Goal: Task Accomplishment & Management: Use online tool/utility

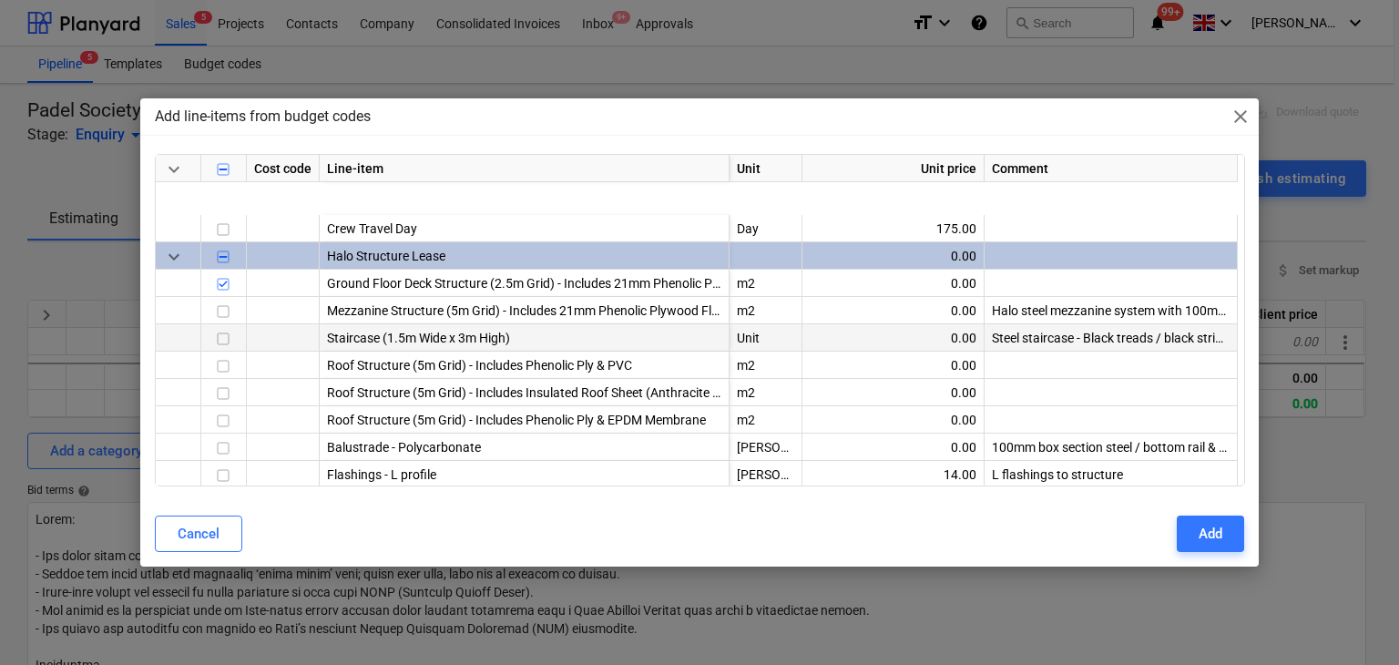
scroll to position [547, 0]
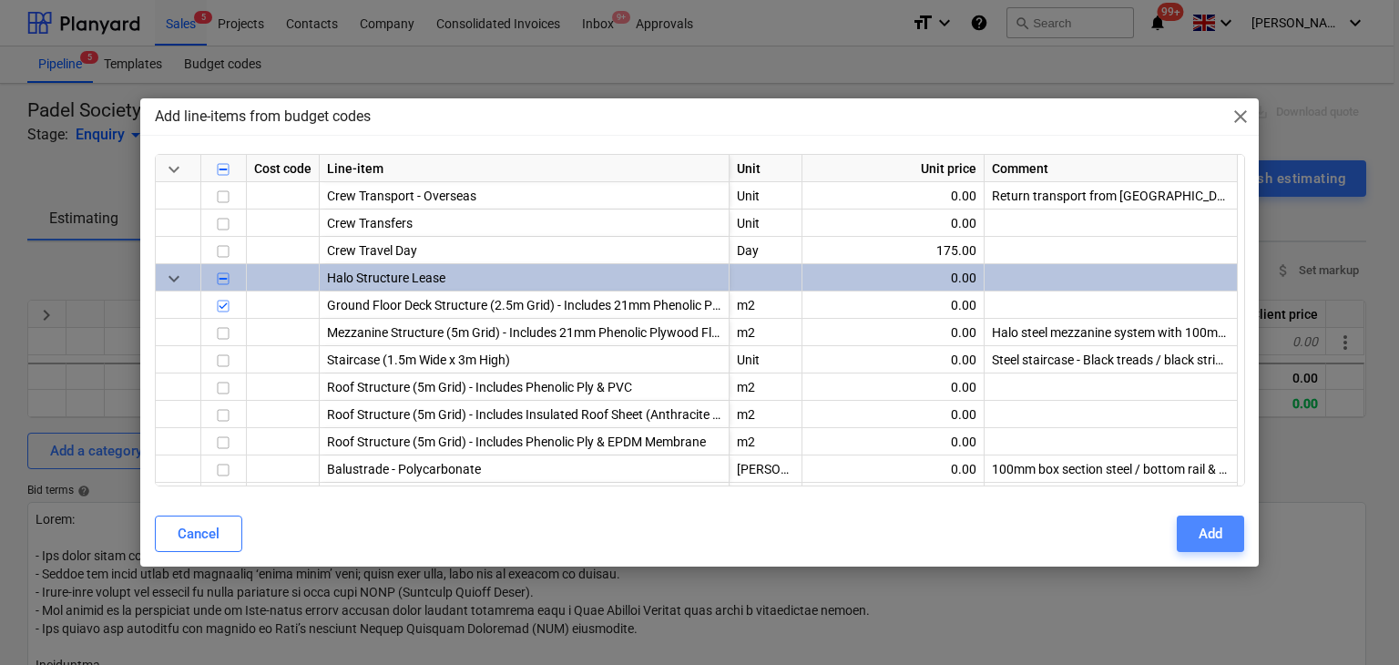
click at [1203, 526] on div "Add" at bounding box center [1211, 534] width 24 height 24
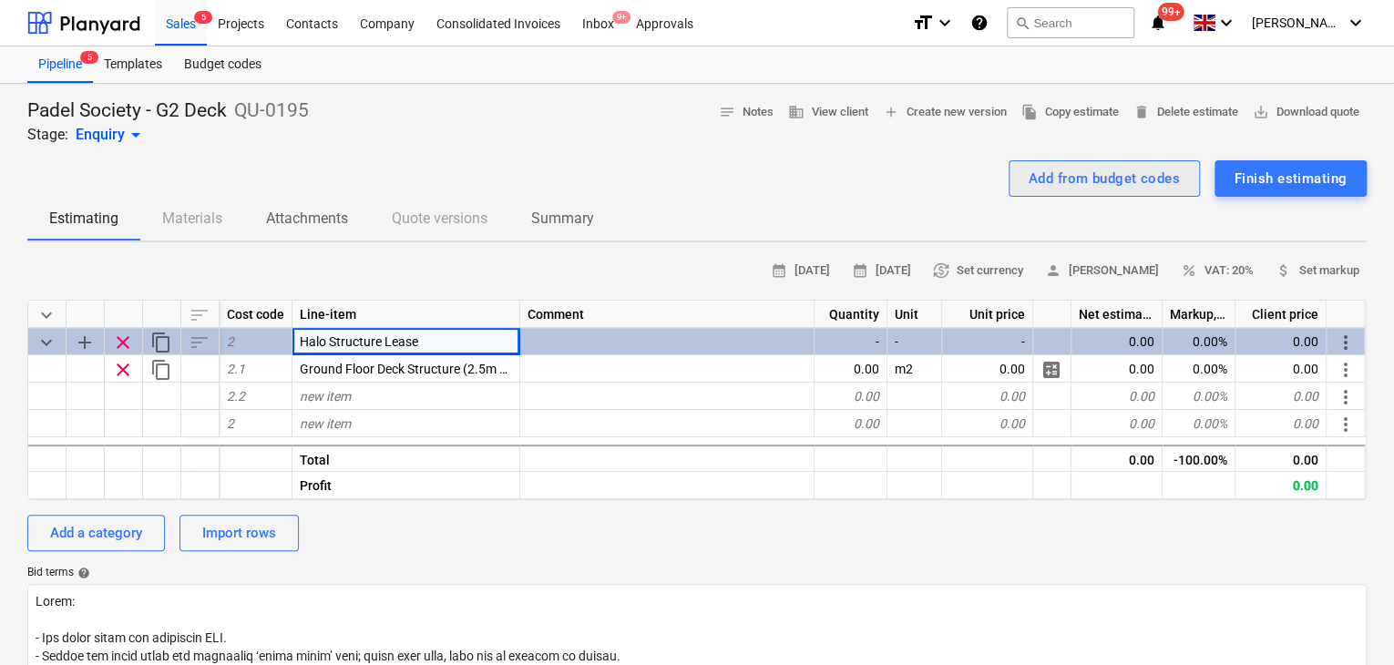
click at [1115, 182] on div "Add from budget codes" at bounding box center [1103, 179] width 151 height 24
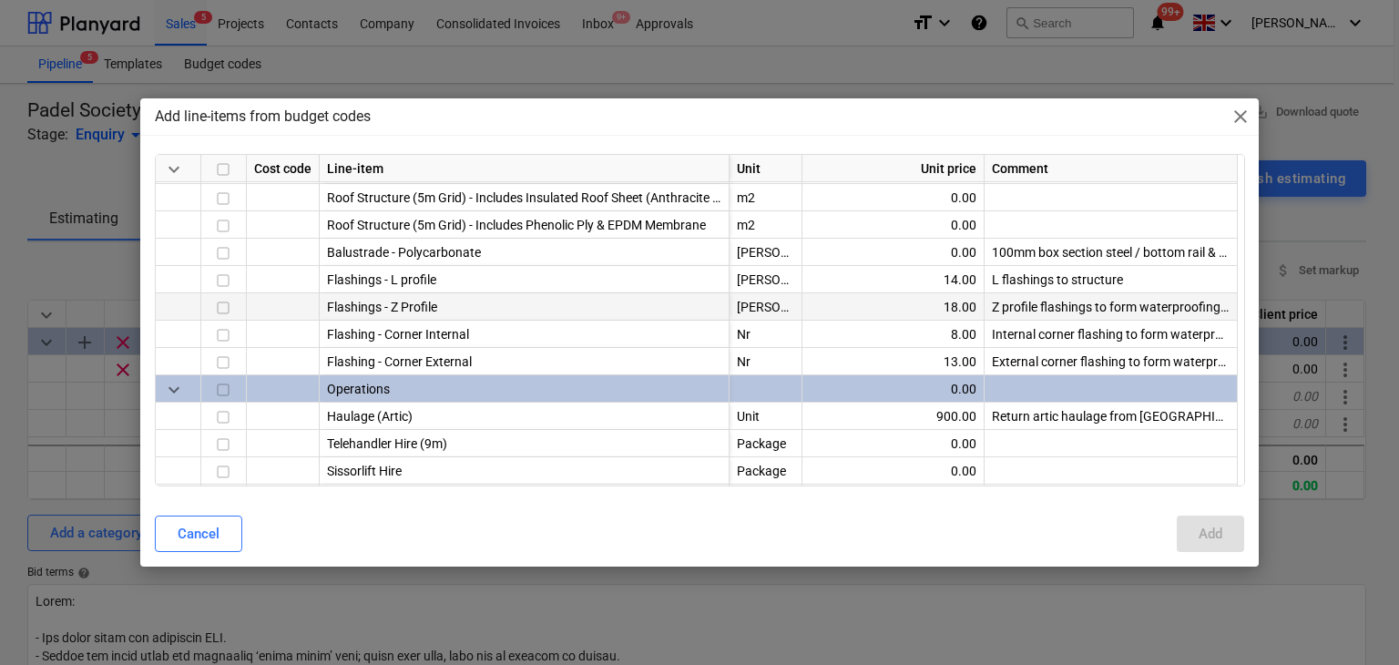
scroll to position [820, 0]
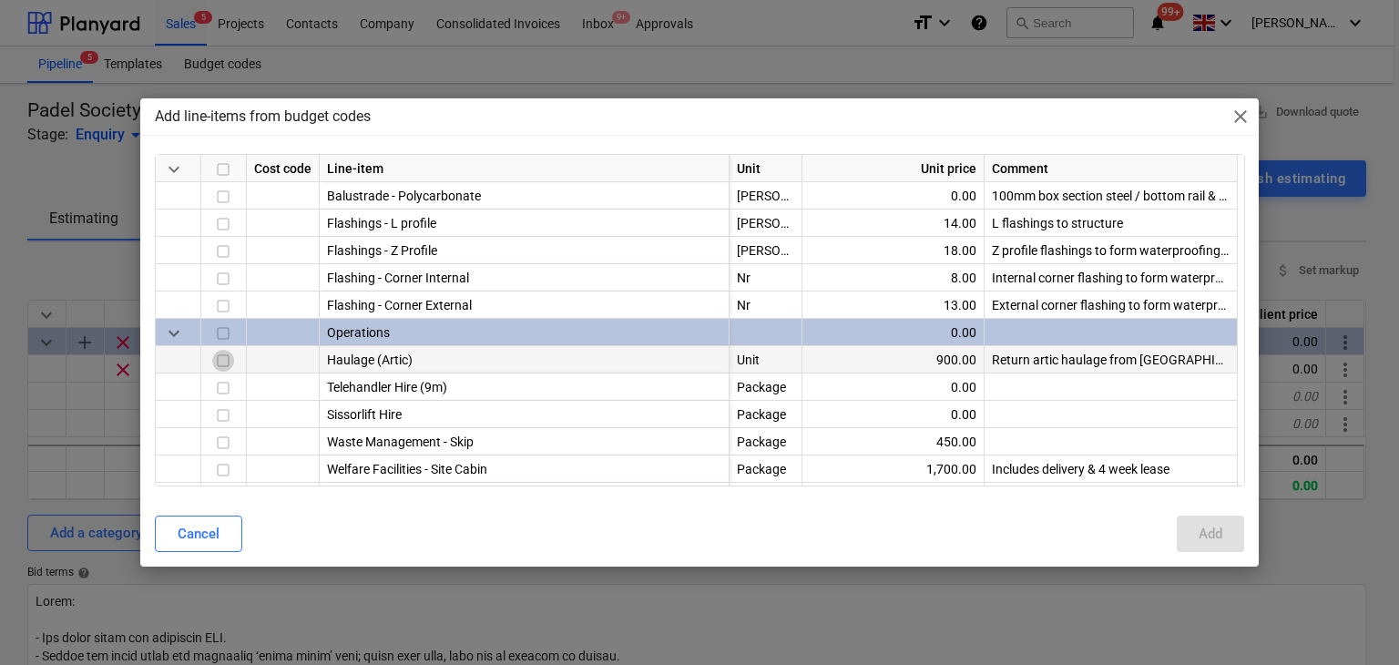
click at [220, 361] on input "checkbox" at bounding box center [223, 361] width 22 height 22
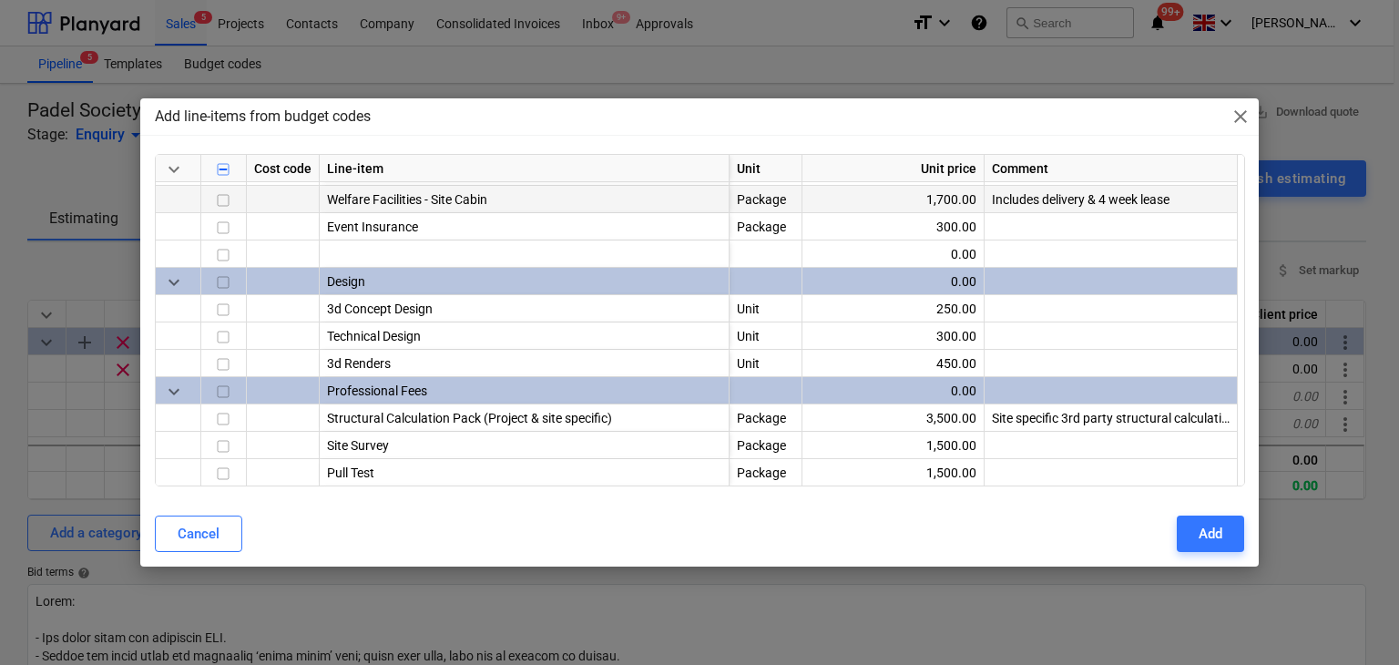
scroll to position [1093, 0]
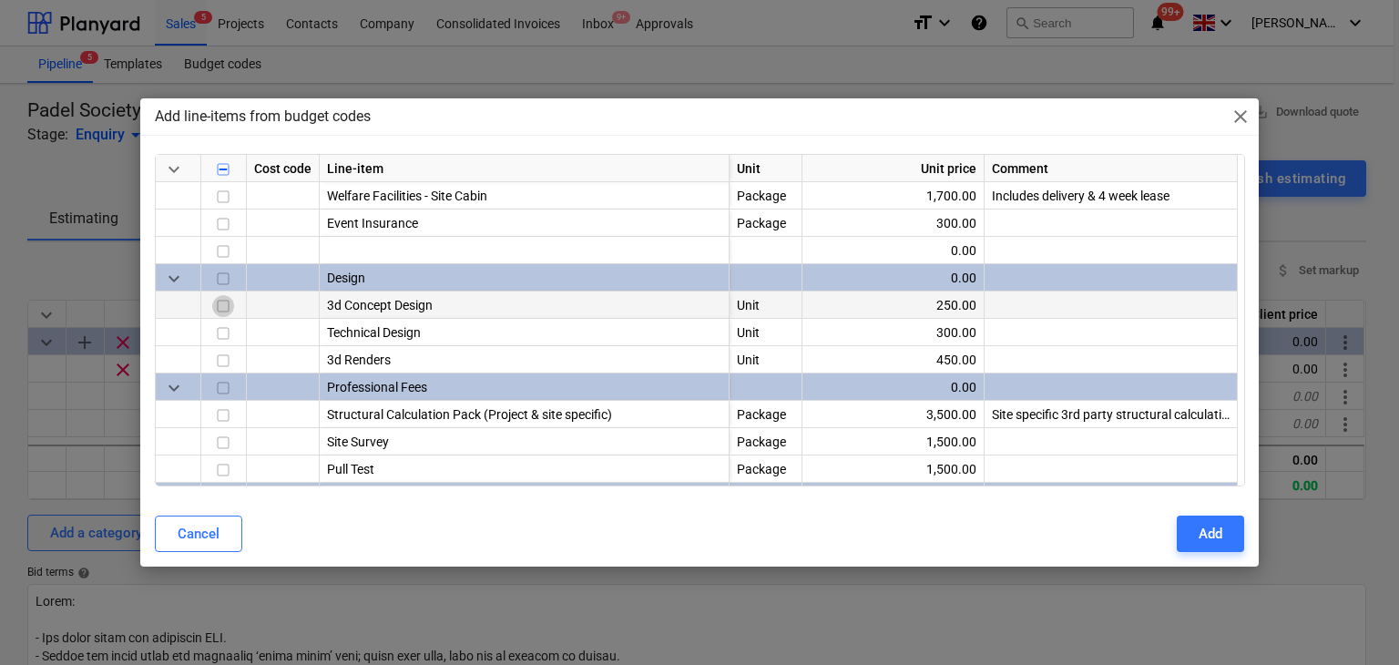
click at [222, 299] on input "checkbox" at bounding box center [223, 306] width 22 height 22
click at [222, 325] on input "checkbox" at bounding box center [223, 333] width 22 height 22
click at [224, 337] on input "checkbox" at bounding box center [223, 333] width 22 height 22
click at [232, 300] on input "checkbox" at bounding box center [223, 306] width 22 height 22
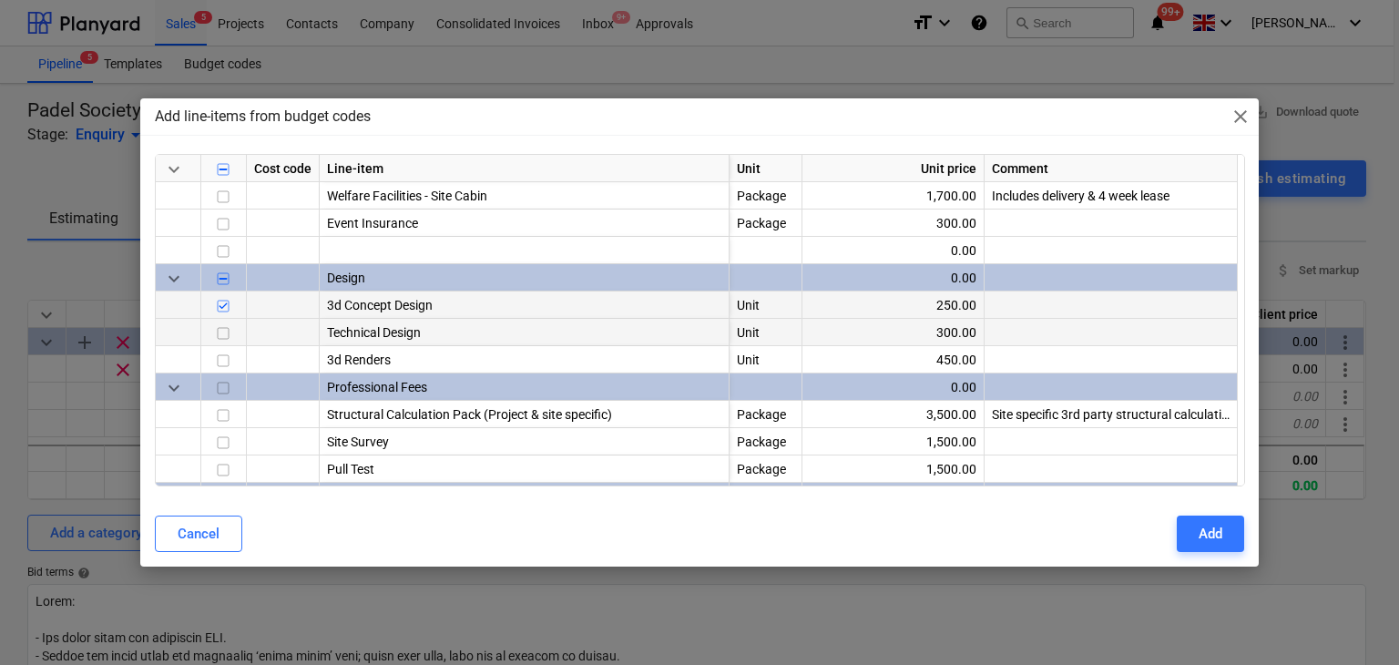
click at [216, 335] on input "checkbox" at bounding box center [223, 333] width 22 height 22
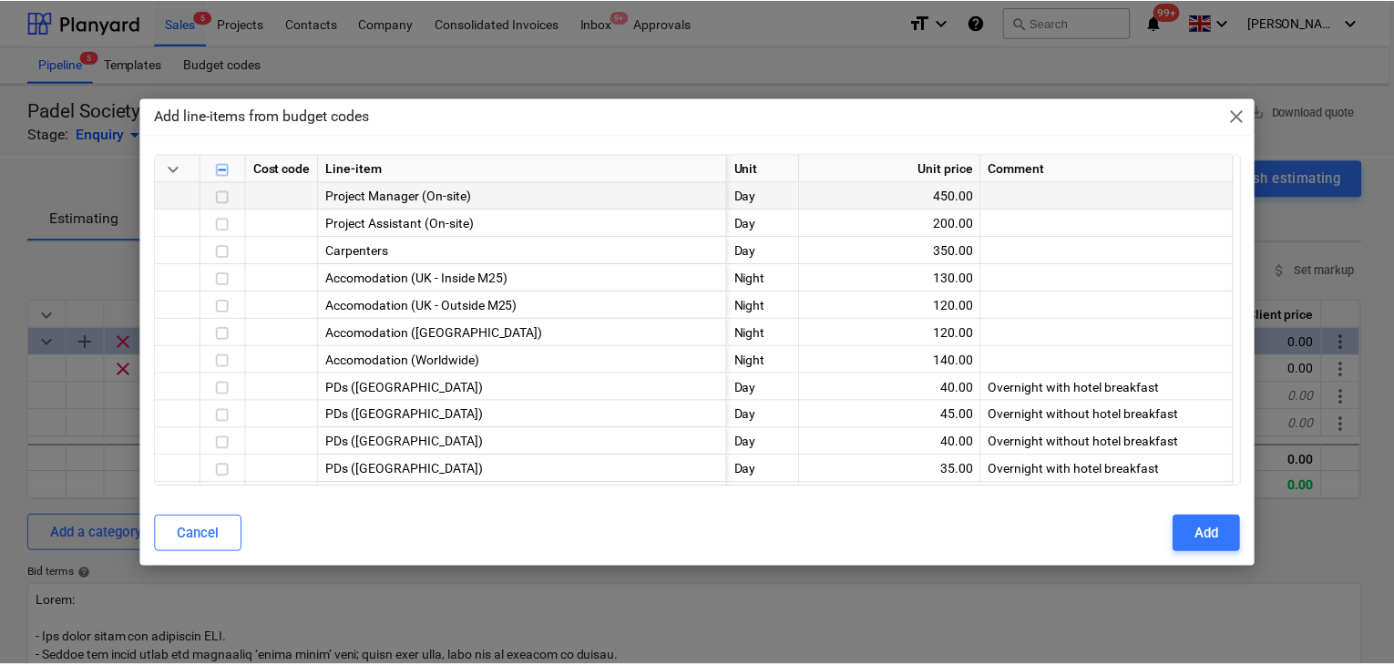
scroll to position [364, 0]
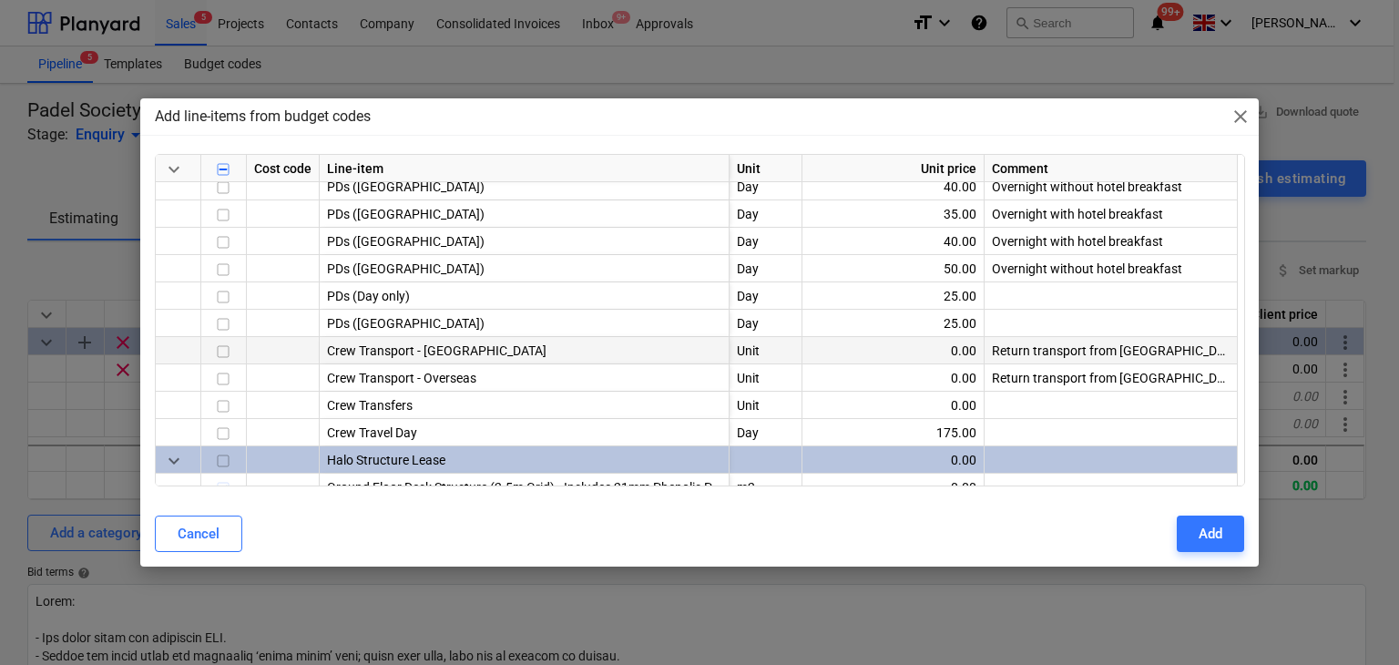
click at [233, 355] on div at bounding box center [224, 350] width 46 height 27
click at [233, 354] on div at bounding box center [224, 350] width 46 height 27
click at [219, 354] on input "checkbox" at bounding box center [223, 352] width 22 height 22
click at [1189, 531] on button "Add" at bounding box center [1210, 534] width 67 height 36
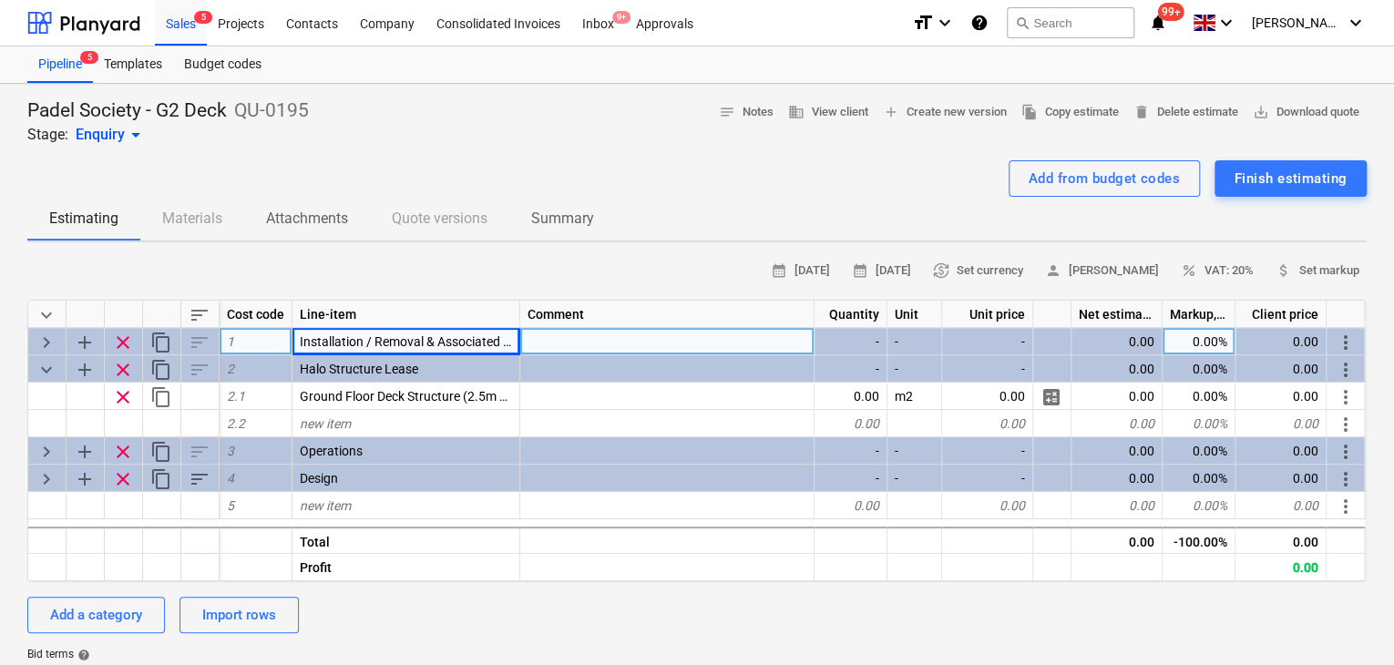
click at [37, 344] on span "keyboard_arrow_right" at bounding box center [47, 343] width 22 height 22
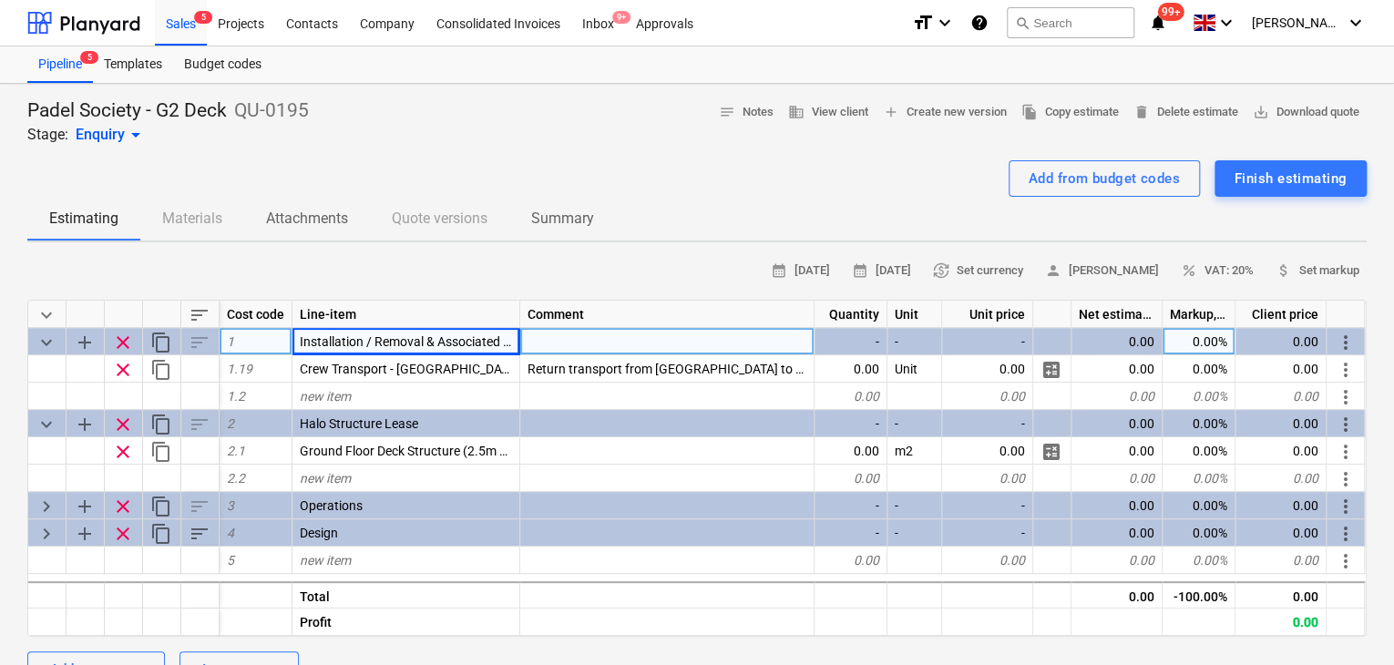
click at [204, 310] on span "sort" at bounding box center [200, 315] width 22 height 22
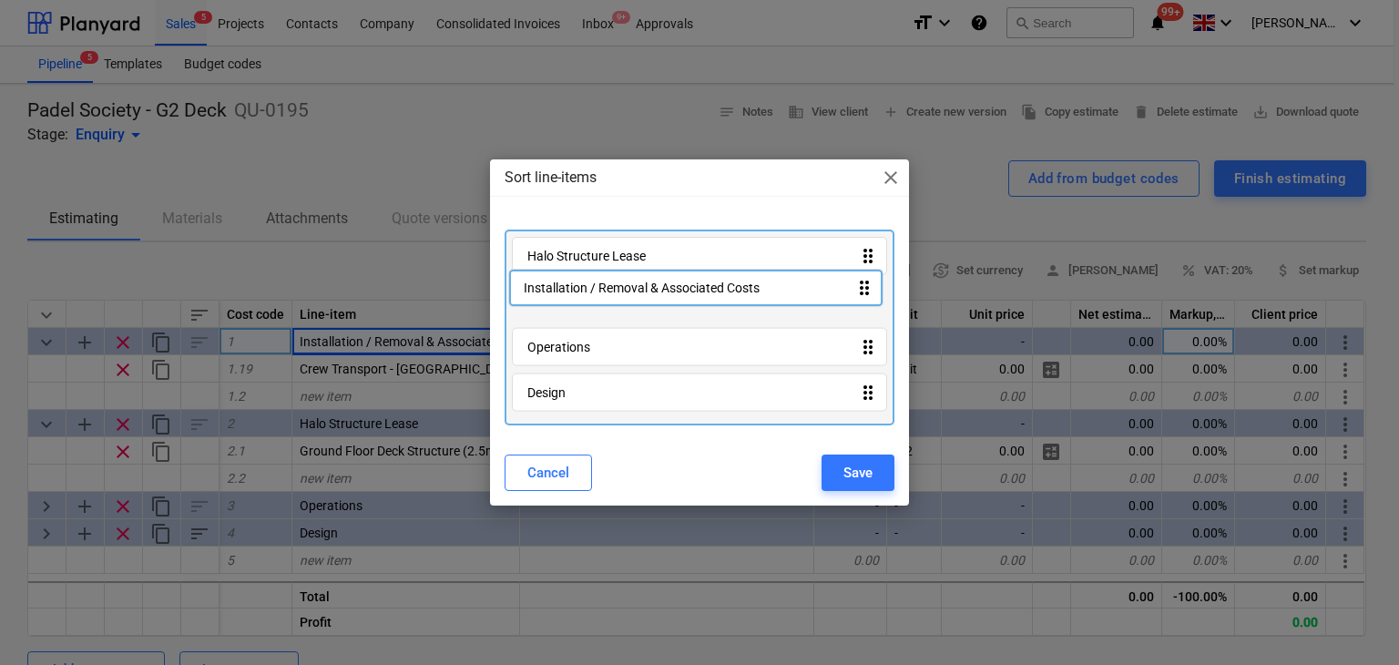
drag, startPoint x: 549, startPoint y: 264, endPoint x: 547, endPoint y: 308, distance: 43.8
click at [547, 308] on div "Installation / Removal & Associated Costs drag_indicator Halo Structure Lease d…" at bounding box center [700, 328] width 391 height 197
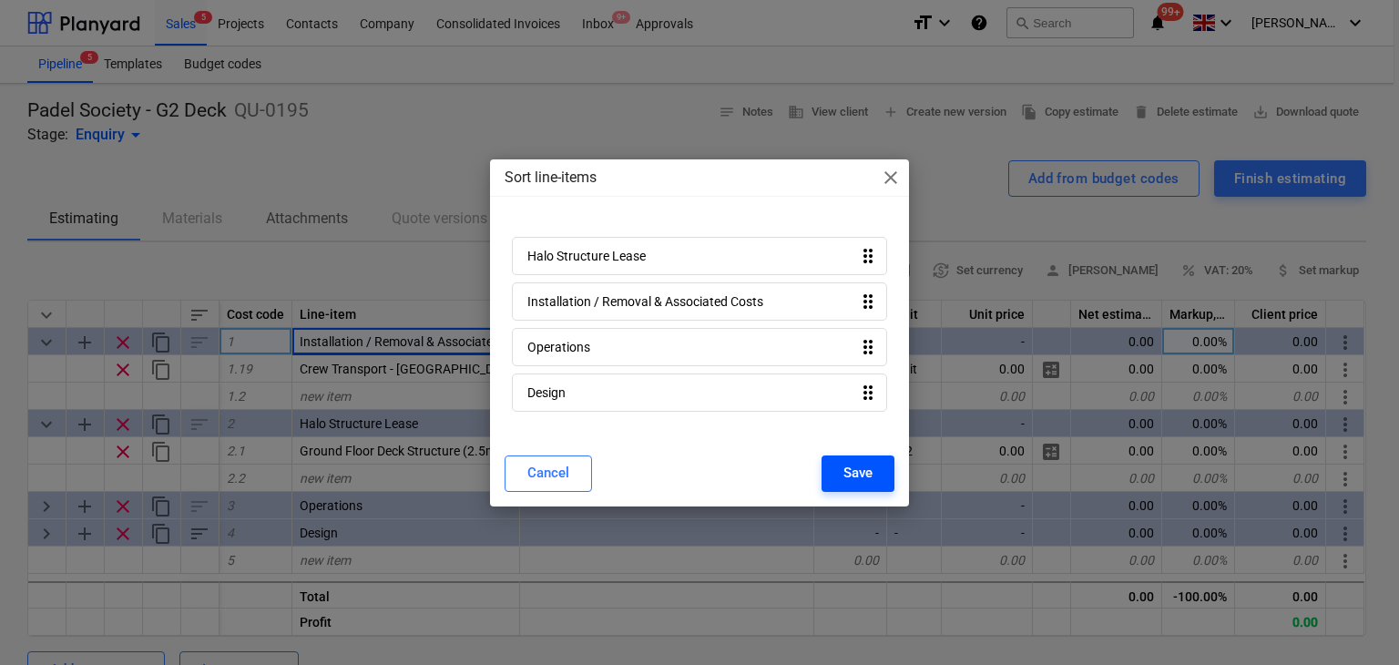
click at [865, 475] on div "Save" at bounding box center [857, 473] width 29 height 24
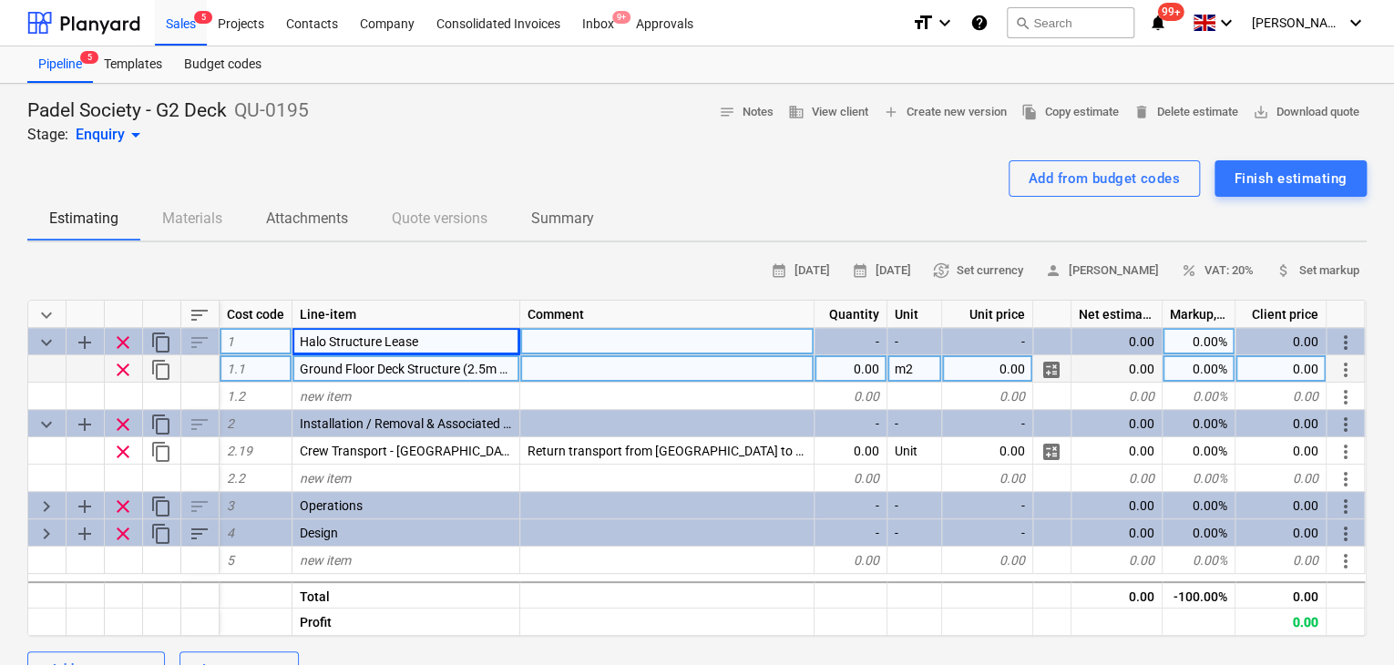
click at [456, 363] on span "Ground Floor Deck Structure (2.5m Grid) - Includes 21mm Phenolic Plywood floori…" at bounding box center [536, 369] width 473 height 15
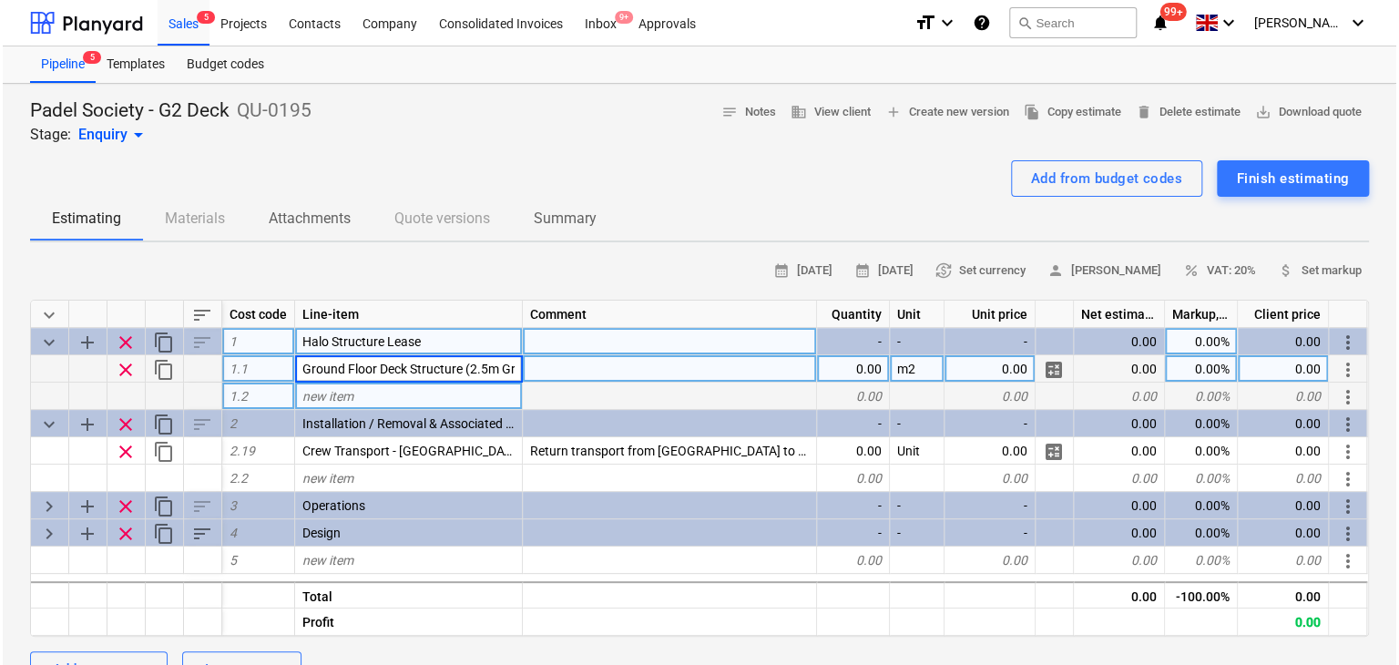
scroll to position [0, 261]
click at [597, 383] on div at bounding box center [667, 396] width 294 height 27
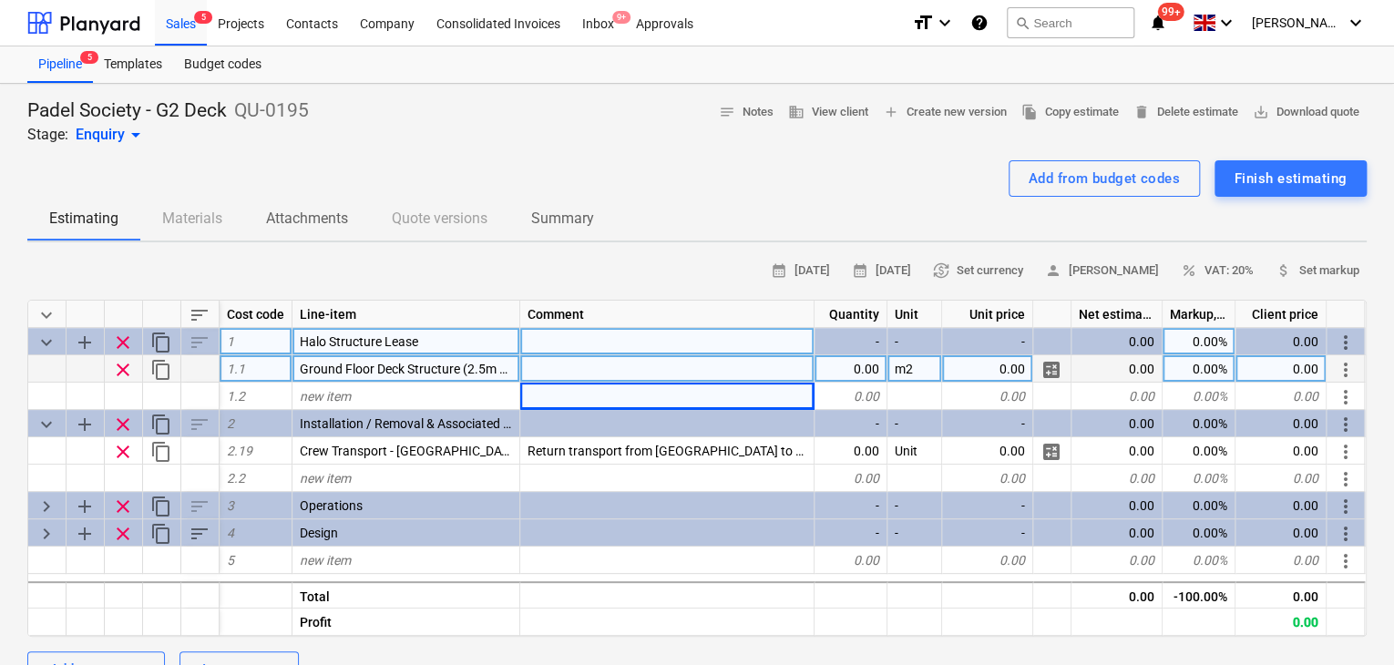
click at [602, 373] on div at bounding box center [667, 368] width 294 height 27
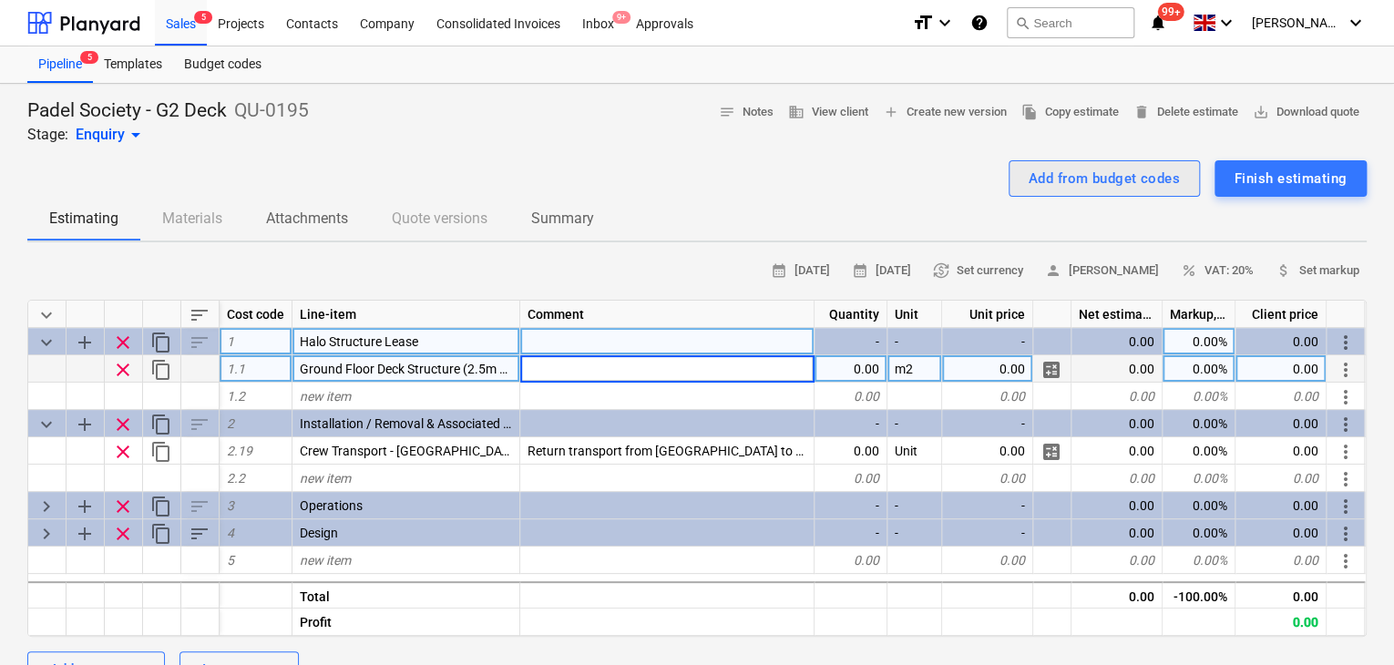
click at [1137, 179] on div "Add from budget codes" at bounding box center [1103, 179] width 151 height 24
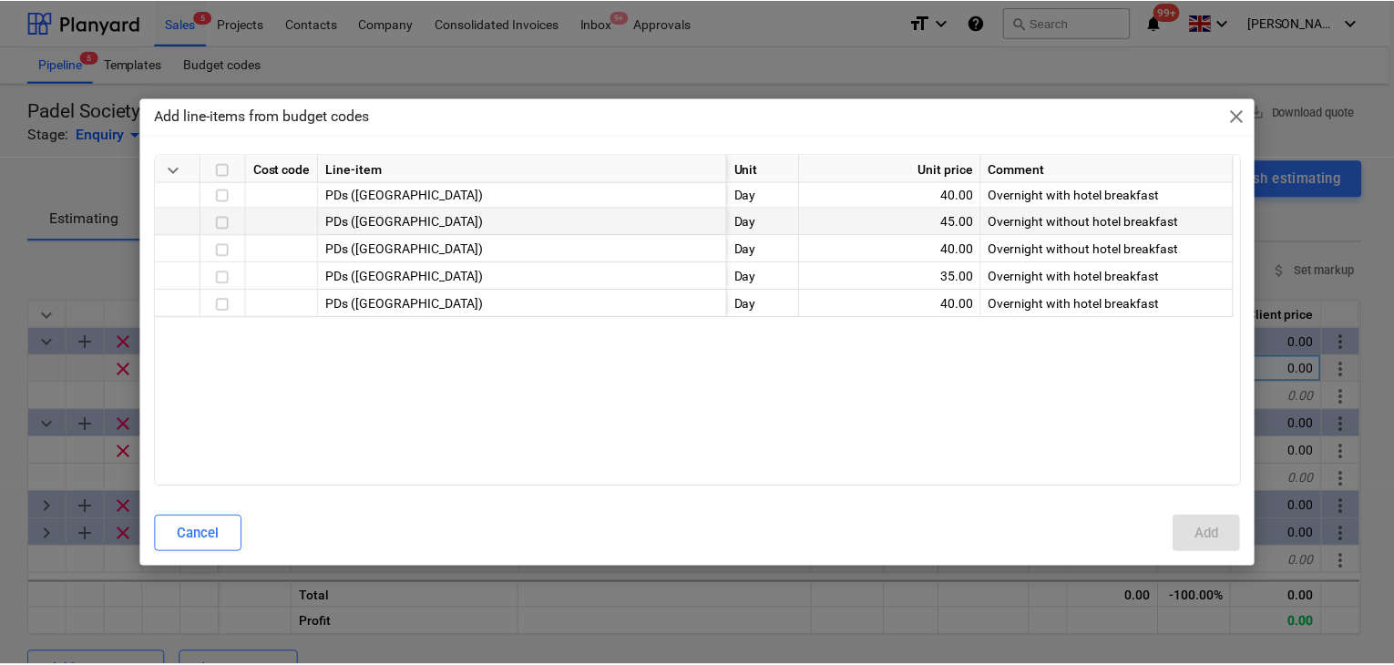
scroll to position [547, 0]
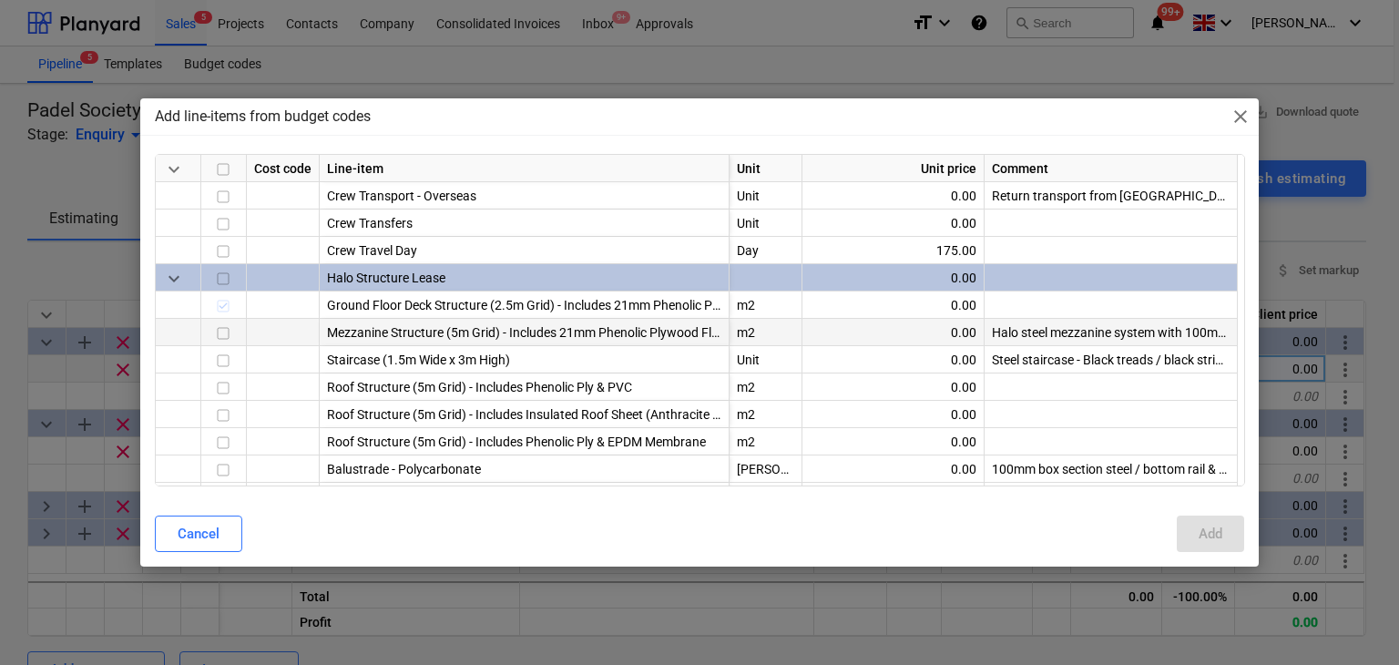
click at [1101, 332] on div "Halo steel mezzanine system with 100mm columns and phenolic plywood flooring. B…" at bounding box center [1111, 332] width 253 height 27
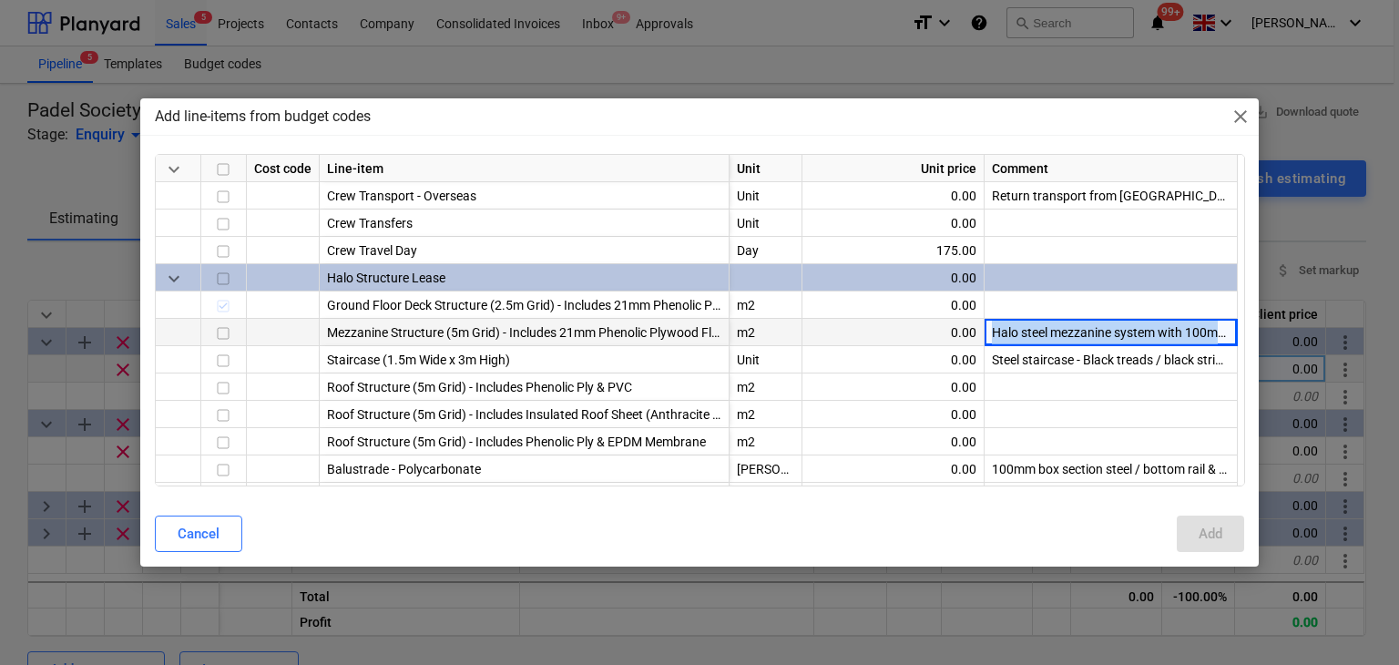
click at [1101, 332] on div "Halo steel mezzanine system with 100mm columns and phenolic plywood flooring. B…" at bounding box center [1111, 332] width 253 height 27
copy div "Halo steel mezzanine system with 100mm columns and phenolic plywood flooring. B…"
click at [1253, 114] on div "Add line-items from budget codes close" at bounding box center [699, 116] width 1119 height 36
click at [1244, 114] on span "close" at bounding box center [1241, 117] width 22 height 22
type textarea "x"
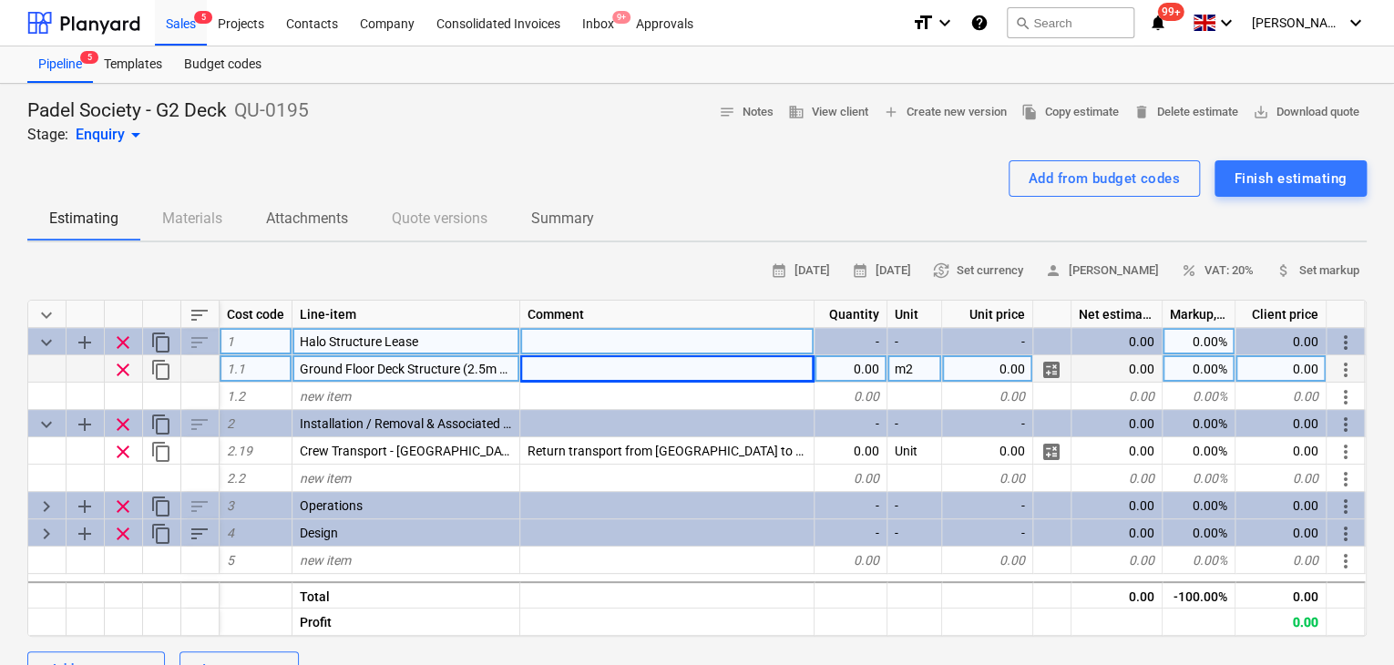
click at [562, 369] on div at bounding box center [667, 368] width 294 height 27
type input "Halo steel ground deck system with 100mm columns and phenolic plywood flooring.…"
type textarea "x"
click at [878, 358] on div "0.00" at bounding box center [850, 368] width 73 height 27
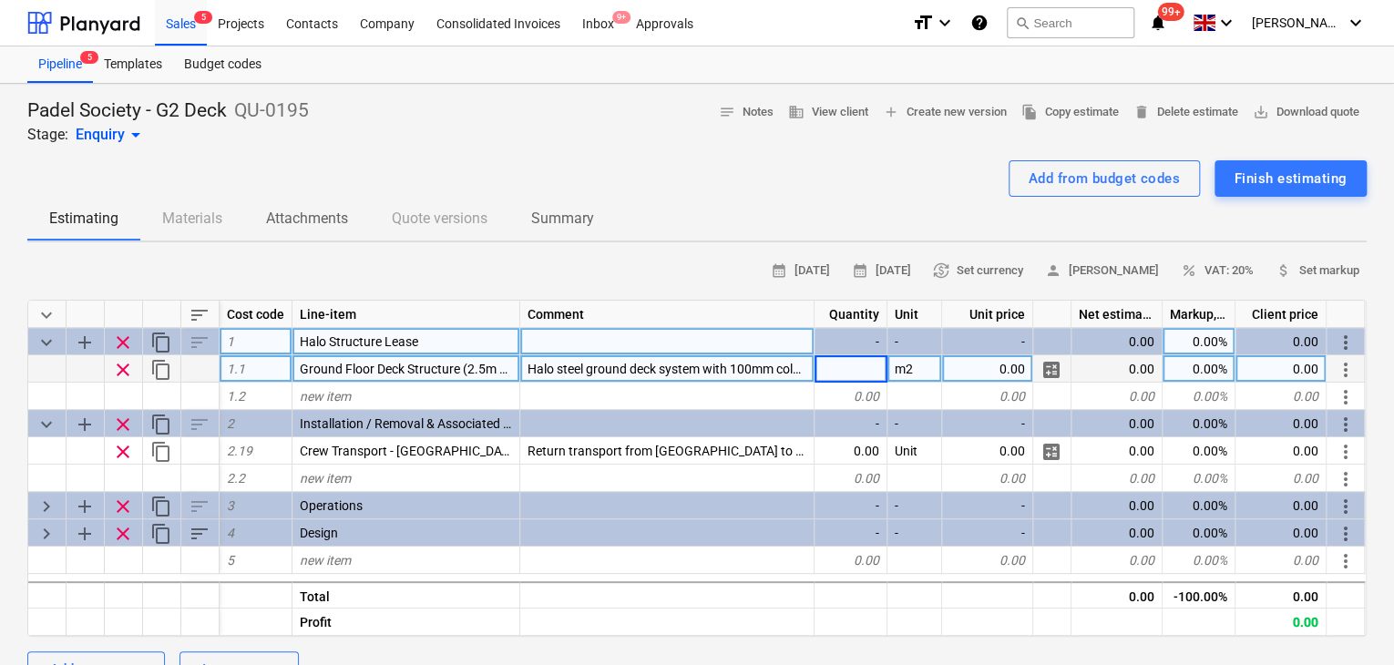
type input "1"
type textarea "x"
type input "Package"
click at [1004, 369] on div "0.00" at bounding box center [987, 368] width 91 height 27
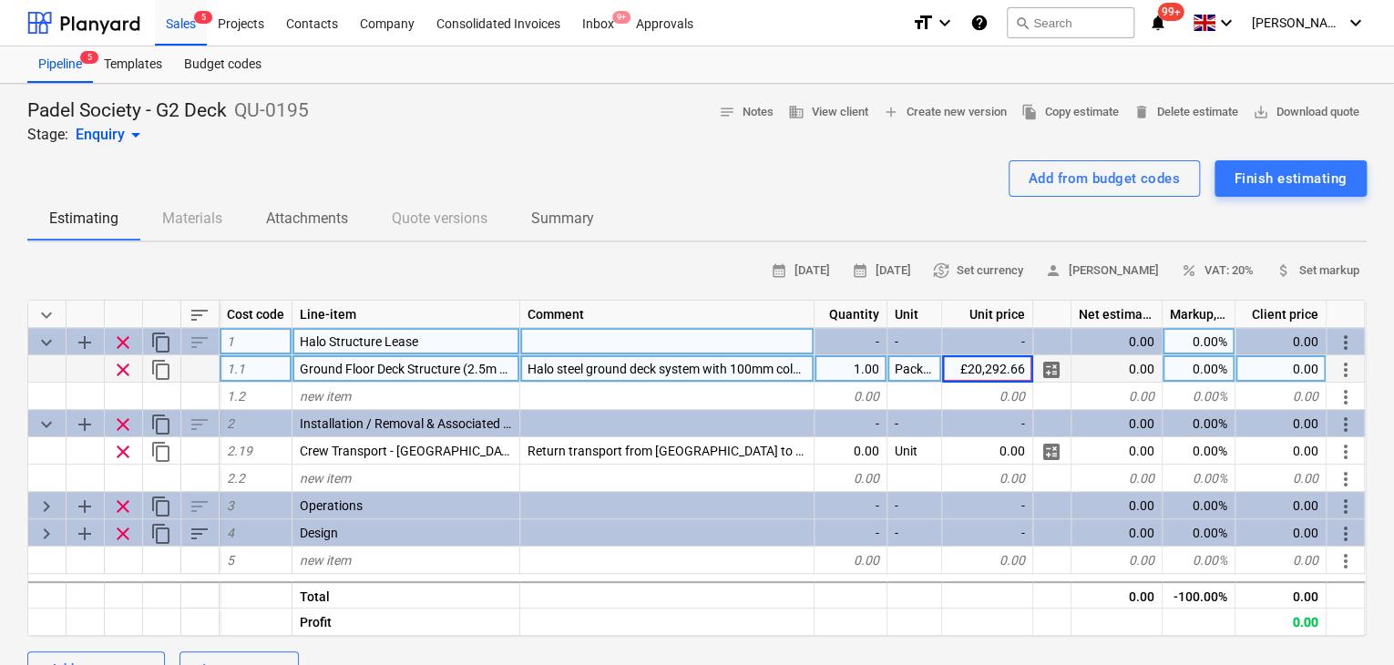
click at [967, 370] on input "£20,292.66" at bounding box center [987, 368] width 90 height 26
click at [117, 199] on button "Estimating" at bounding box center [83, 219] width 113 height 44
type textarea "x"
click at [997, 229] on div "Estimating Materials Attachments Quote versions Summary" at bounding box center [696, 219] width 1339 height 44
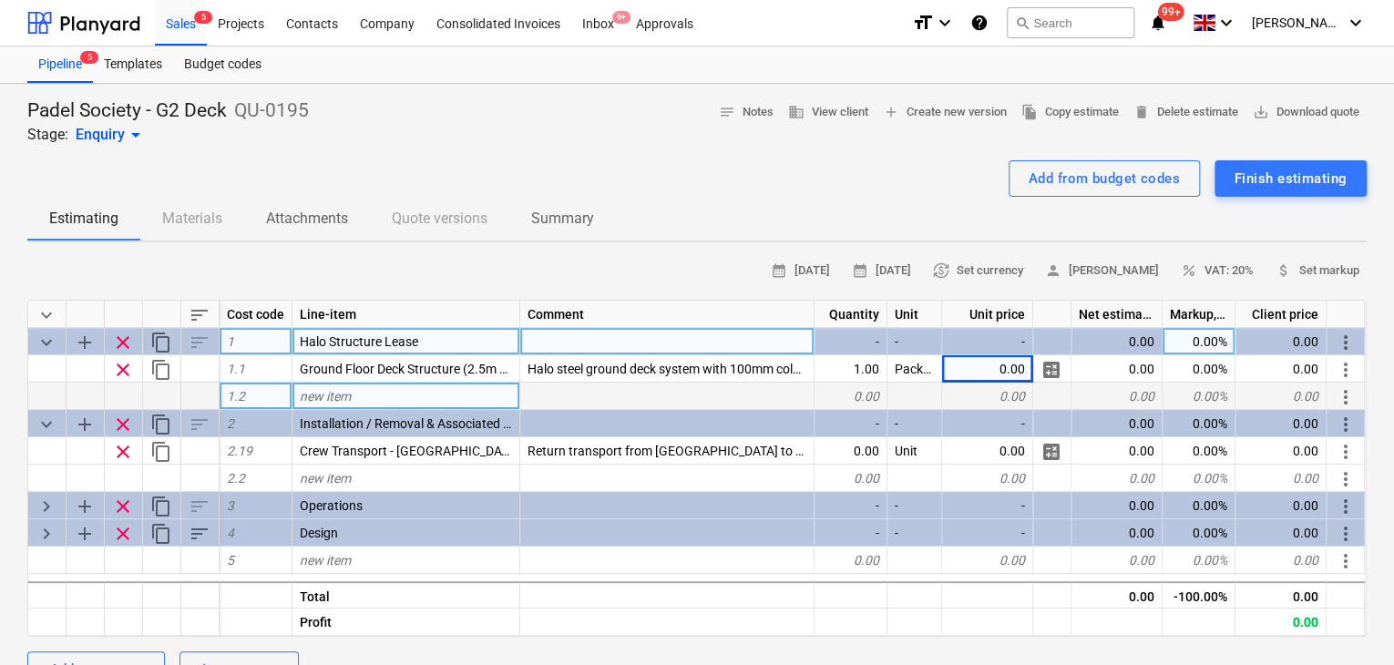
click at [991, 380] on div "keyboard_arrow_down sort Cost code Line-item Comment Quantity Unit Unit price N…" at bounding box center [696, 468] width 1339 height 337
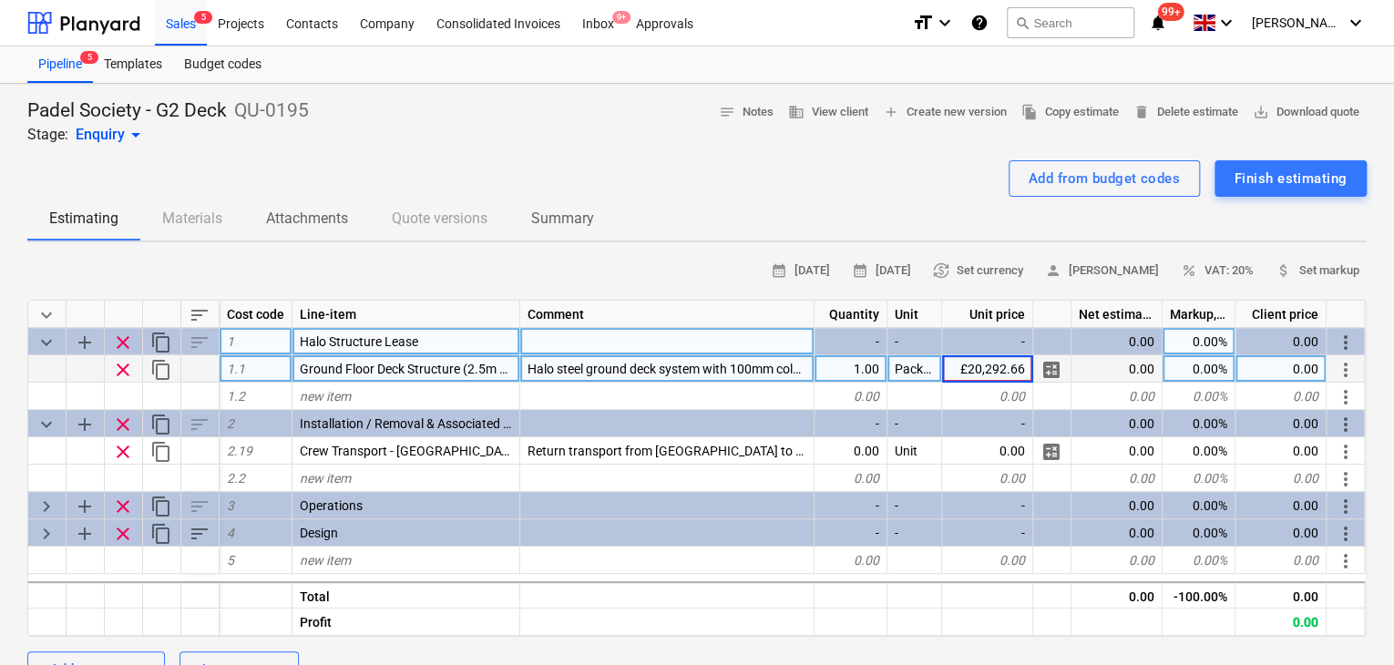
click at [966, 366] on input "£20,292.66" at bounding box center [987, 368] width 90 height 26
type input "20,292.66"
type textarea "x"
click at [1286, 373] on div "20,292.66" at bounding box center [1280, 368] width 91 height 27
click at [1261, 364] on input "£ 32,141.57" at bounding box center [1280, 368] width 90 height 26
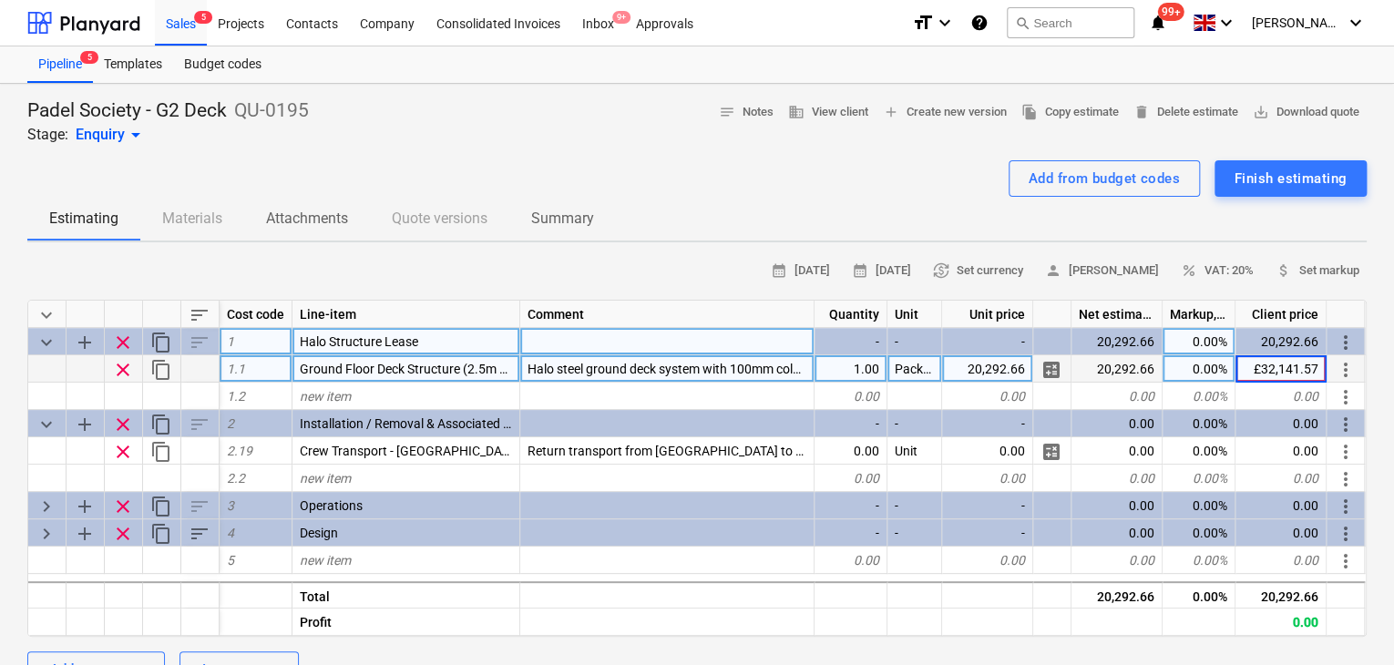
type input "32,141.57"
type textarea "x"
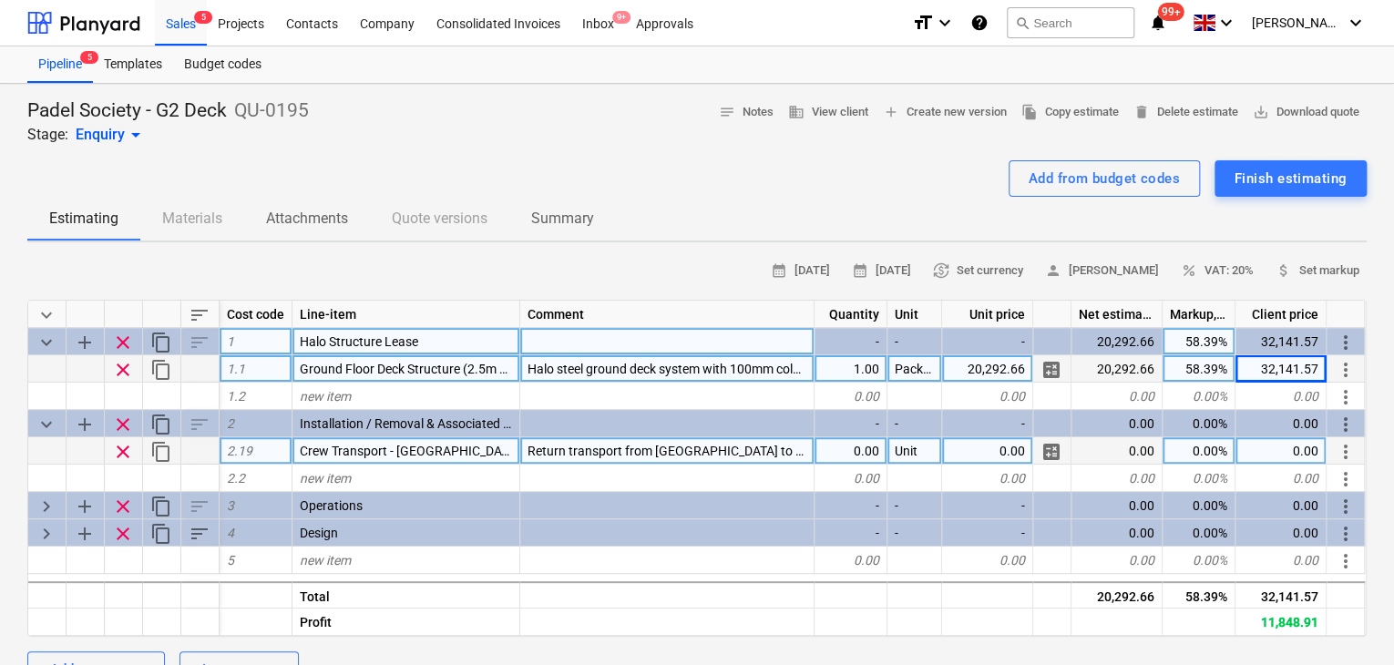
click at [757, 450] on div "Return transport from [GEOGRAPHIC_DATA] to XXX" at bounding box center [667, 450] width 294 height 27
click at [757, 450] on input "Return transport from [GEOGRAPHIC_DATA] to XXX" at bounding box center [666, 450] width 293 height 26
click at [768, 455] on input "Return transport from [GEOGRAPHIC_DATA] to XXX" at bounding box center [666, 450] width 293 height 26
drag, startPoint x: 771, startPoint y: 453, endPoint x: 655, endPoint y: 454, distance: 115.7
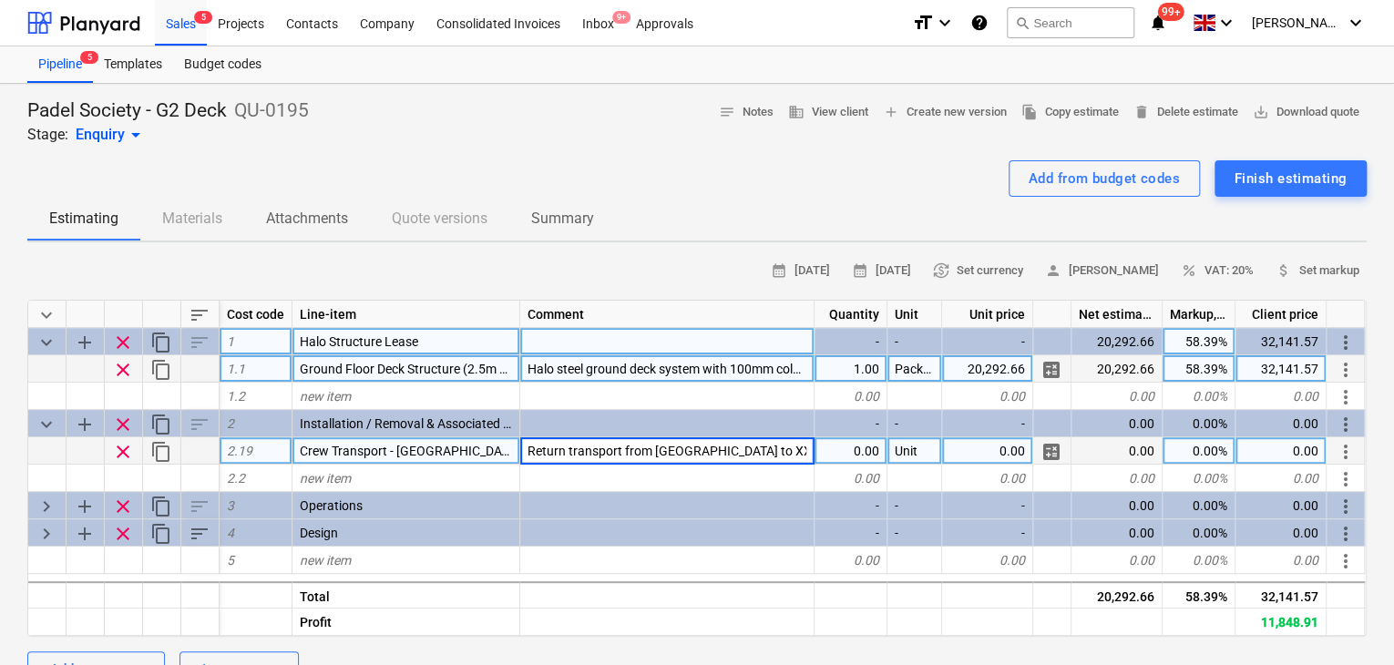
click at [655, 454] on input "Return transport from [GEOGRAPHIC_DATA] to XXX" at bounding box center [666, 450] width 293 height 26
type input "Return transport to Various [GEOGRAPHIC_DATA] Locations"
type textarea "x"
click at [791, 458] on div "Return transport to Various [GEOGRAPHIC_DATA] Locations#" at bounding box center [667, 450] width 294 height 27
click at [807, 452] on input "Return transport to Various [GEOGRAPHIC_DATA] Locations#" at bounding box center [666, 450] width 293 height 26
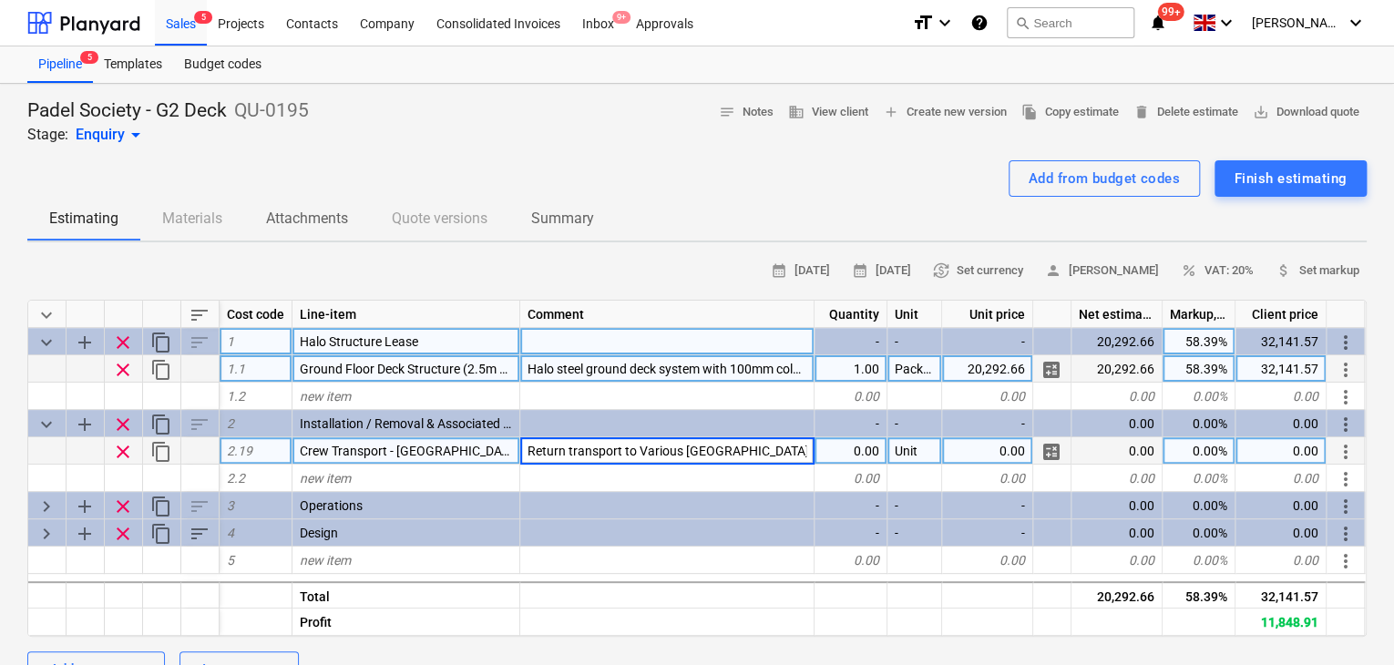
click at [805, 452] on input "Return transport to Various [GEOGRAPHIC_DATA] Locations#" at bounding box center [666, 450] width 293 height 26
click at [805, 453] on input "Return transport to Various [GEOGRAPHIC_DATA] Locations#" at bounding box center [666, 450] width 293 height 26
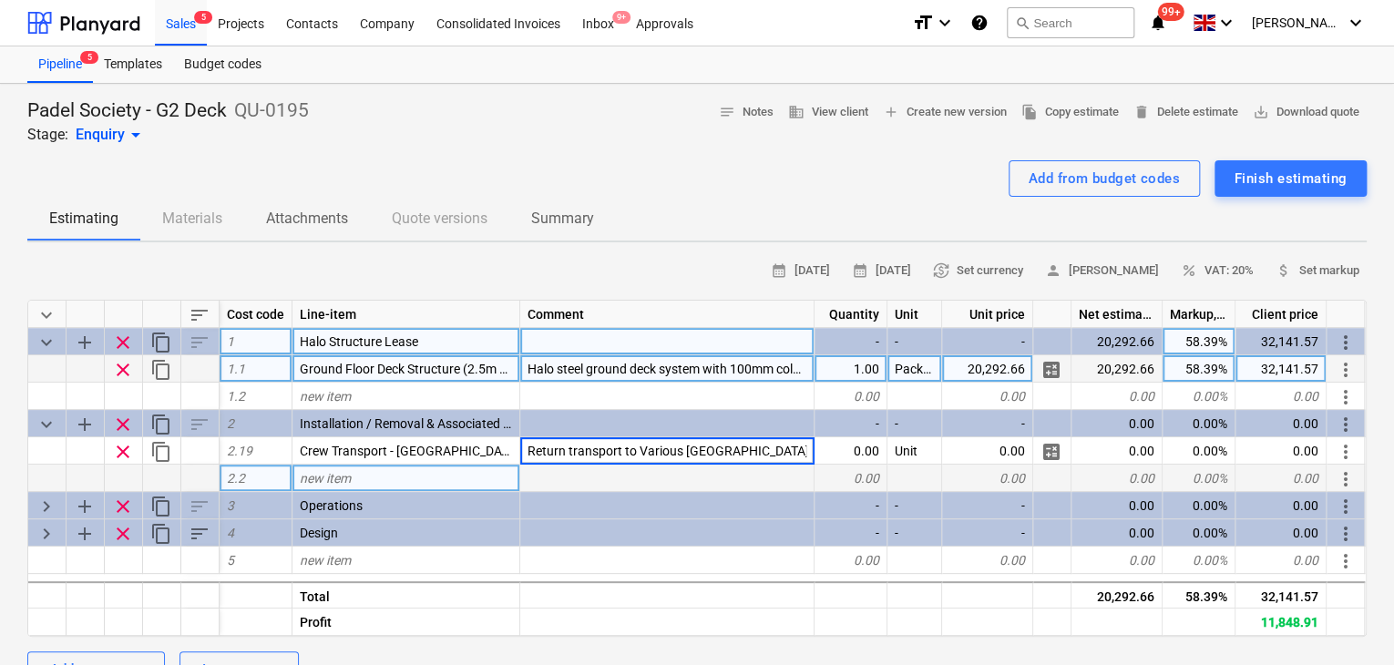
click at [798, 465] on div at bounding box center [667, 478] width 294 height 27
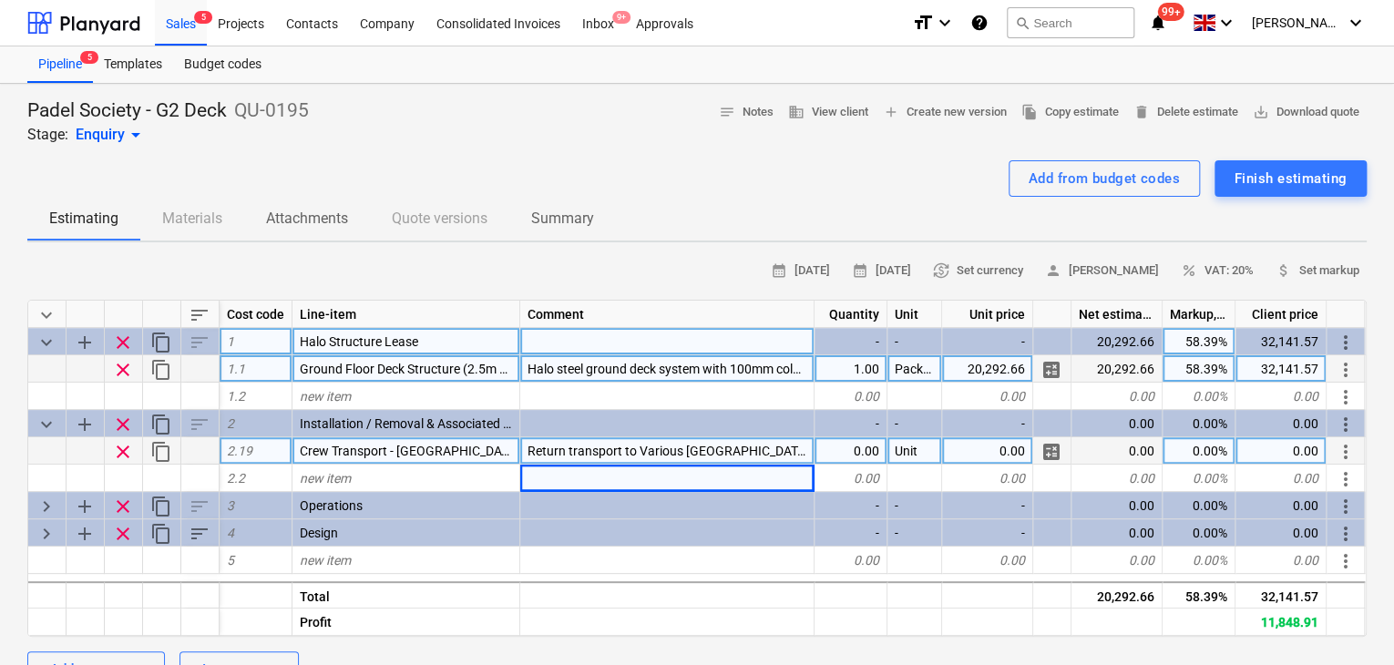
click at [800, 445] on div "Return transport to Various [GEOGRAPHIC_DATA] Locations#" at bounding box center [667, 450] width 294 height 27
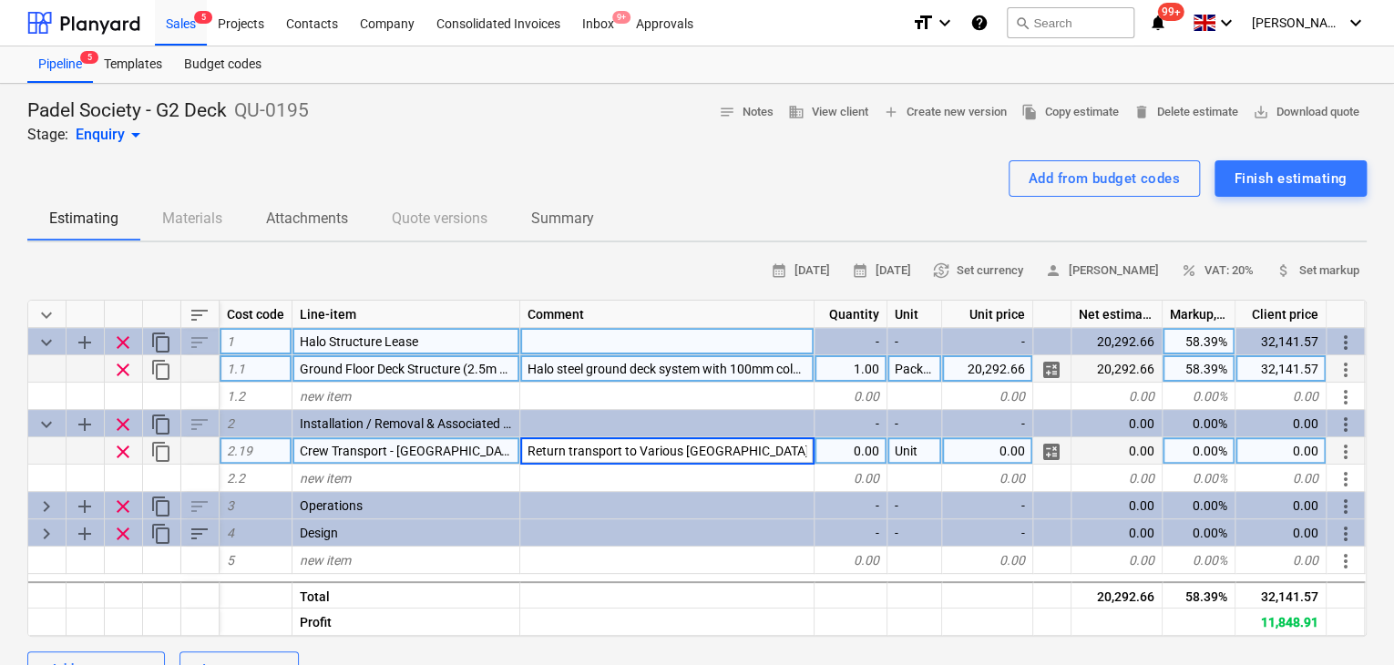
click at [800, 445] on input "Return transport to Various [GEOGRAPHIC_DATA] Locations#" at bounding box center [666, 450] width 293 height 26
drag, startPoint x: 800, startPoint y: 445, endPoint x: 638, endPoint y: 448, distance: 162.2
click at [638, 448] on input "Return transport to Various [GEOGRAPHIC_DATA] Locations#" at bounding box center [666, 450] width 293 height 26
type input "Return transport to [GEOGRAPHIC_DATA]"
type textarea "x"
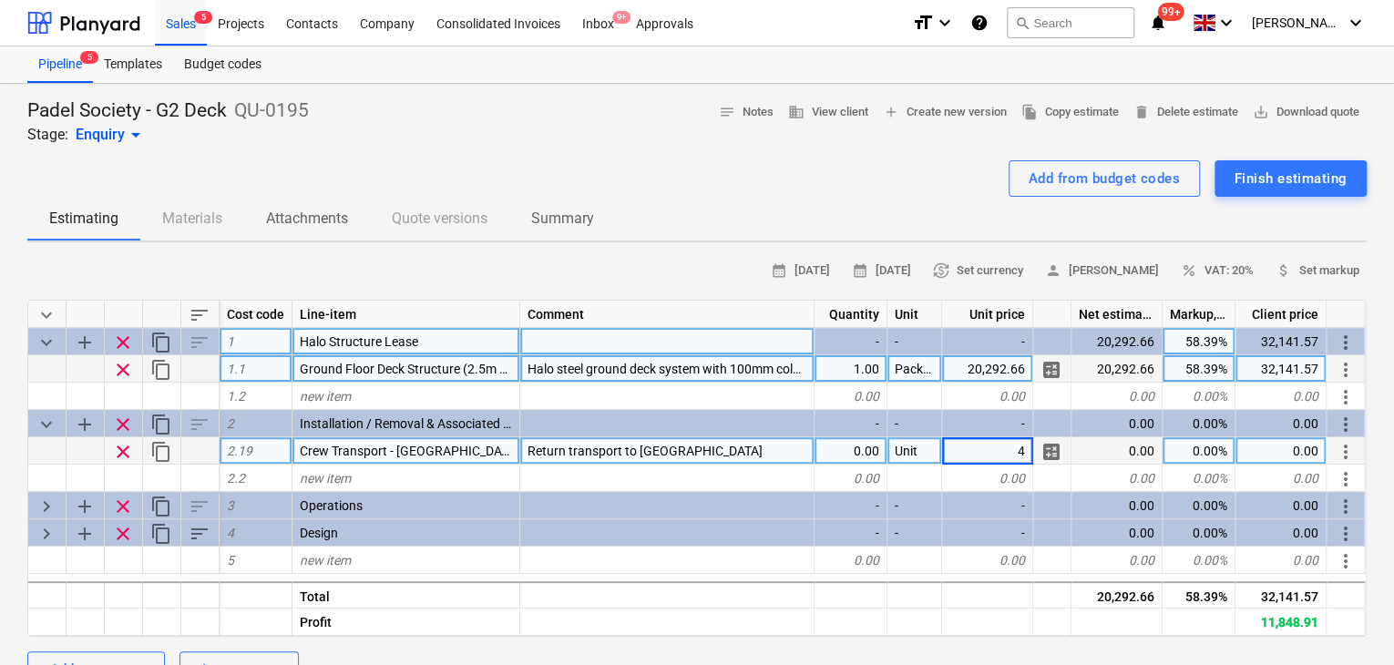
type input "40"
type textarea "x"
click at [865, 449] on div "0.00" at bounding box center [850, 450] width 73 height 27
type input "8"
type textarea "x"
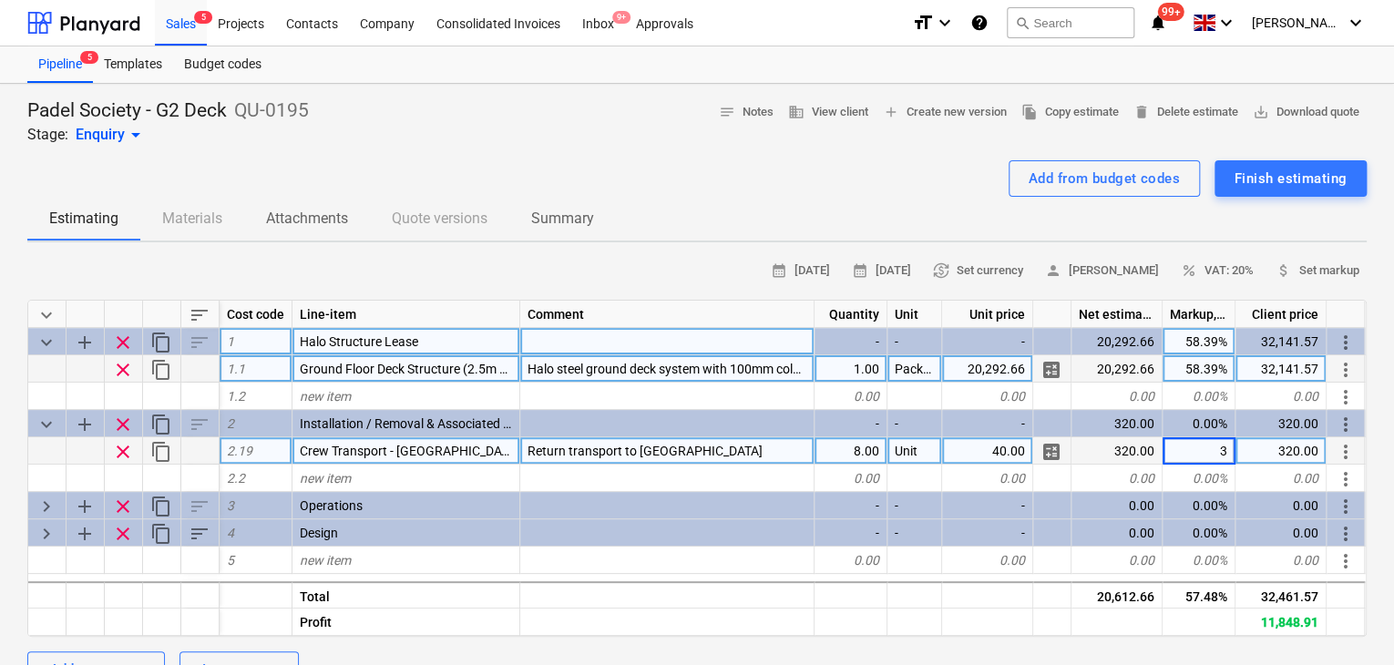
type input "30"
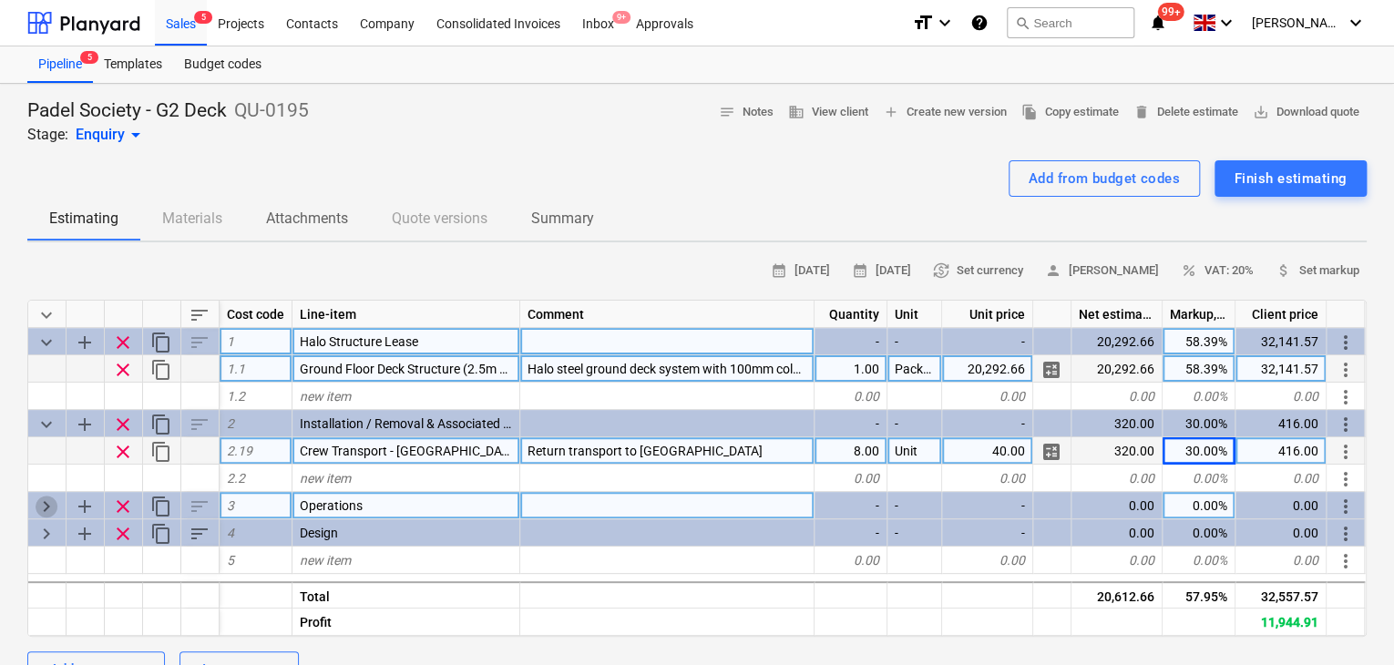
click at [43, 506] on span "keyboard_arrow_right" at bounding box center [47, 507] width 22 height 22
type textarea "x"
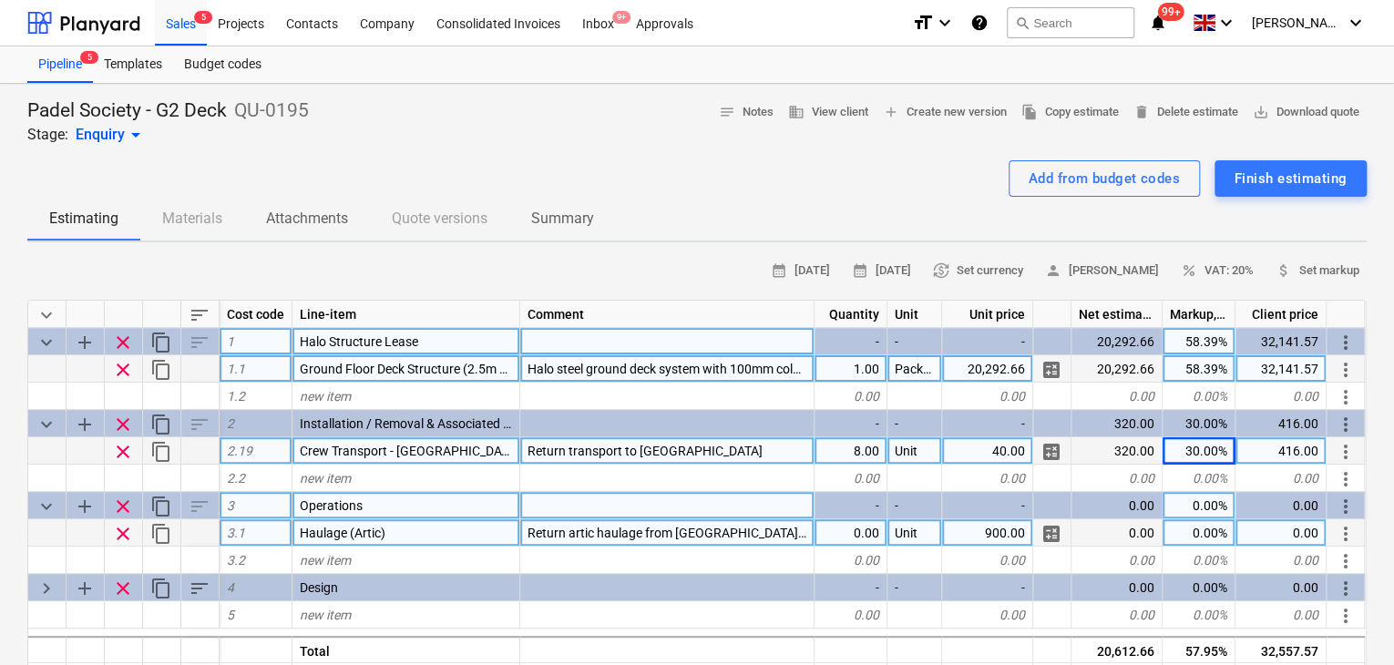
click at [787, 535] on div "Return artic haulage from [GEOGRAPHIC_DATA] to XXX" at bounding box center [667, 532] width 294 height 27
click at [796, 536] on input "Return artic haulage from [GEOGRAPHIC_DATA] to XXX" at bounding box center [666, 532] width 293 height 26
drag, startPoint x: 796, startPoint y: 536, endPoint x: 765, endPoint y: 536, distance: 31.0
click at [765, 536] on input "Return artic haulage from [GEOGRAPHIC_DATA] to XXX" at bounding box center [666, 532] width 293 height 26
type input "Return artic haulage from [GEOGRAPHIC_DATA] to [GEOGRAPHIC_DATA]"
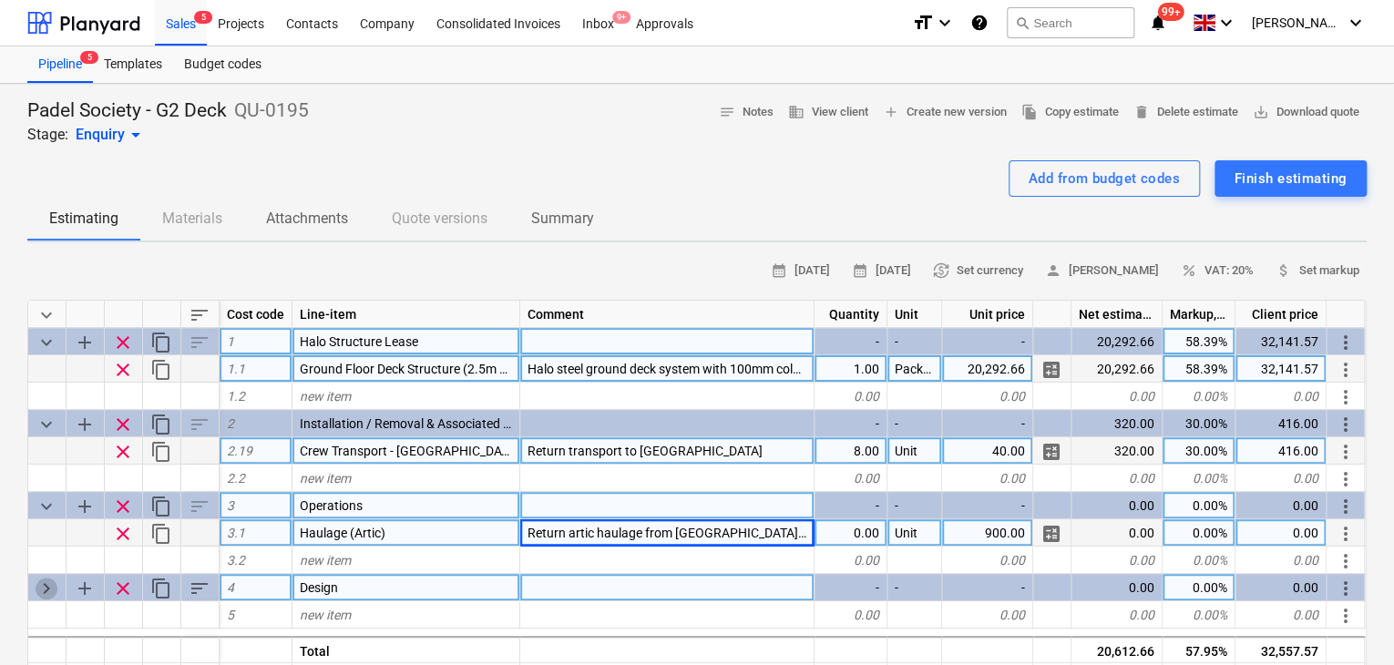
click at [55, 586] on span "keyboard_arrow_right" at bounding box center [47, 589] width 22 height 22
type textarea "x"
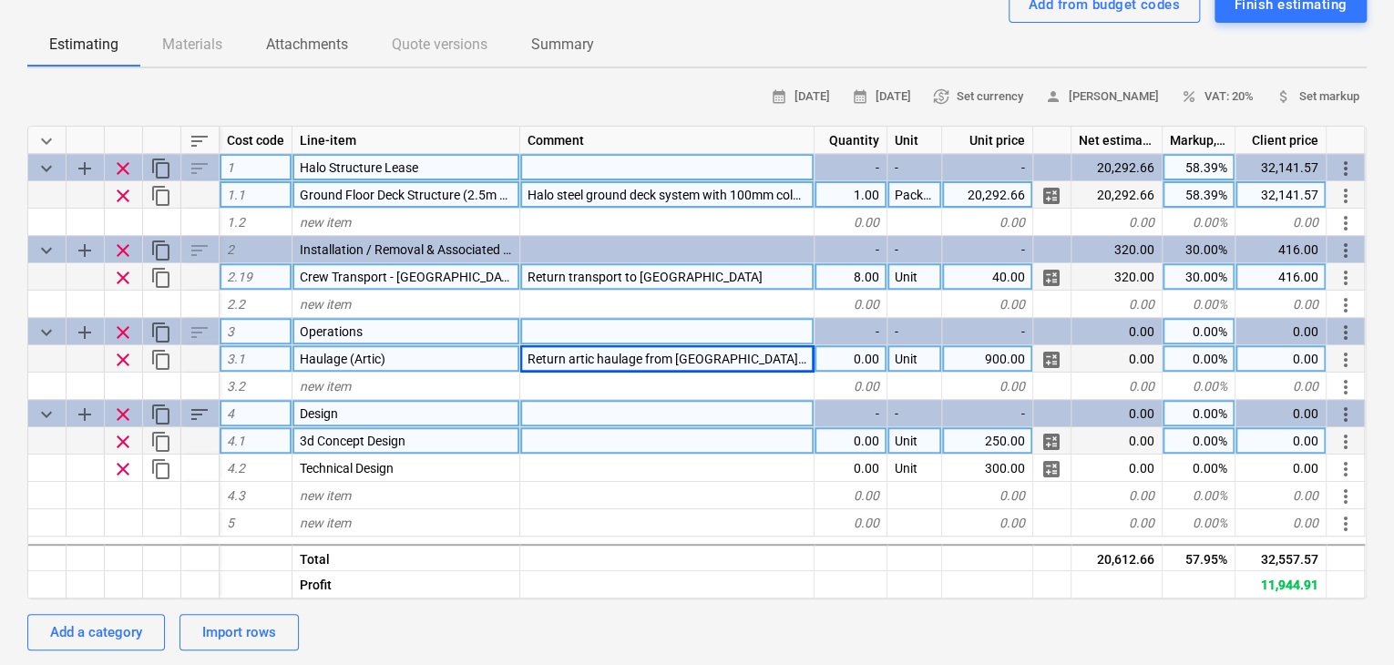
scroll to position [182, 0]
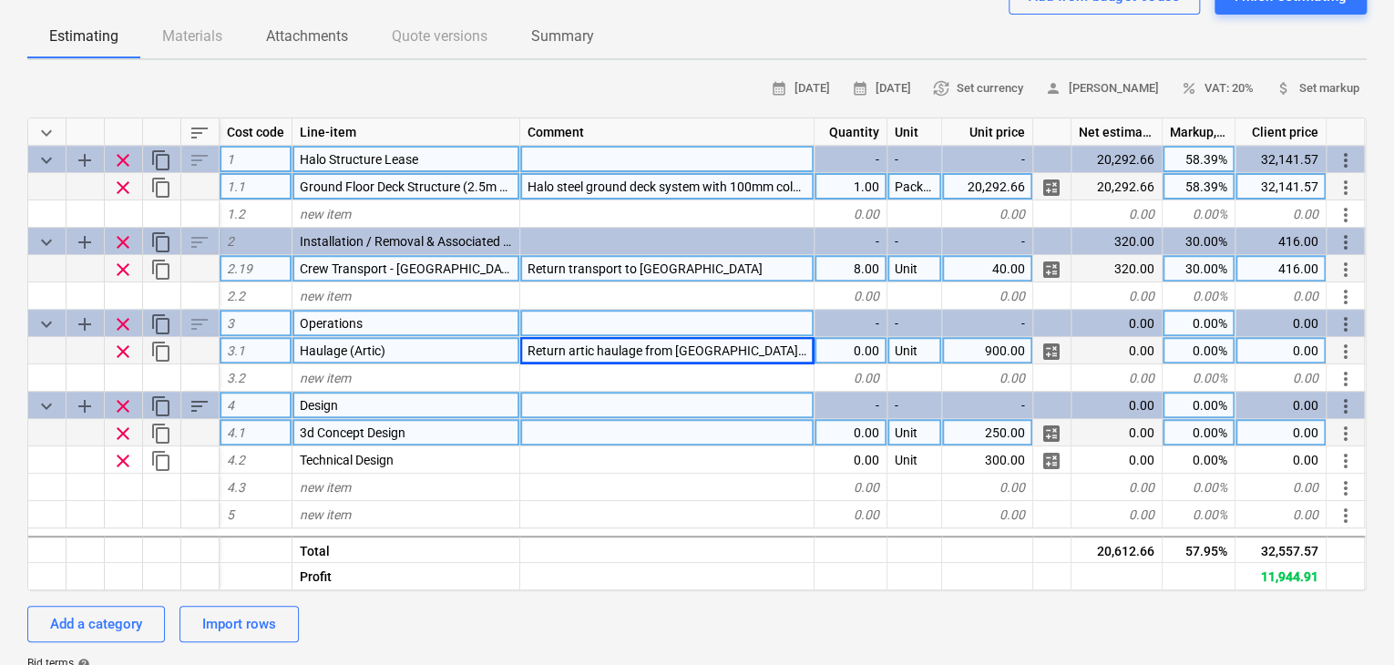
click at [851, 442] on div "0.00" at bounding box center [850, 432] width 73 height 27
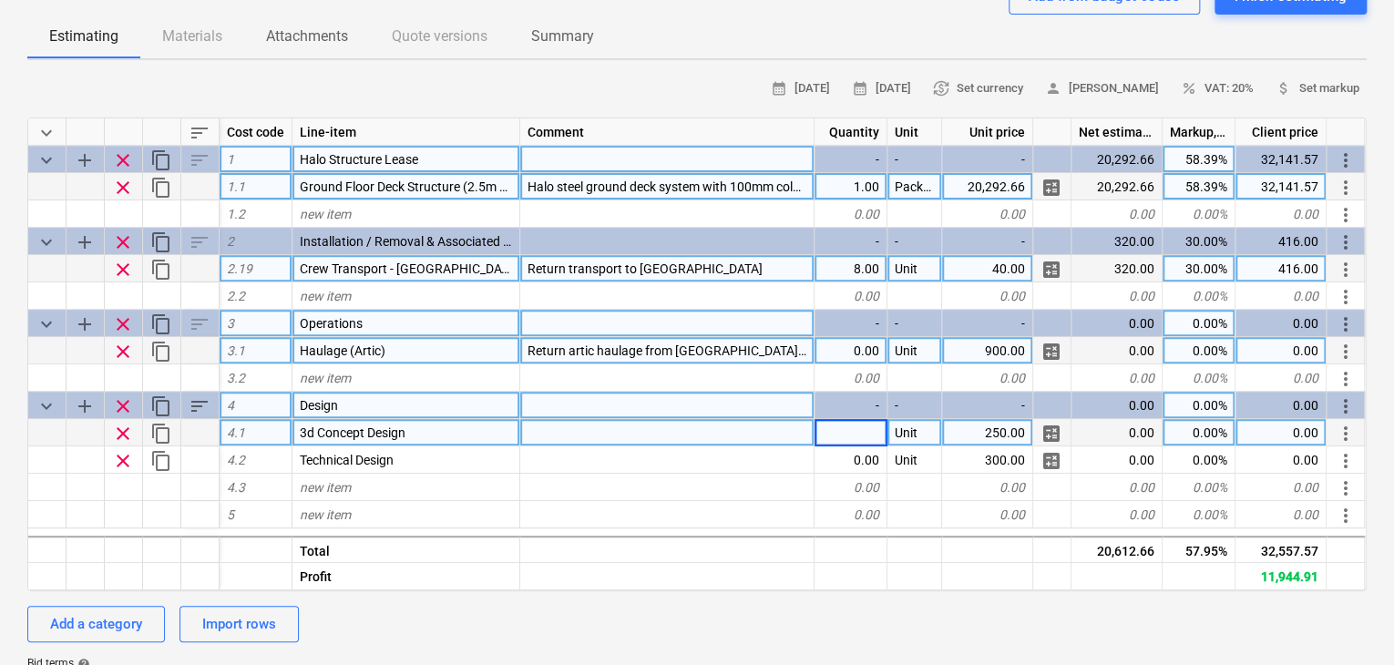
type input "1"
type textarea "x"
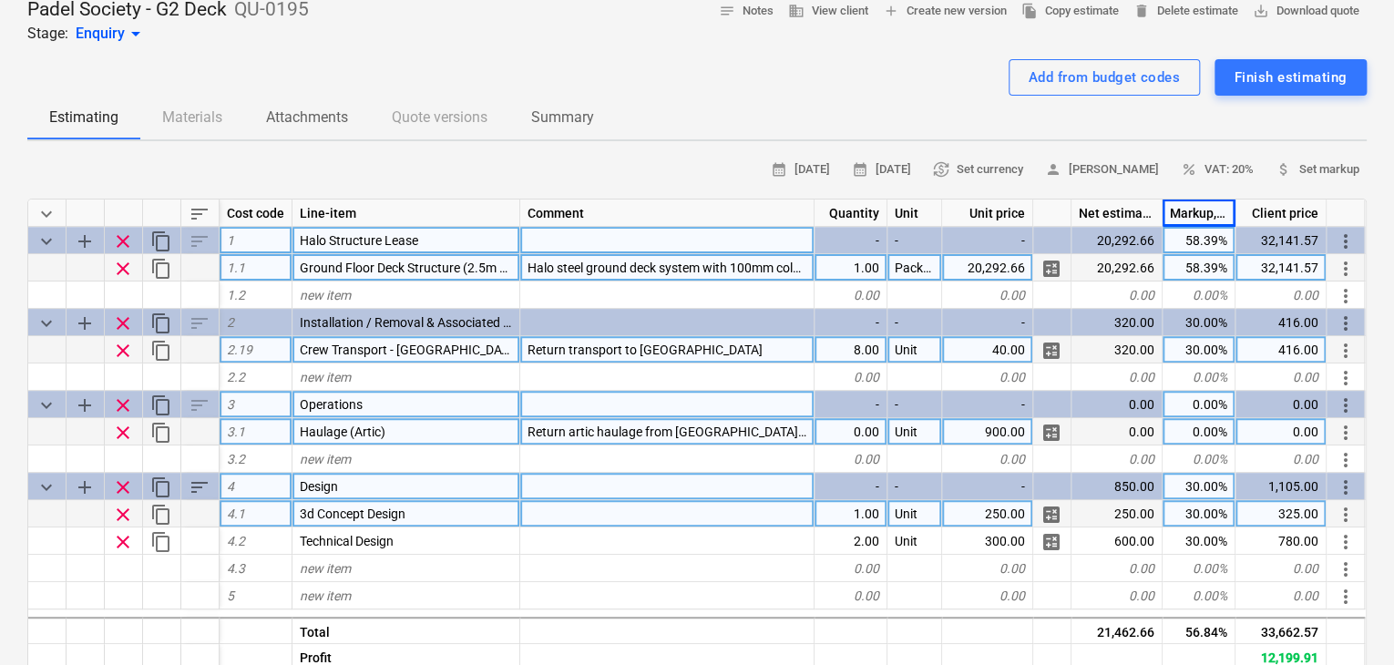
scroll to position [0, 0]
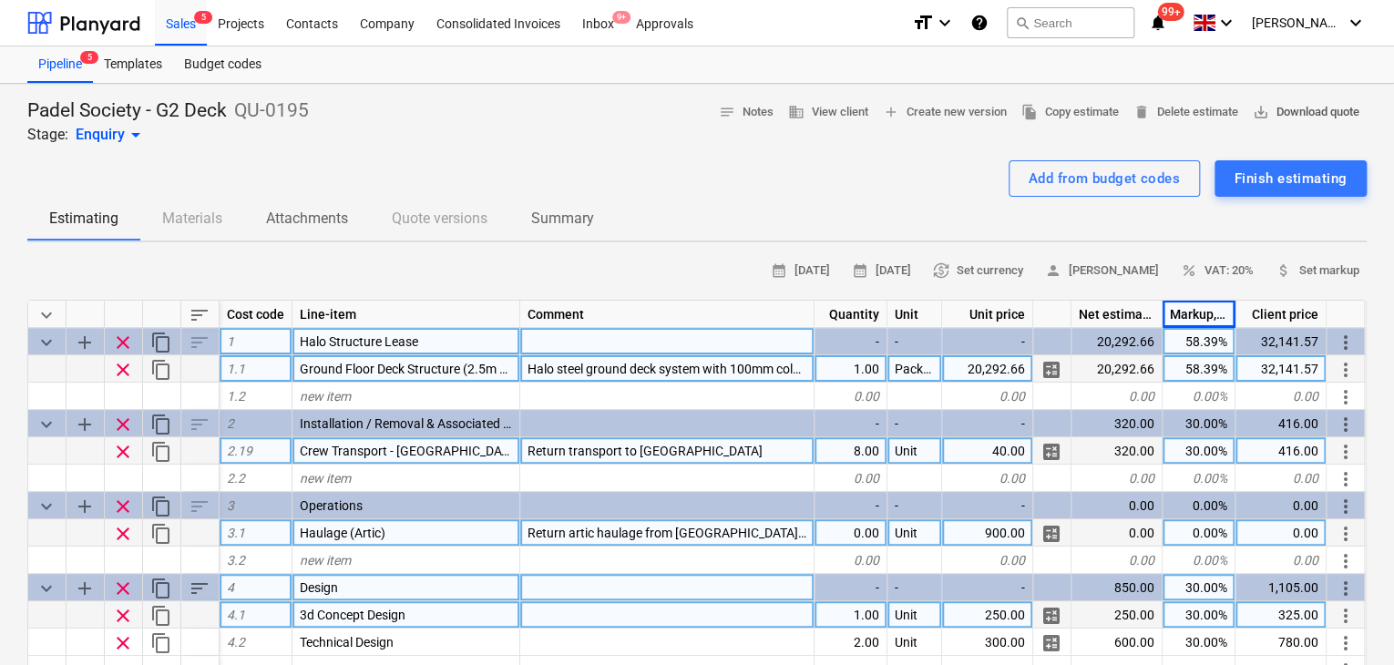
click at [1303, 114] on span "save_alt Download quote" at bounding box center [1305, 112] width 107 height 21
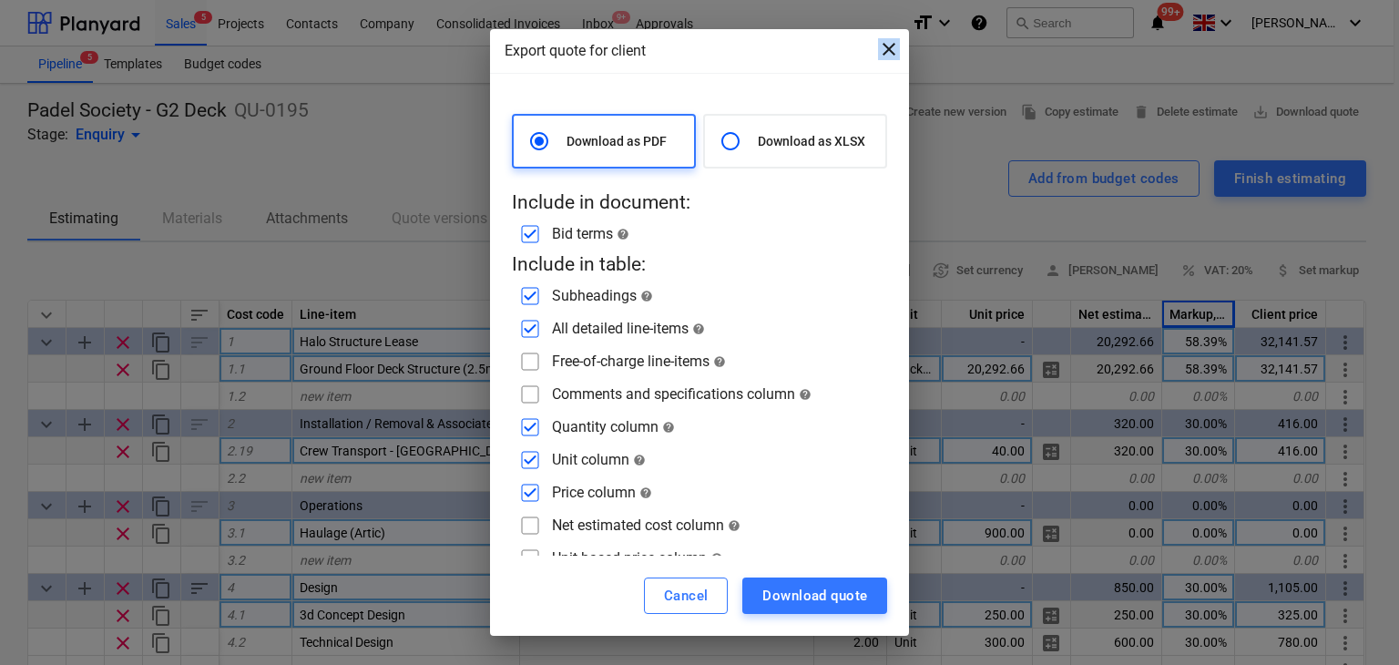
click at [897, 65] on div "Export quote for client close Download as PDF Download as XLSX Include in docum…" at bounding box center [700, 332] width 420 height 607
click at [896, 57] on span "close" at bounding box center [889, 49] width 22 height 22
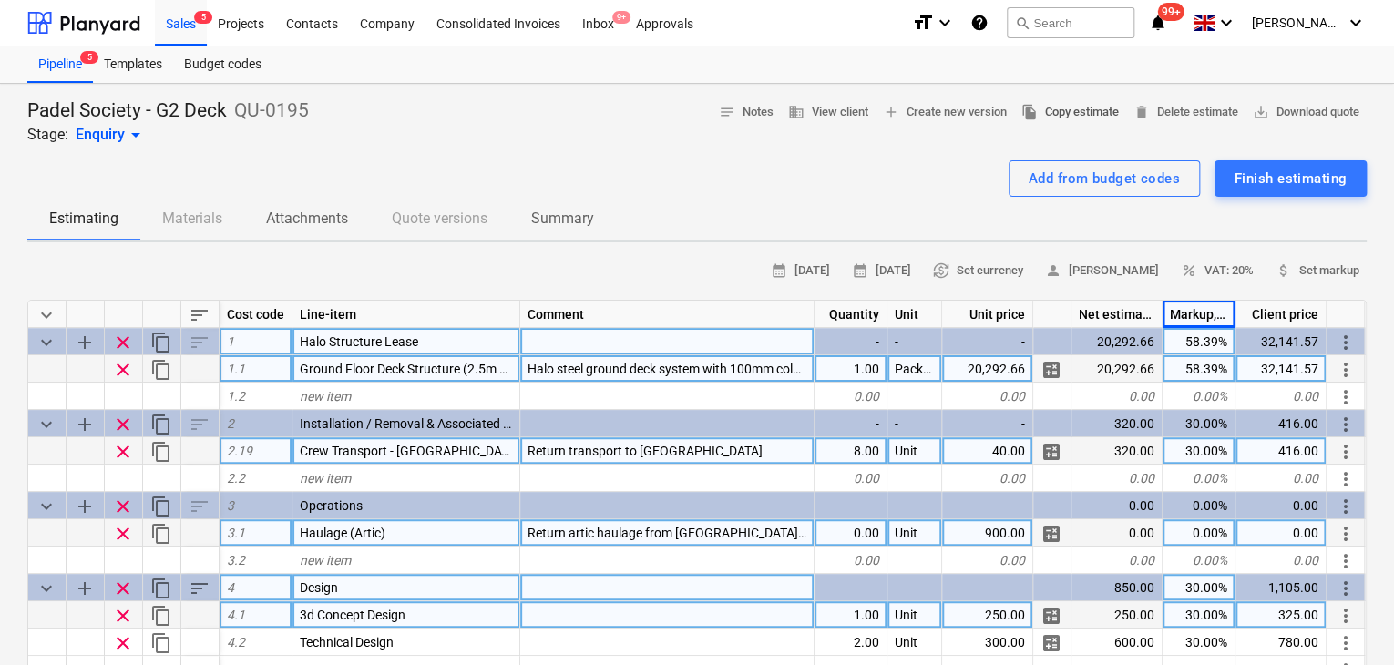
click at [1048, 110] on span "file_copy Copy estimate" at bounding box center [1069, 112] width 97 height 21
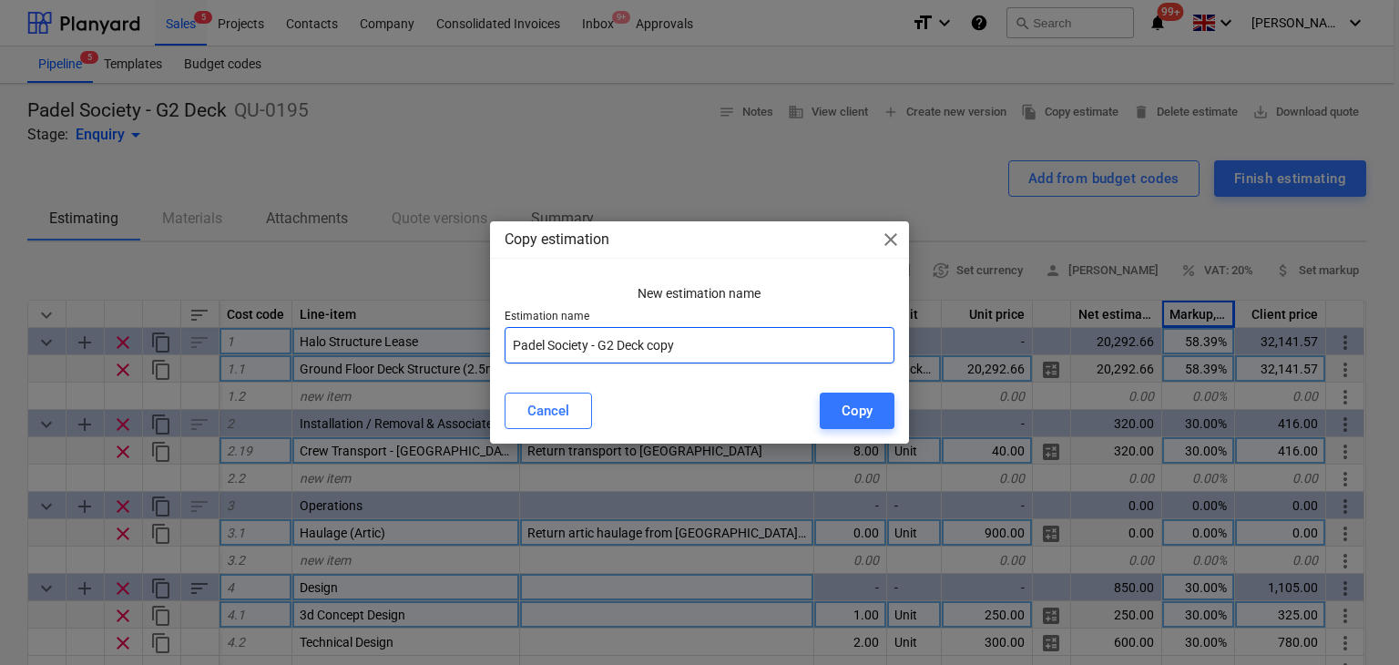
drag, startPoint x: 608, startPoint y: 347, endPoint x: 850, endPoint y: 357, distance: 241.6
click at [850, 357] on input "Padel Society - G2 Deck copy" at bounding box center [700, 345] width 391 height 36
type input "Padel Society - G4 Deck"
click at [861, 416] on div "Copy" at bounding box center [857, 411] width 31 height 24
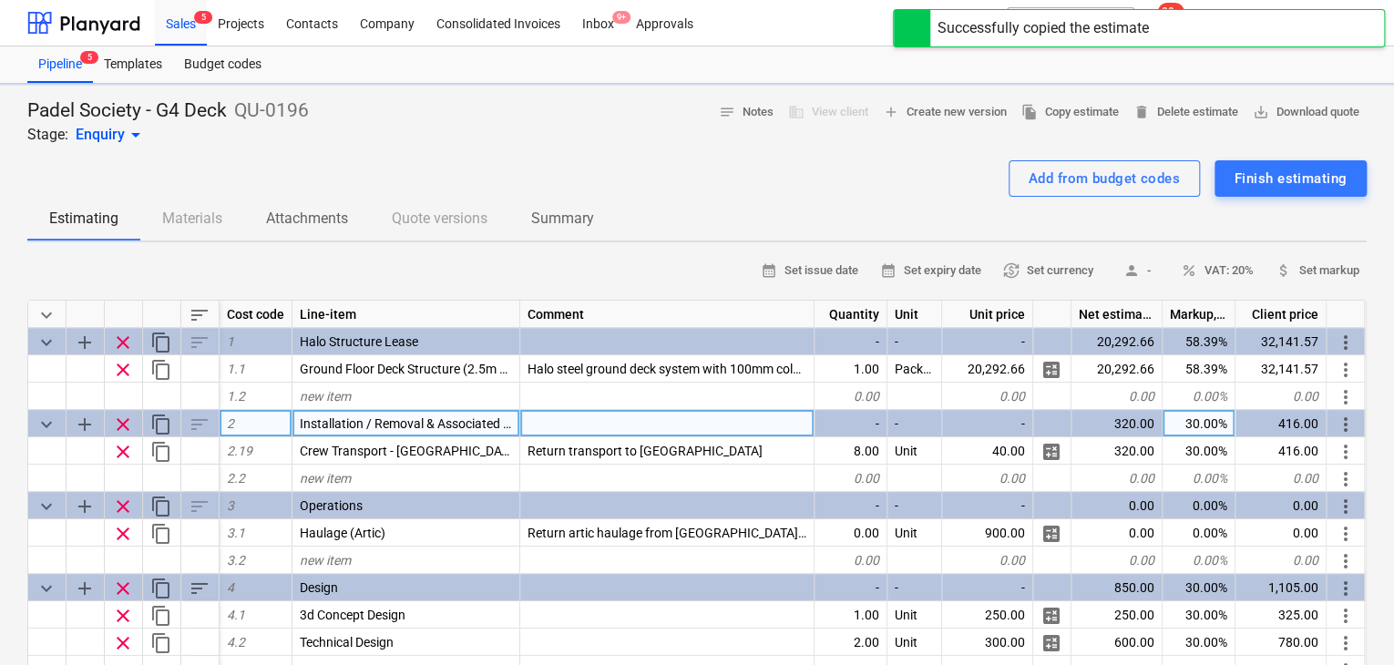
type textarea "x"
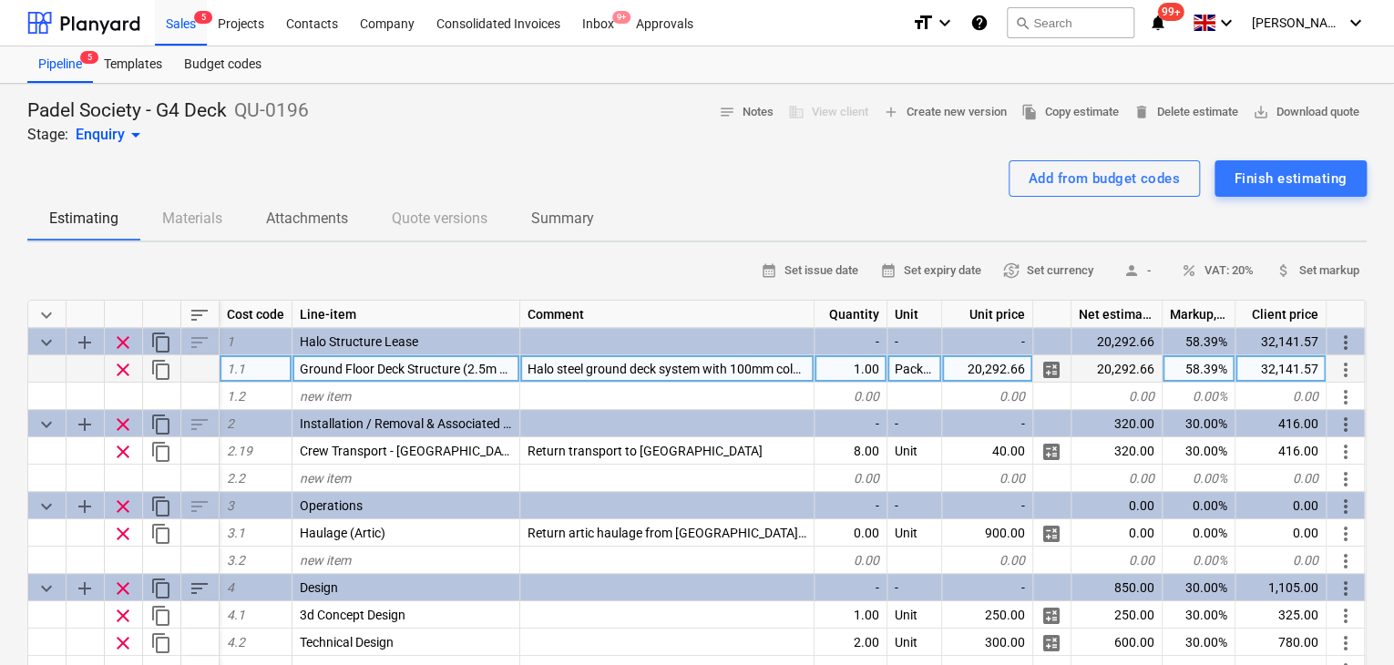
click at [962, 358] on div "20,292.66" at bounding box center [987, 368] width 91 height 27
click at [960, 363] on div "20,292.66" at bounding box center [987, 368] width 91 height 27
click at [972, 365] on input "£23,569.14" at bounding box center [987, 368] width 90 height 26
type input "23,569.14"
click at [983, 371] on input "23,569.14" at bounding box center [987, 368] width 90 height 26
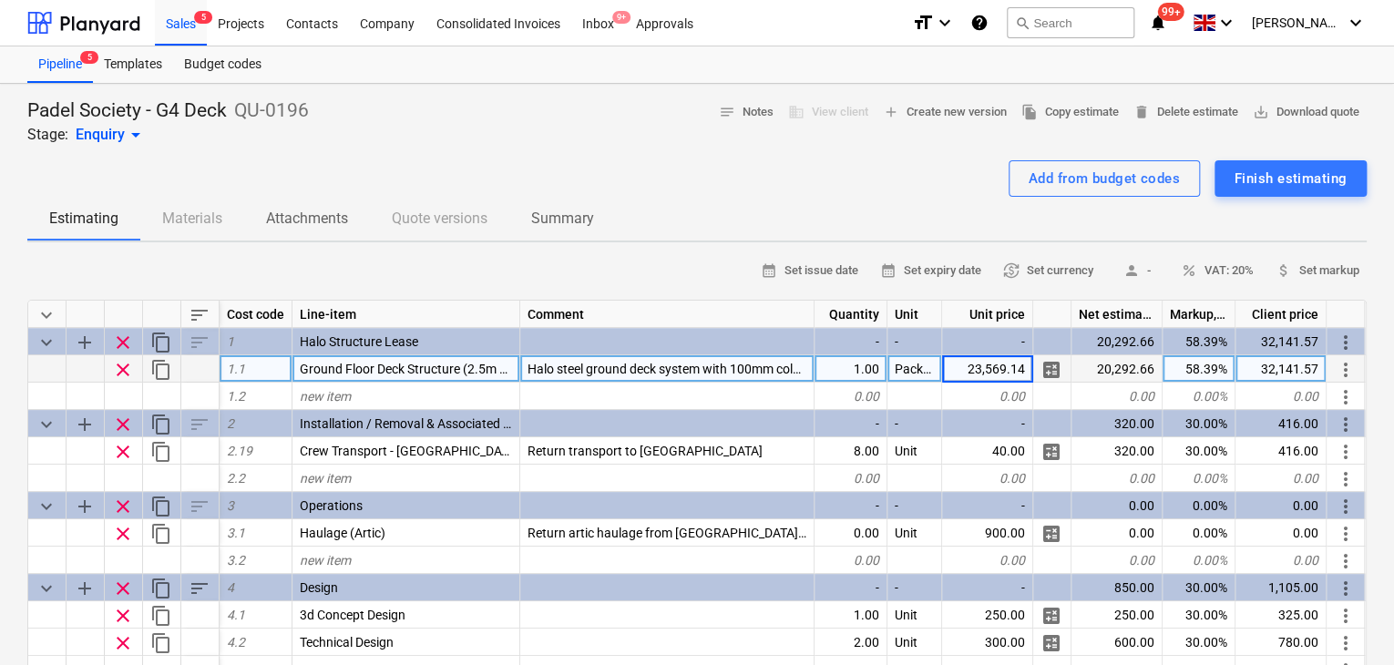
type textarea "x"
click at [1281, 371] on div "37,331.19" at bounding box center [1280, 368] width 91 height 27
click at [1261, 366] on input "£ 40,584.61" at bounding box center [1280, 368] width 90 height 26
type input "40,584.61"
type textarea "x"
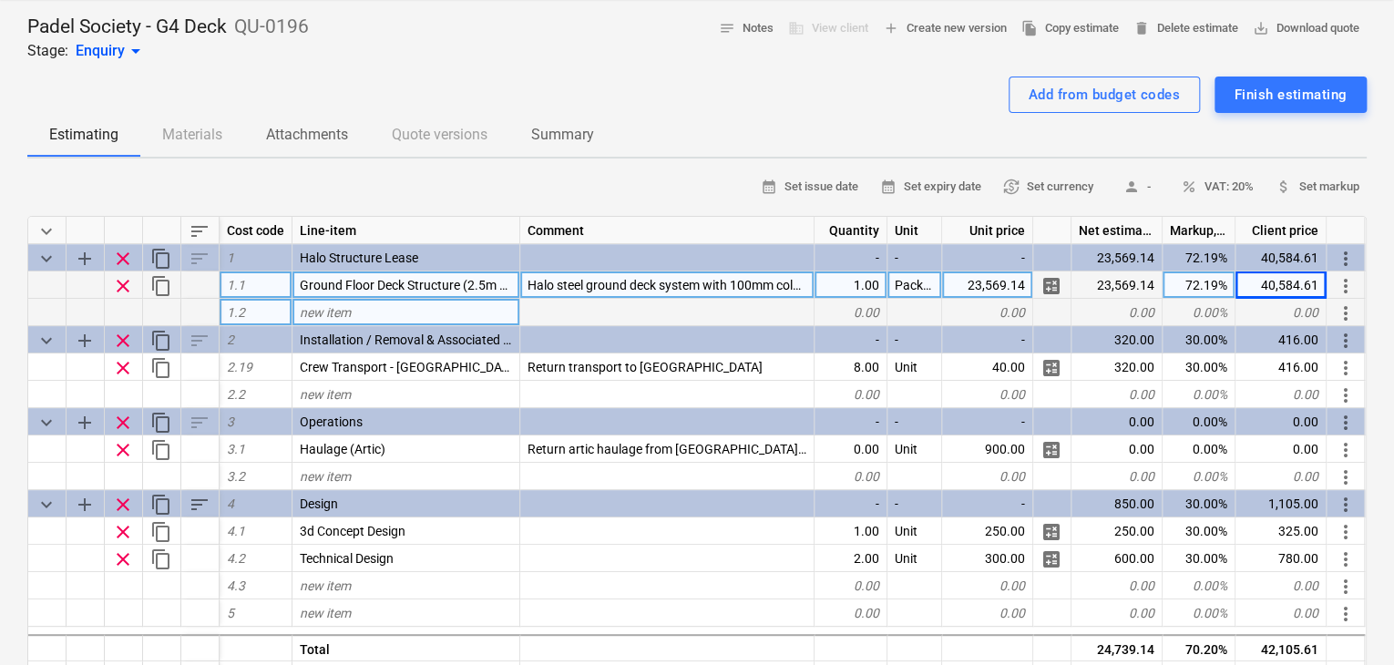
scroll to position [91, 0]
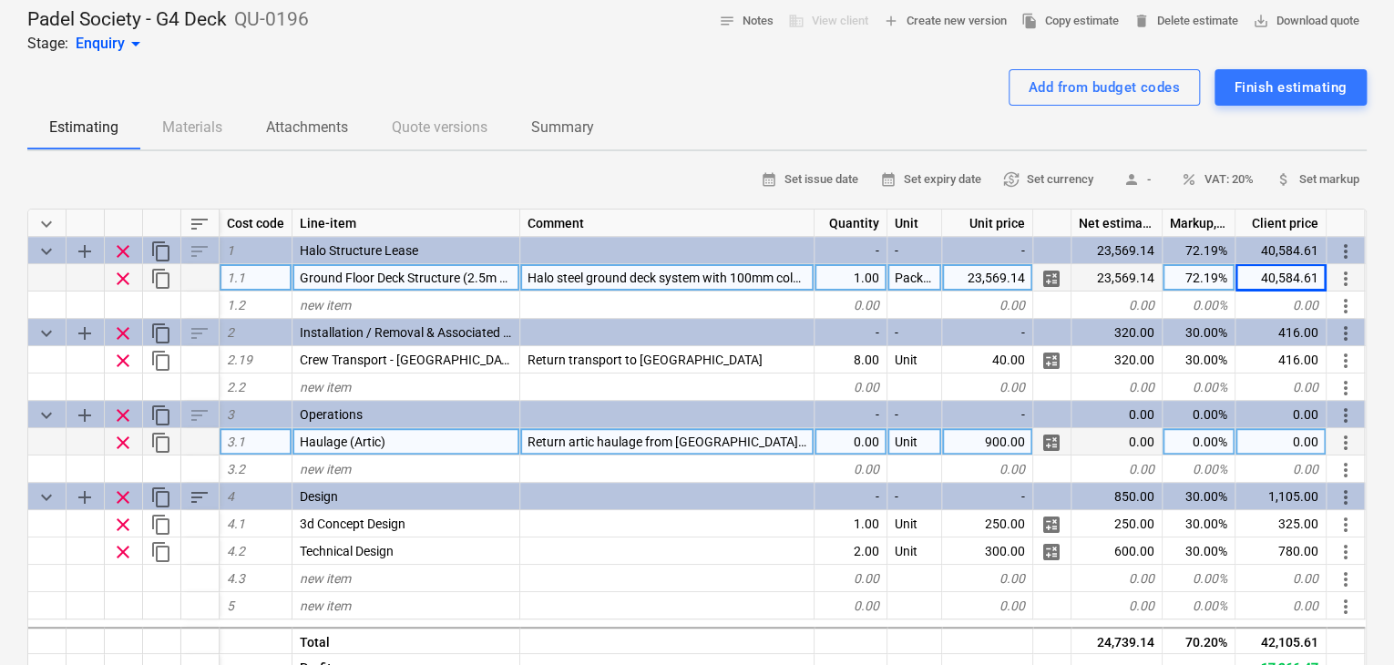
click at [840, 434] on div "0.00" at bounding box center [850, 441] width 73 height 27
type input "2"
type textarea "x"
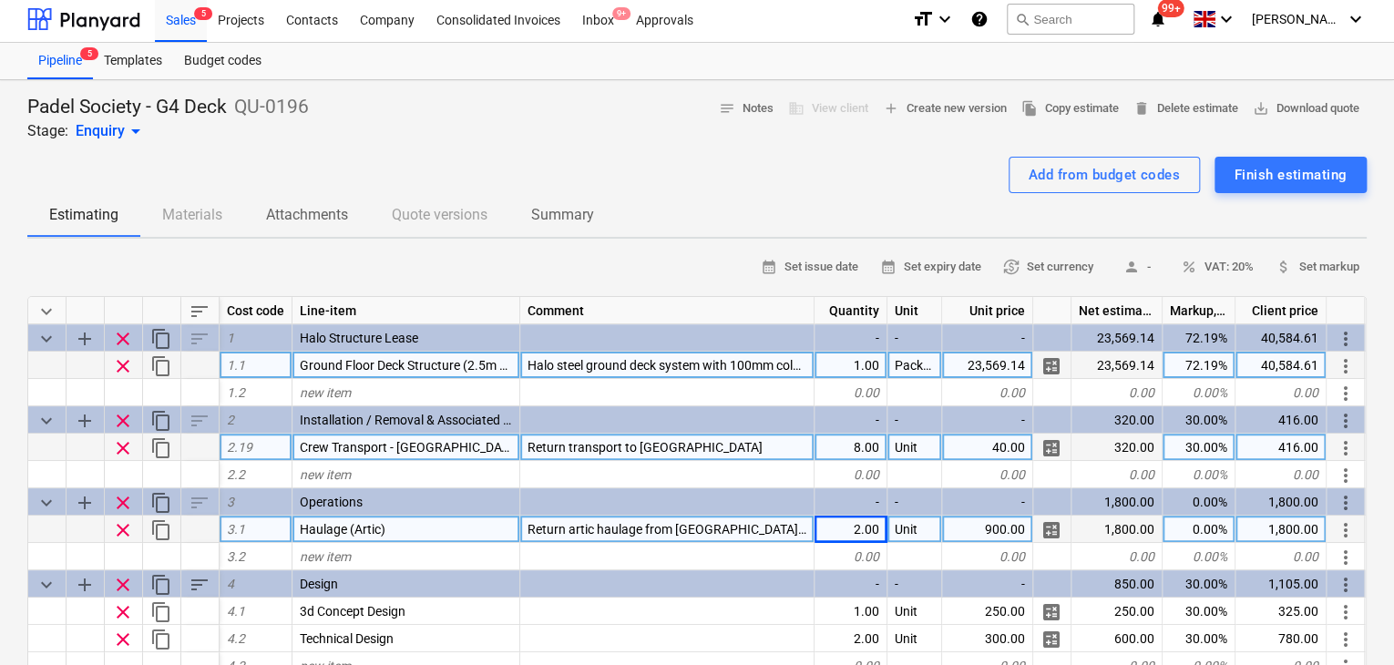
scroll to position [0, 0]
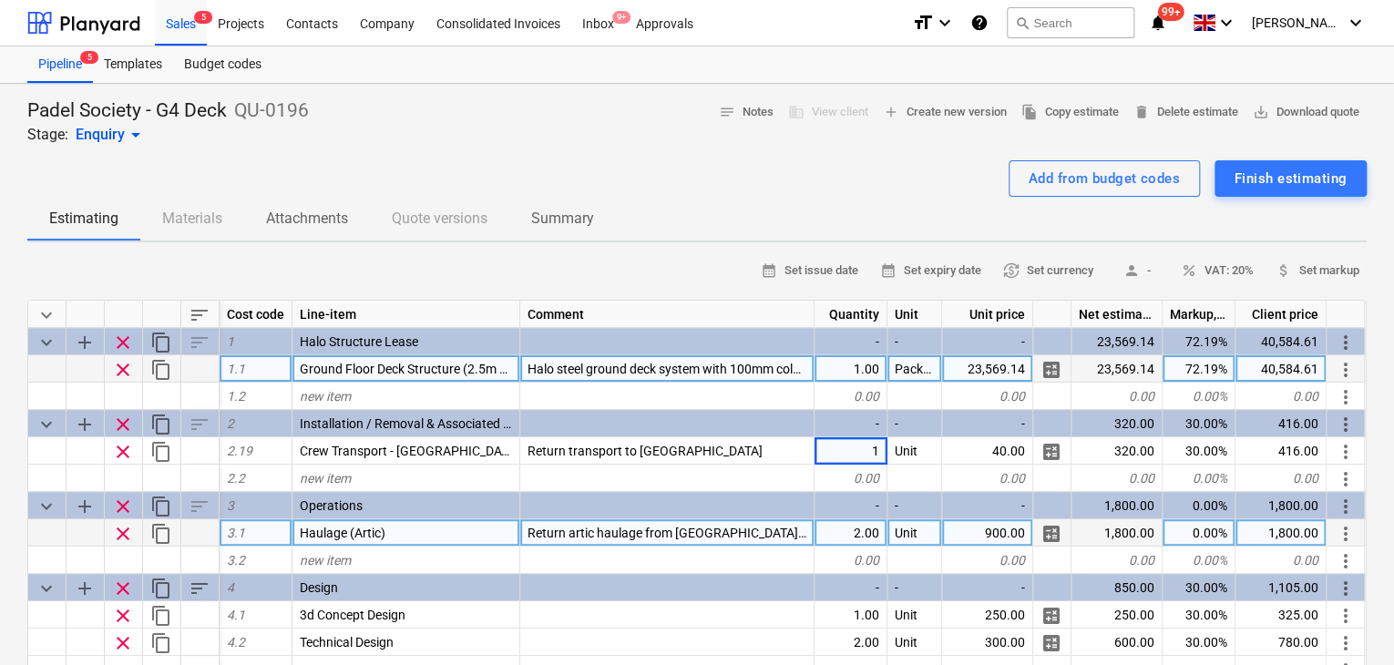
type input "10"
click at [399, 133] on div "Padel Society - G4 Deck QU-0196 Stage: Enquiry arrow_drop_down notes Notes busi…" at bounding box center [696, 121] width 1339 height 47
click at [195, 27] on div "Sales 5" at bounding box center [181, 22] width 52 height 46
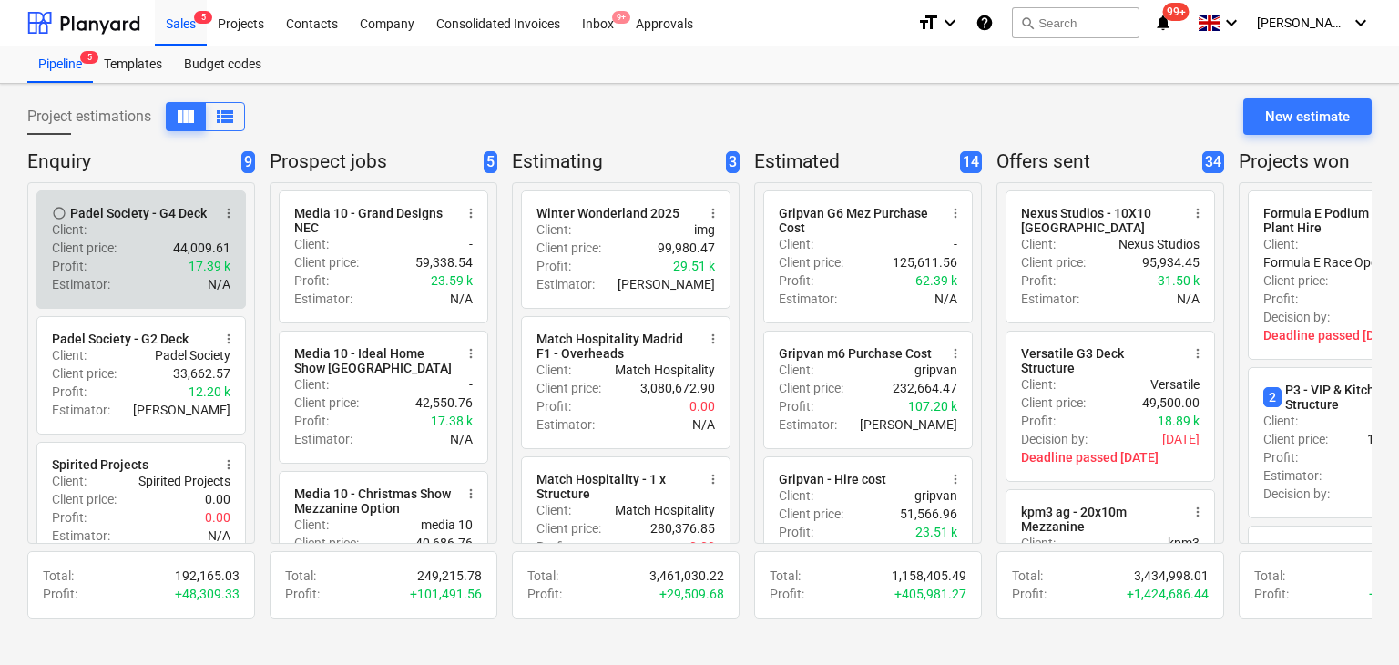
click at [138, 235] on div "Client : -" at bounding box center [141, 229] width 179 height 18
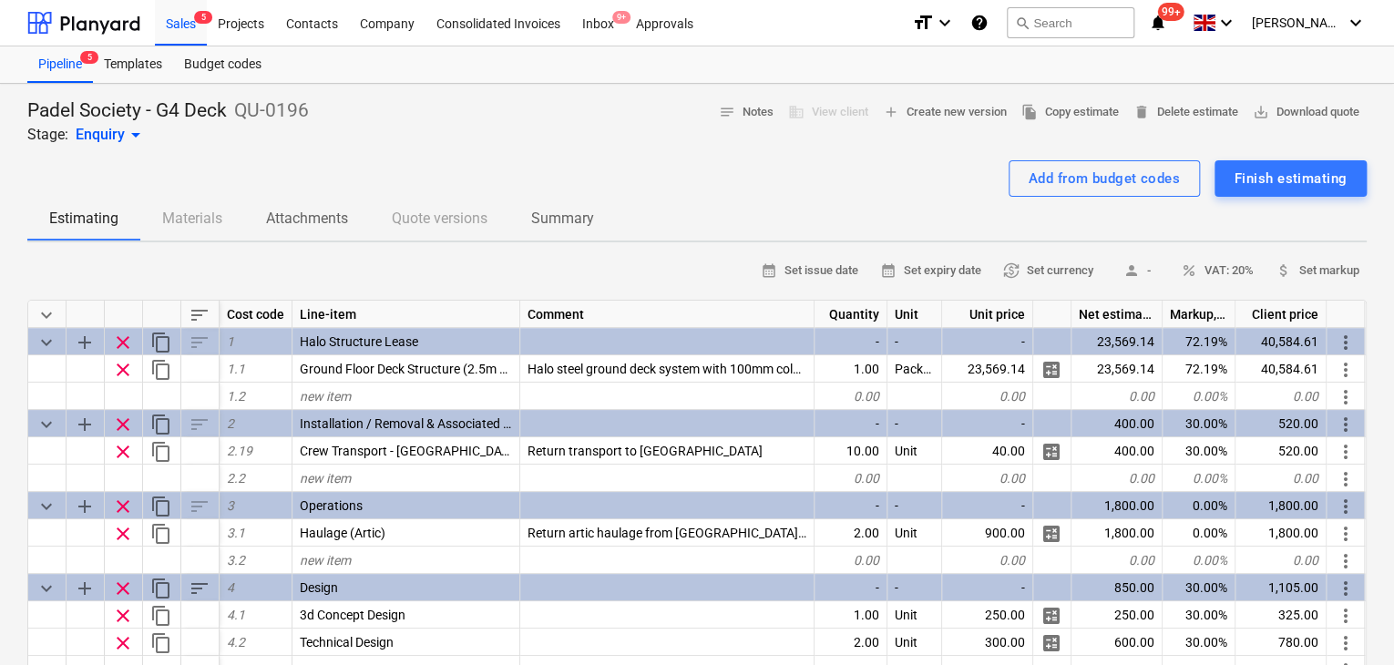
type textarea "x"
click at [1053, 116] on span "file_copy Copy estimate" at bounding box center [1069, 112] width 97 height 21
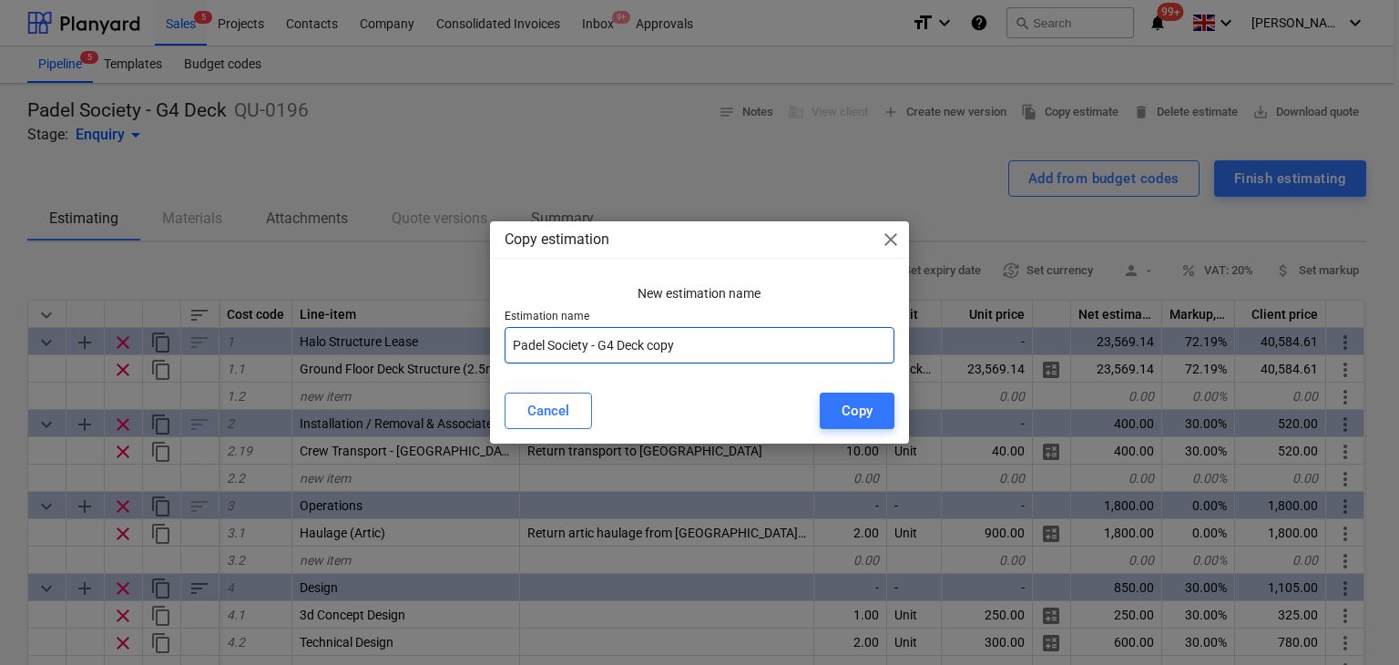
drag, startPoint x: 645, startPoint y: 369, endPoint x: 623, endPoint y: 338, distance: 37.9
click at [623, 337] on input "Padel Society - G4 Deck copy" at bounding box center [700, 345] width 391 height 36
drag, startPoint x: 705, startPoint y: 329, endPoint x: 643, endPoint y: 354, distance: 67.0
click at [643, 354] on input "Padel Society - G4 Deck copy" at bounding box center [700, 345] width 391 height 36
type input "Padel Society - G4 Deck & Roof"
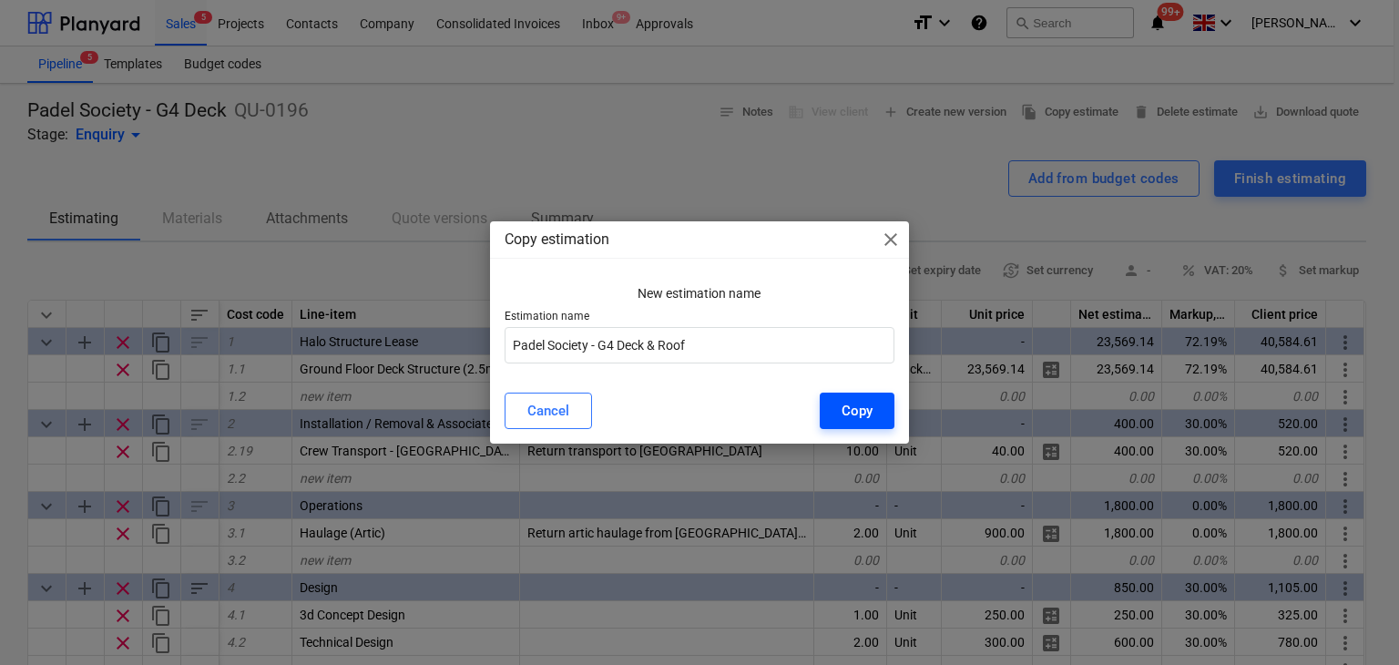
click at [856, 423] on div "Copy" at bounding box center [857, 411] width 31 height 24
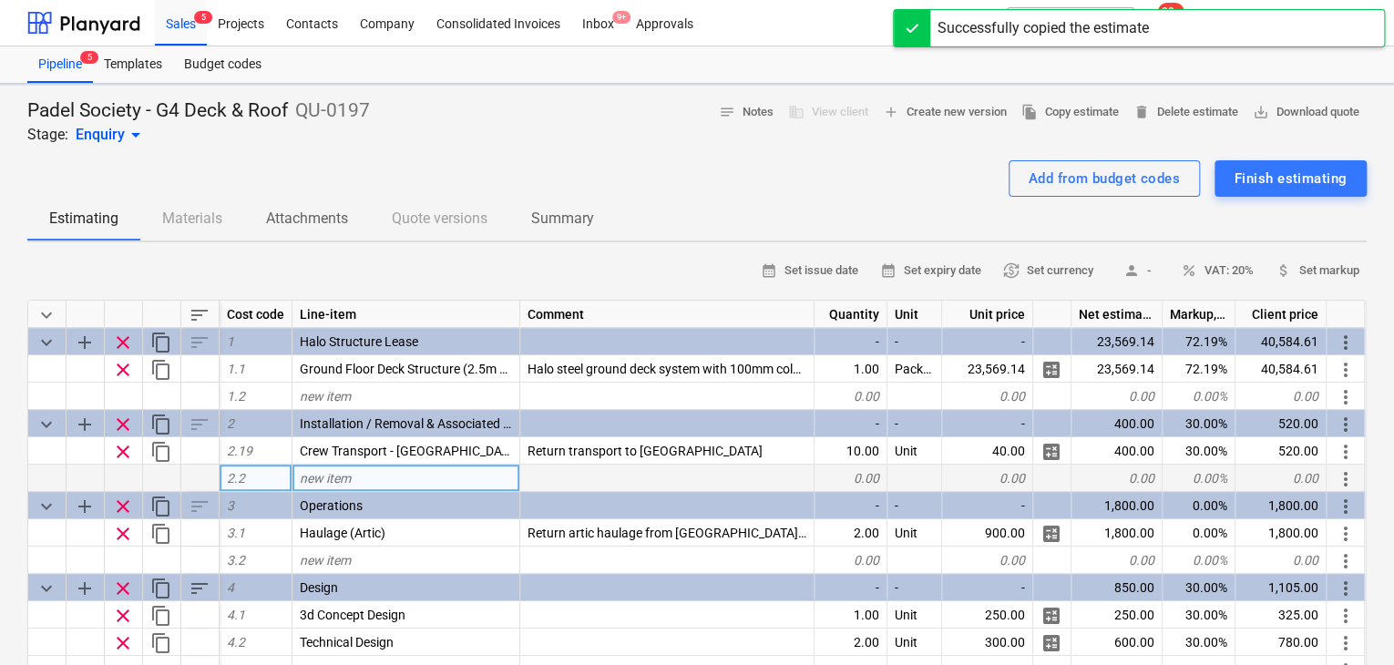
type textarea "x"
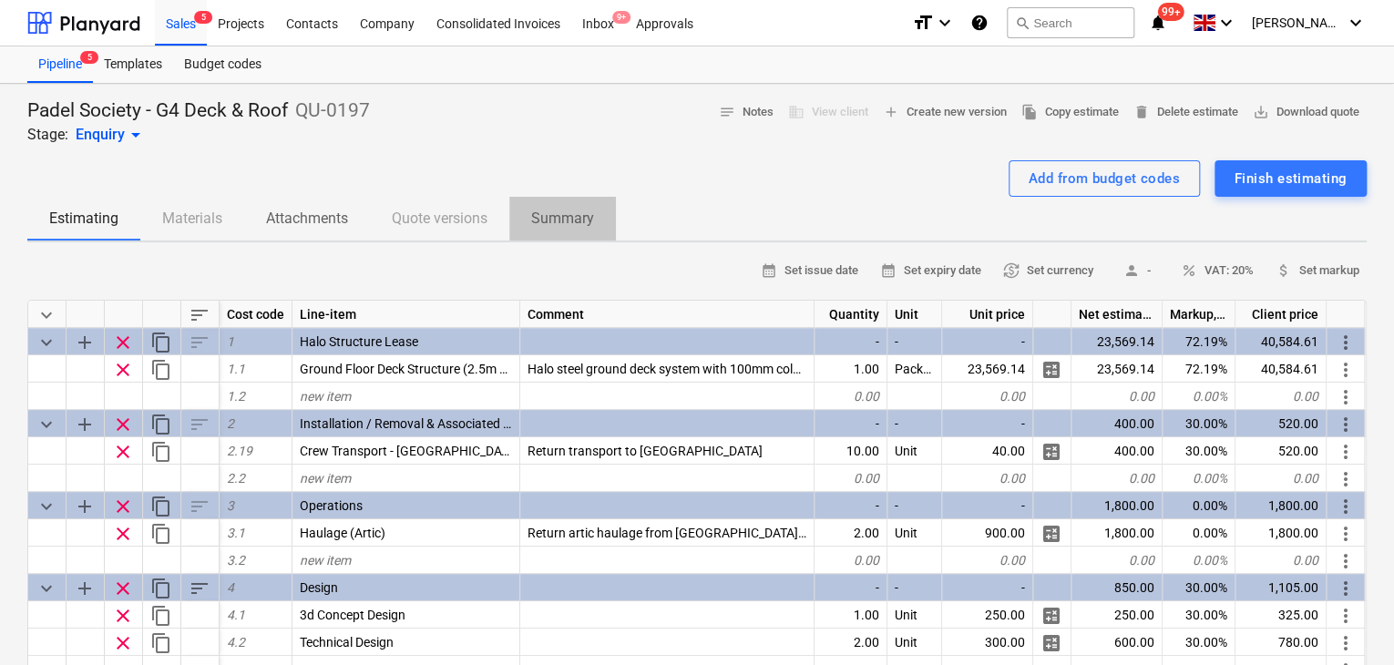
click at [557, 223] on p "Summary" at bounding box center [562, 219] width 63 height 22
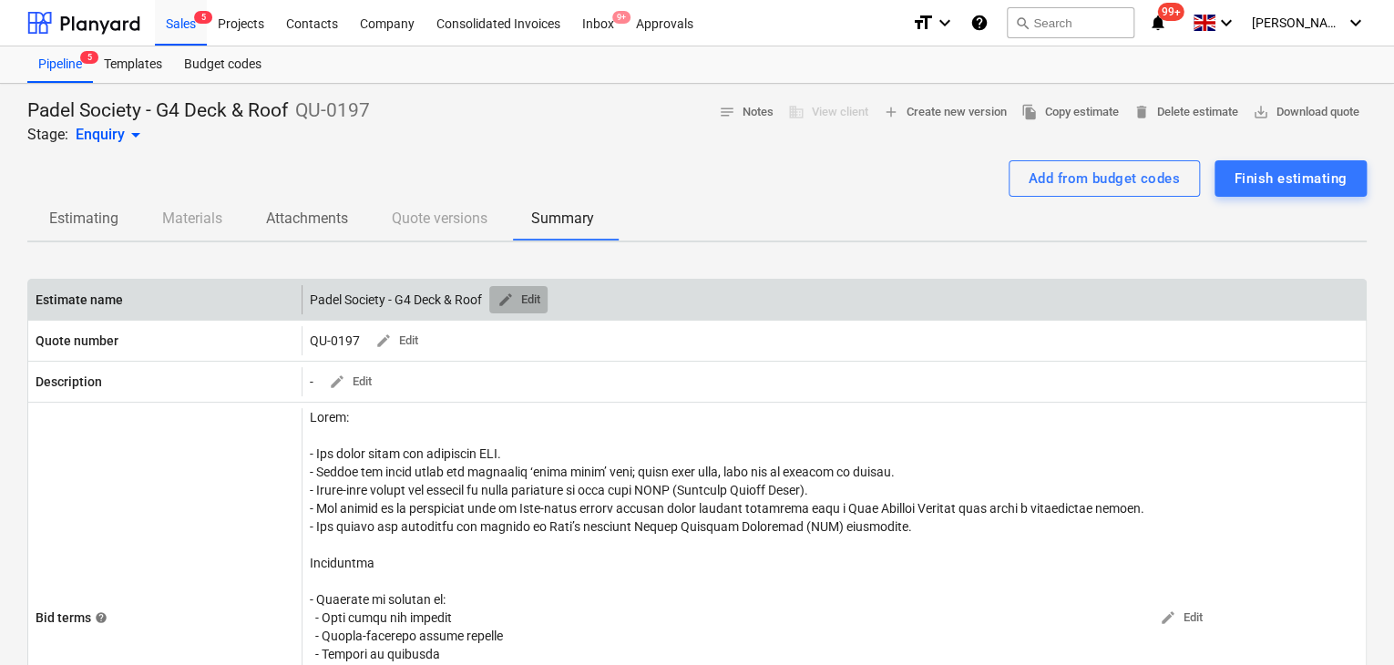
click at [516, 300] on span "edit Edit" at bounding box center [518, 300] width 44 height 21
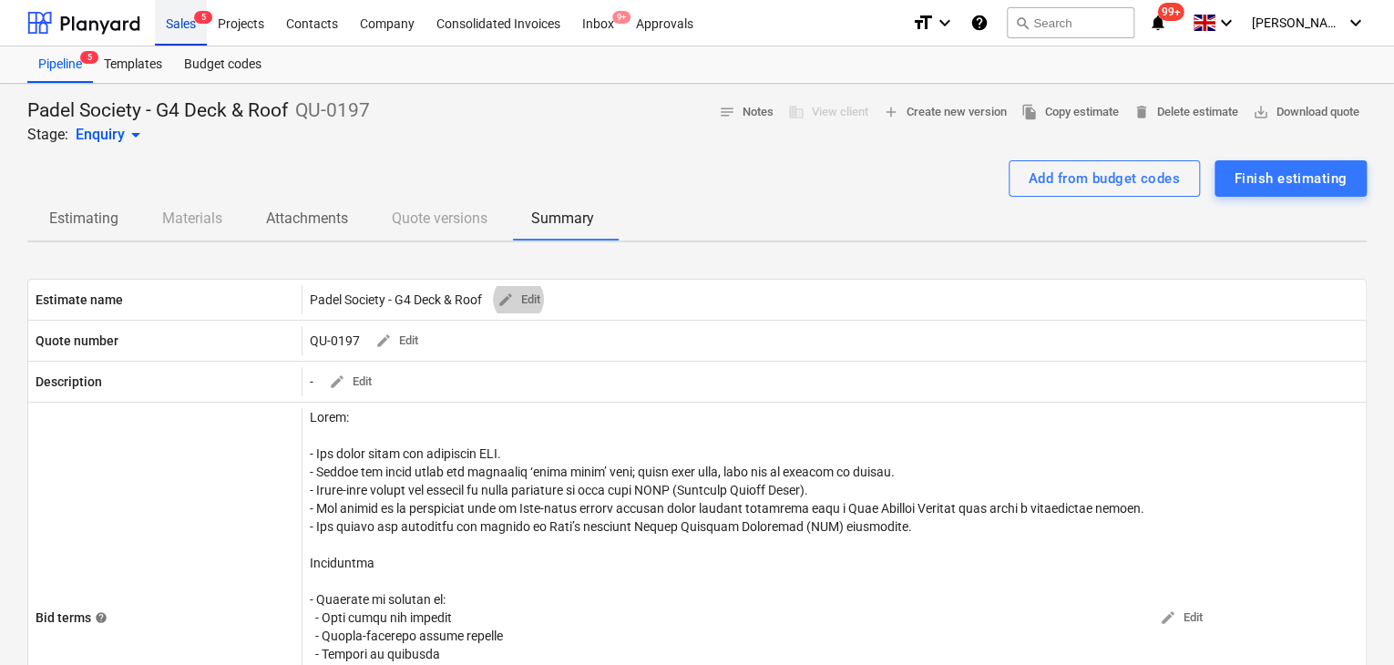
click at [190, 36] on div "Sales 5" at bounding box center [181, 22] width 52 height 46
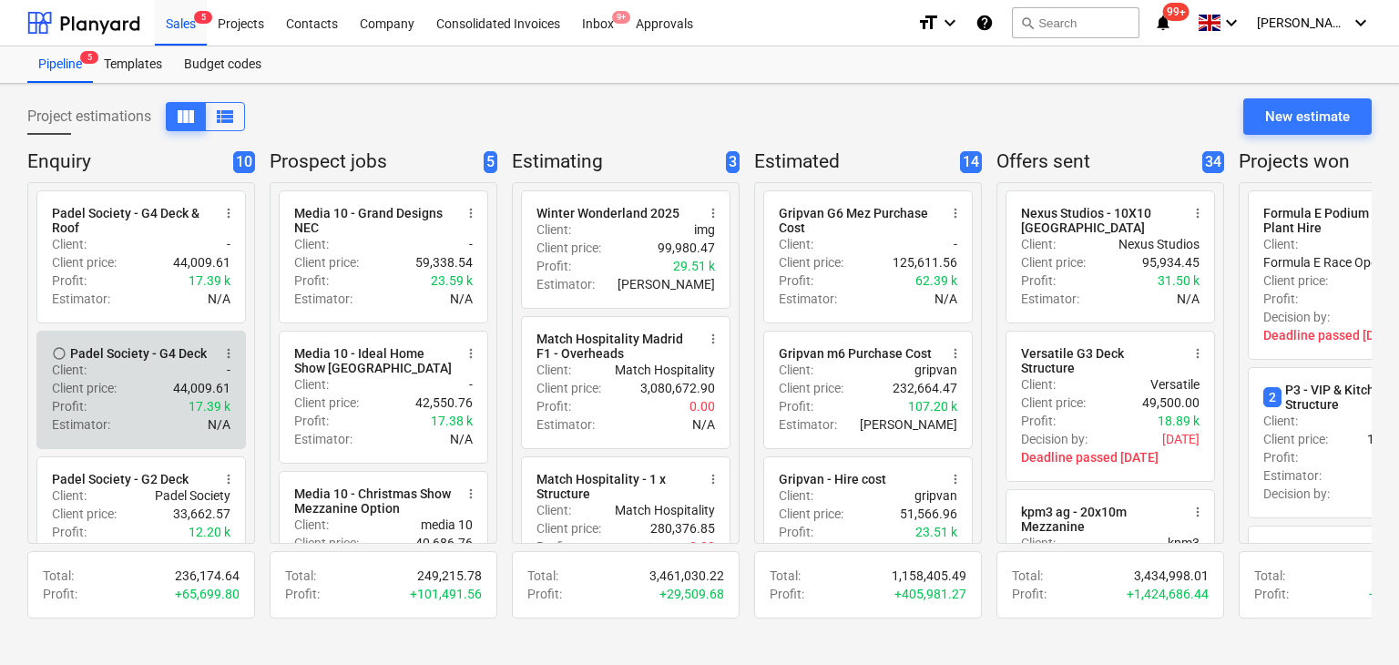
click at [226, 362] on button "more_vert" at bounding box center [229, 353] width 22 height 22
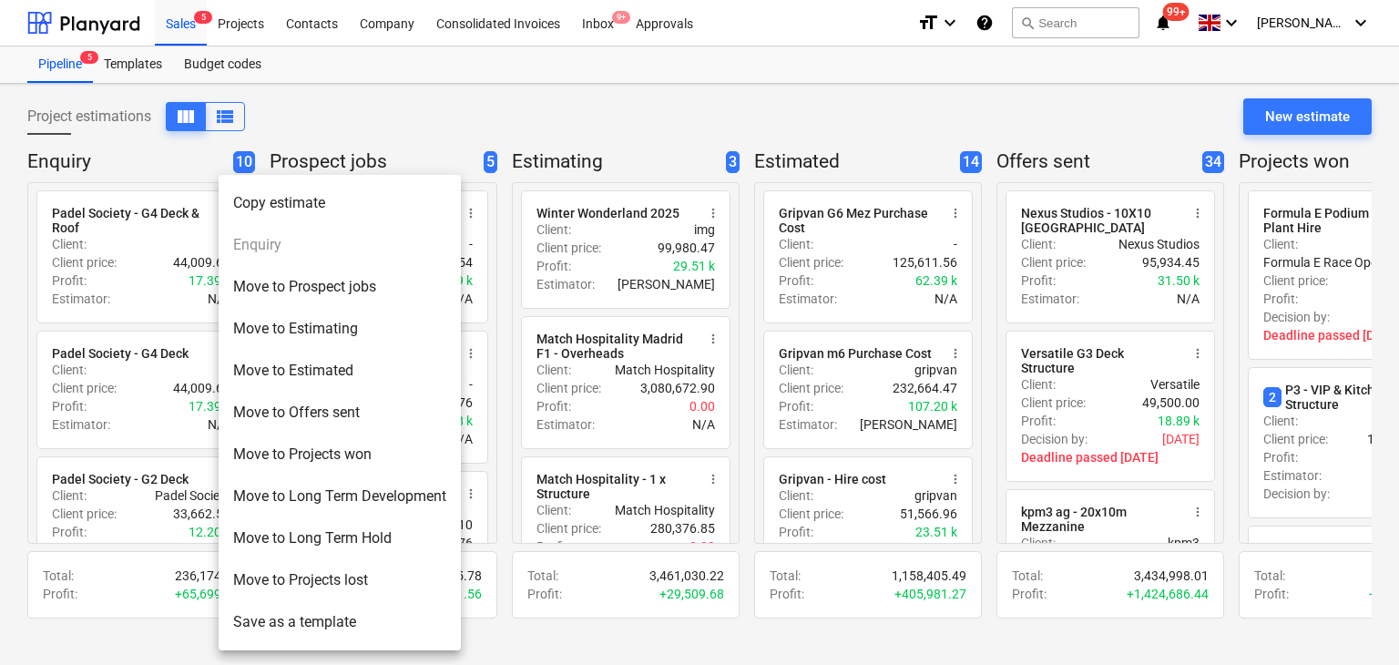
click at [138, 378] on div at bounding box center [699, 332] width 1399 height 665
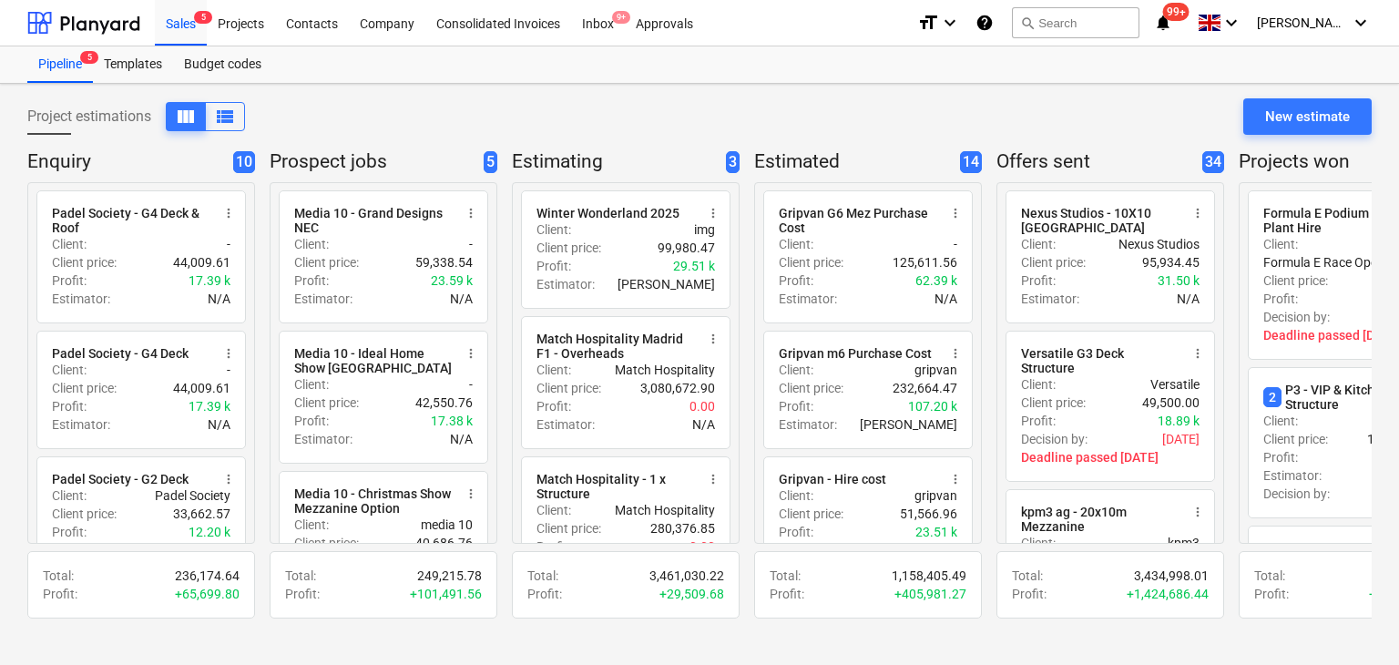
click at [142, 354] on div "Padel Society - G4 Deck" at bounding box center [120, 353] width 137 height 15
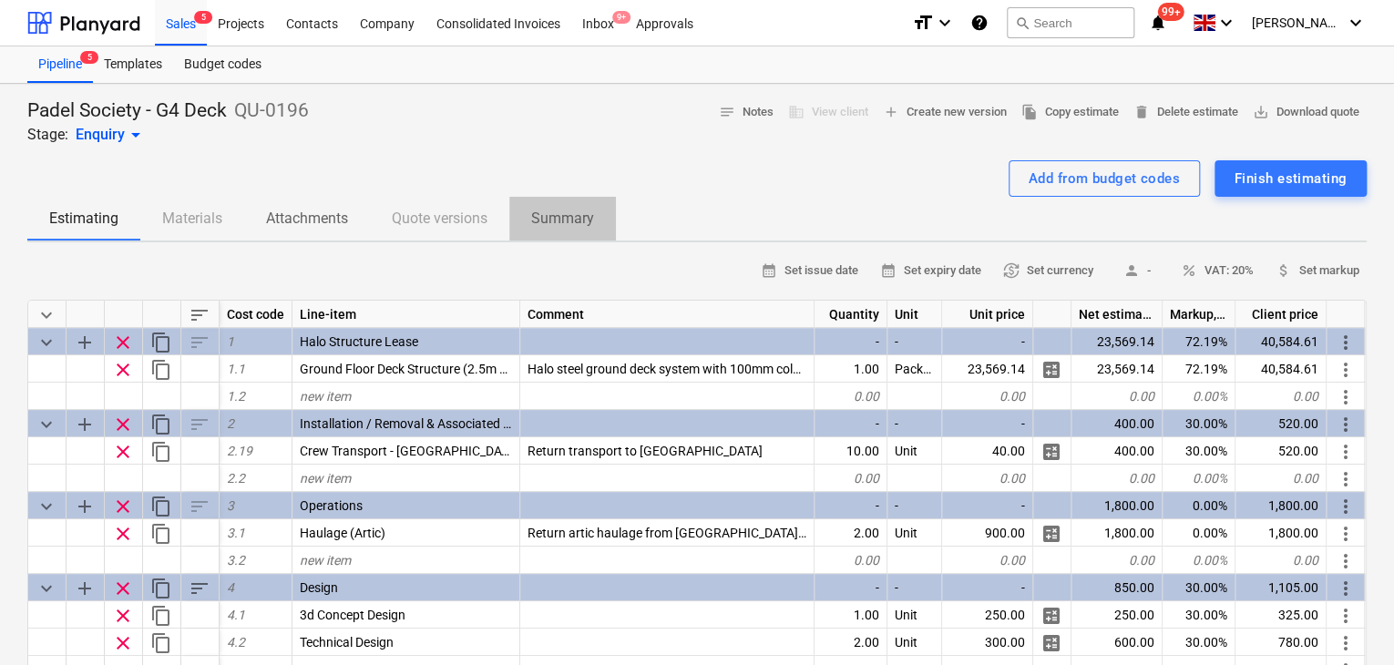
click at [599, 220] on span "Summary" at bounding box center [562, 218] width 107 height 33
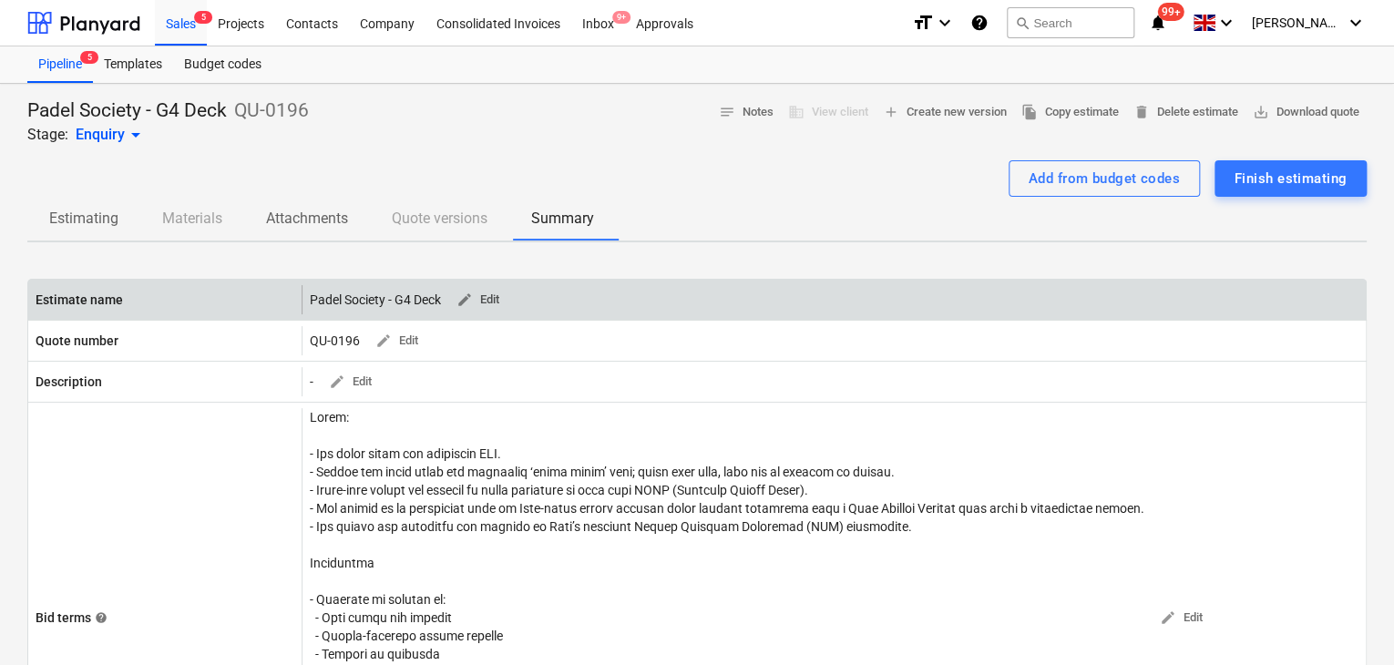
click at [490, 300] on span "edit Edit" at bounding box center [477, 300] width 44 height 21
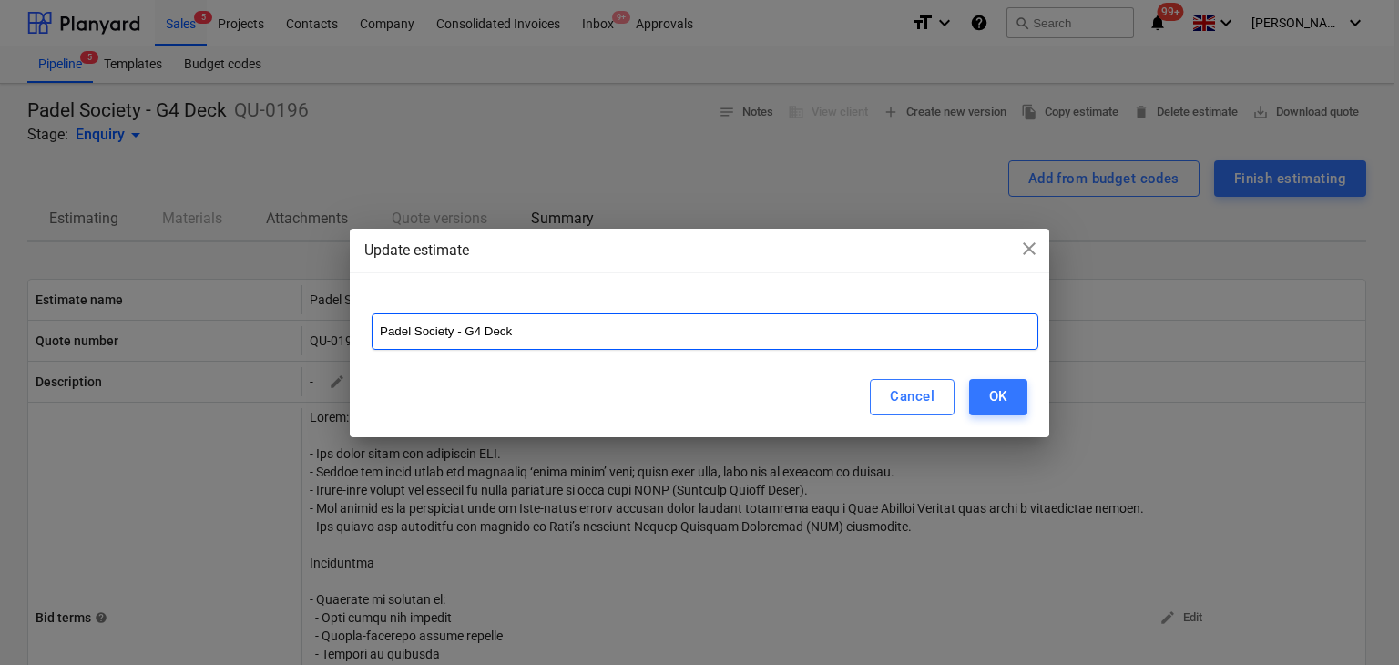
click at [703, 324] on input "Padel Society - G4 Deck" at bounding box center [705, 331] width 667 height 36
type input "Padel Society - G4 Deck&Roof"
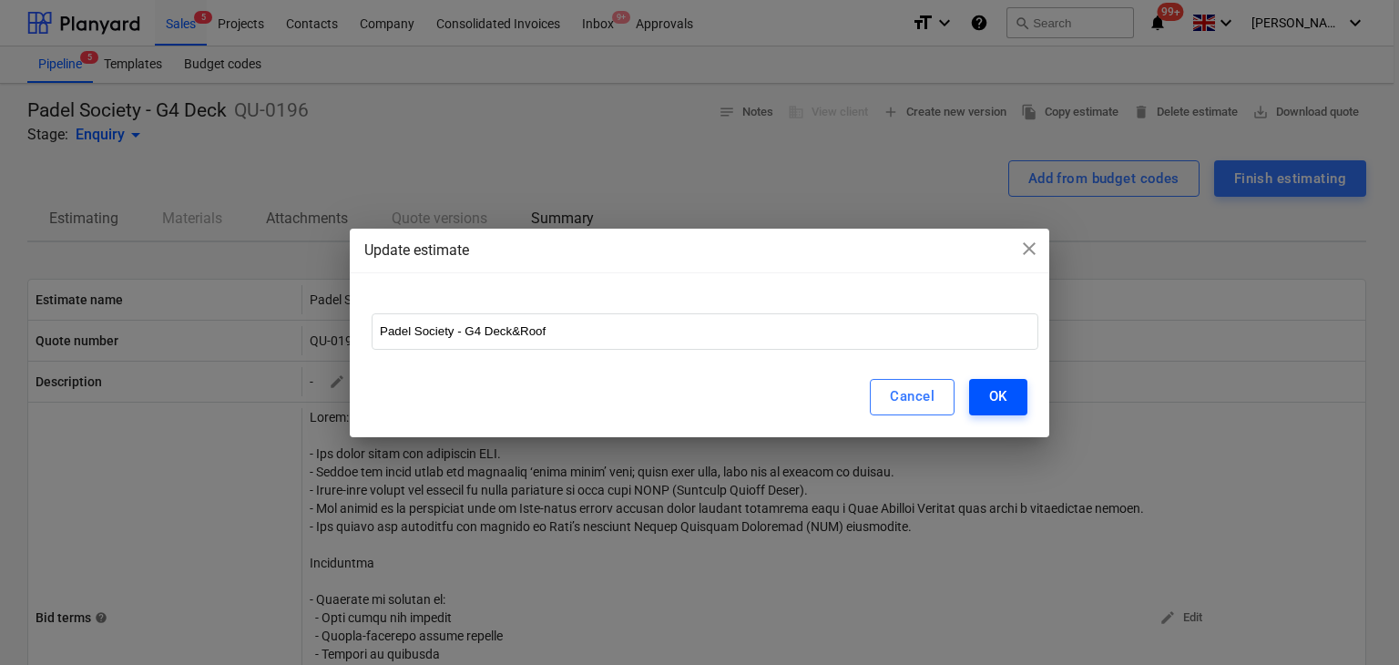
click at [1006, 396] on div "OK" at bounding box center [998, 396] width 18 height 24
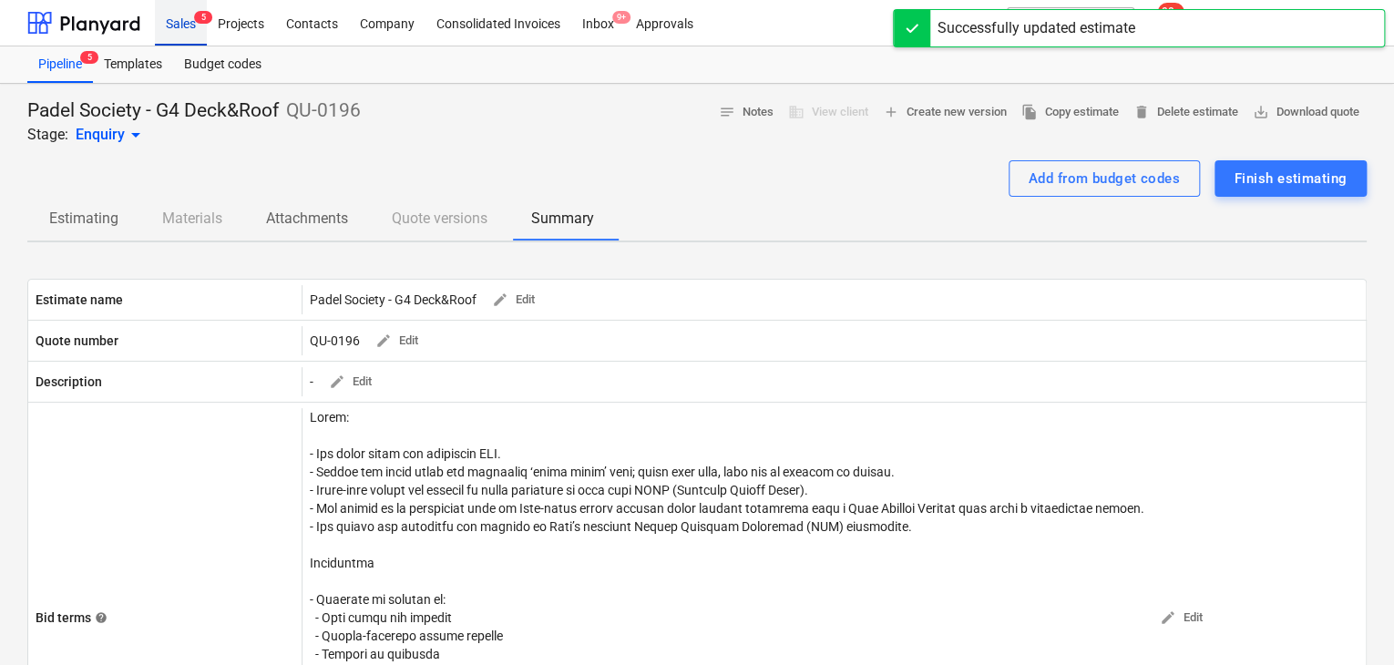
click at [189, 31] on div "Sales 5" at bounding box center [181, 22] width 52 height 46
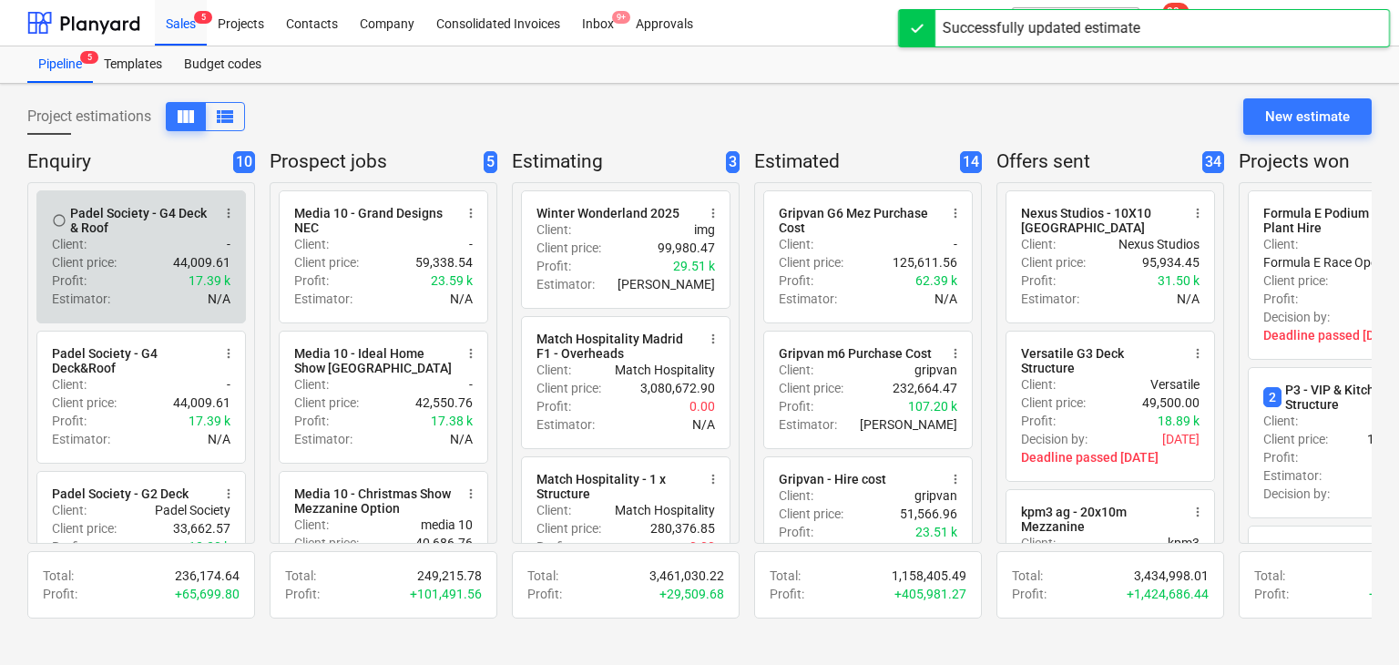
click at [191, 236] on div "Client : -" at bounding box center [141, 244] width 179 height 18
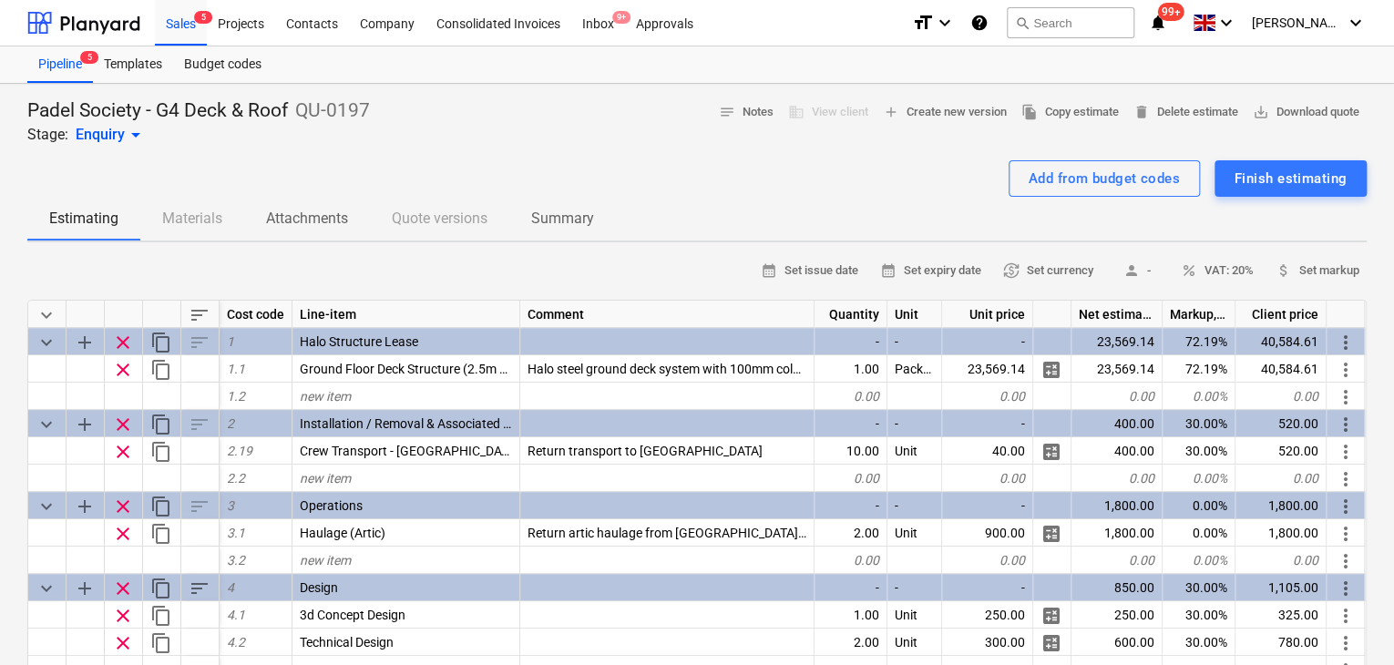
click at [550, 209] on p "Summary" at bounding box center [562, 219] width 63 height 22
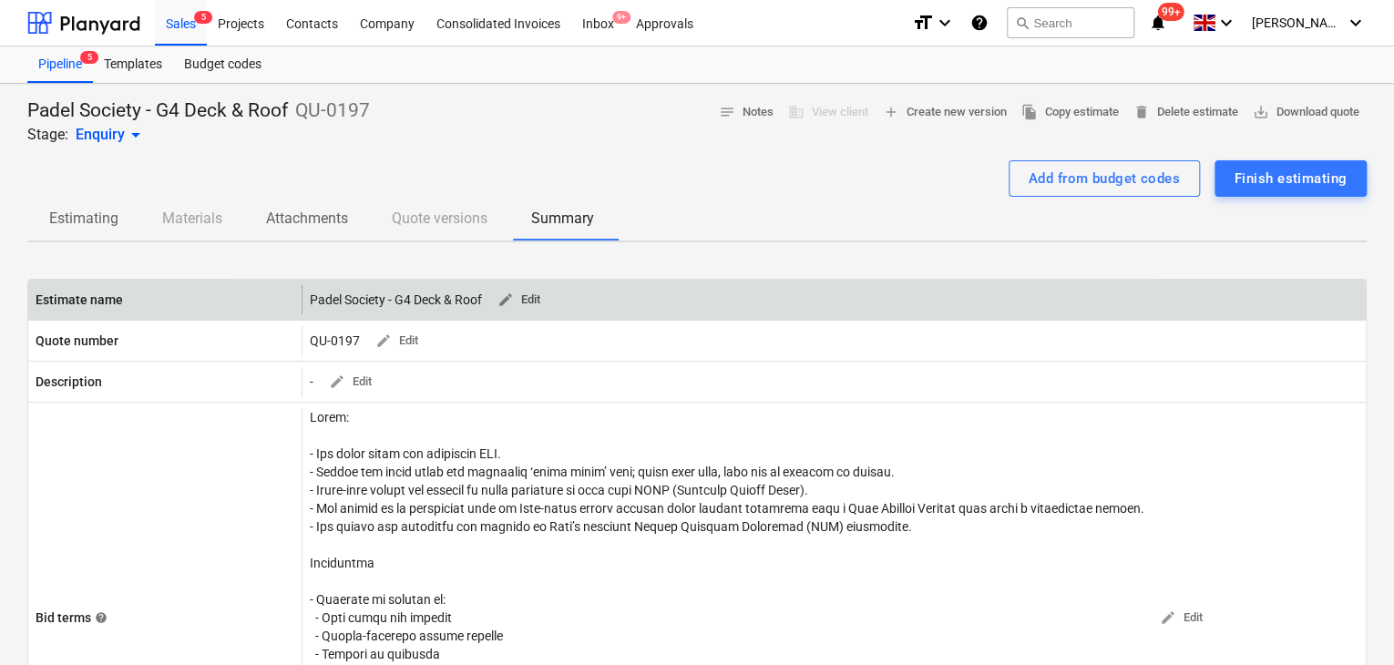
click at [524, 294] on span "edit Edit" at bounding box center [518, 300] width 44 height 21
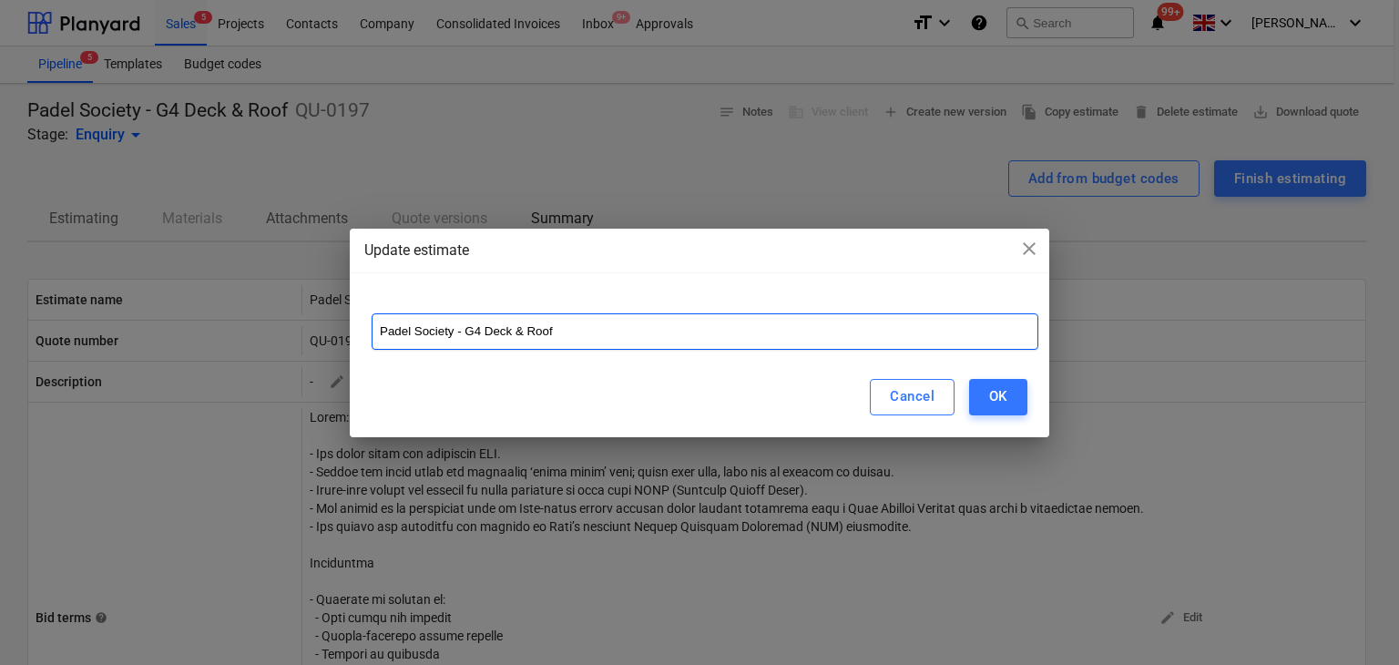
drag, startPoint x: 581, startPoint y: 334, endPoint x: 511, endPoint y: 351, distance: 72.0
click at [511, 351] on div "Padel Society - G4 Deck & Roof" at bounding box center [700, 324] width 700 height 66
type input "Padel Society - G4 Deck"
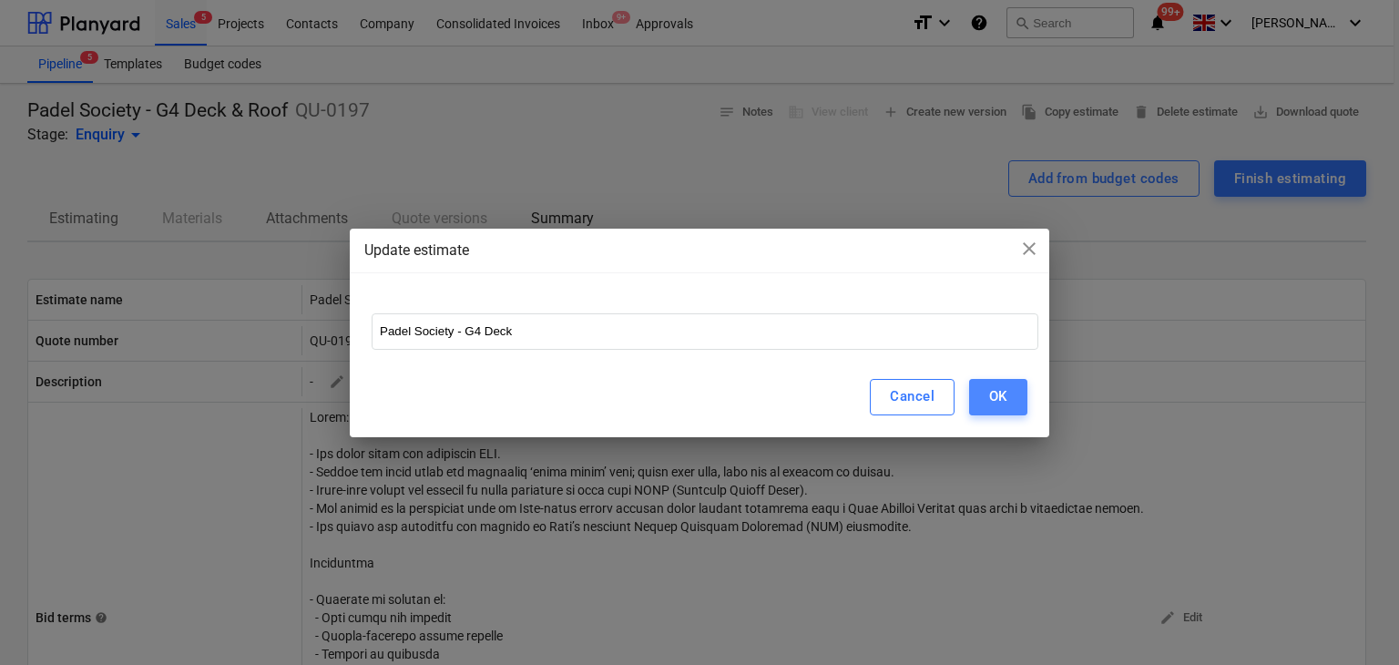
click at [1010, 405] on button "OK" at bounding box center [998, 397] width 58 height 36
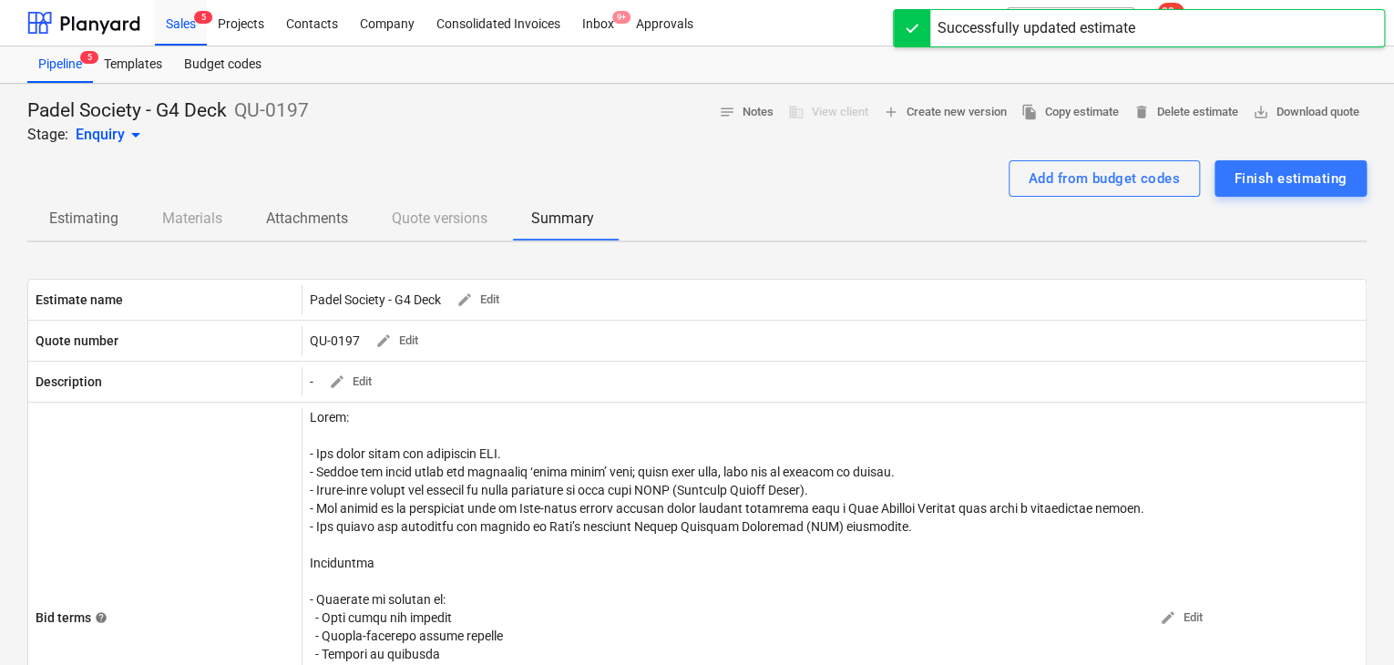
click at [74, 217] on p "Estimating" at bounding box center [83, 219] width 69 height 22
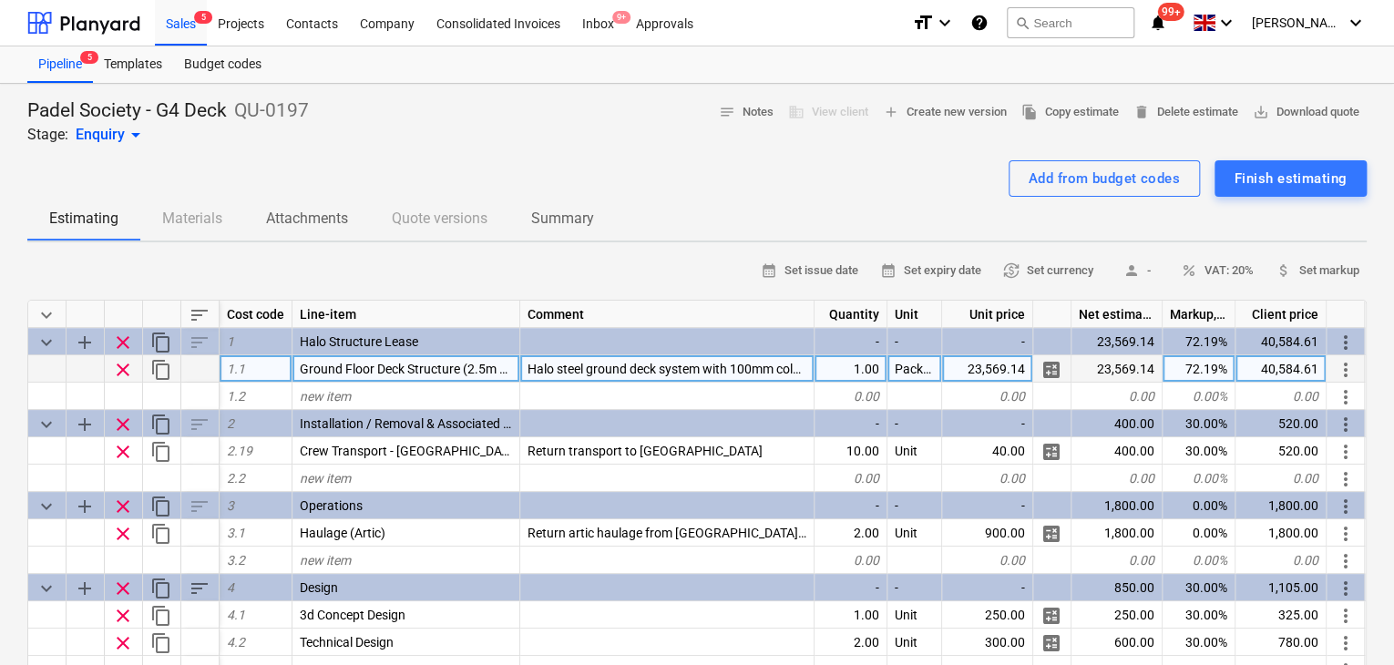
click at [1117, 369] on div "23,569.14" at bounding box center [1116, 368] width 91 height 27
click at [992, 365] on div "23,569.14" at bounding box center [987, 368] width 91 height 27
click at [966, 367] on input "£21,791.14" at bounding box center [987, 368] width 90 height 26
click at [972, 367] on input "£21,791.14" at bounding box center [987, 368] width 90 height 26
type input "21,791.14"
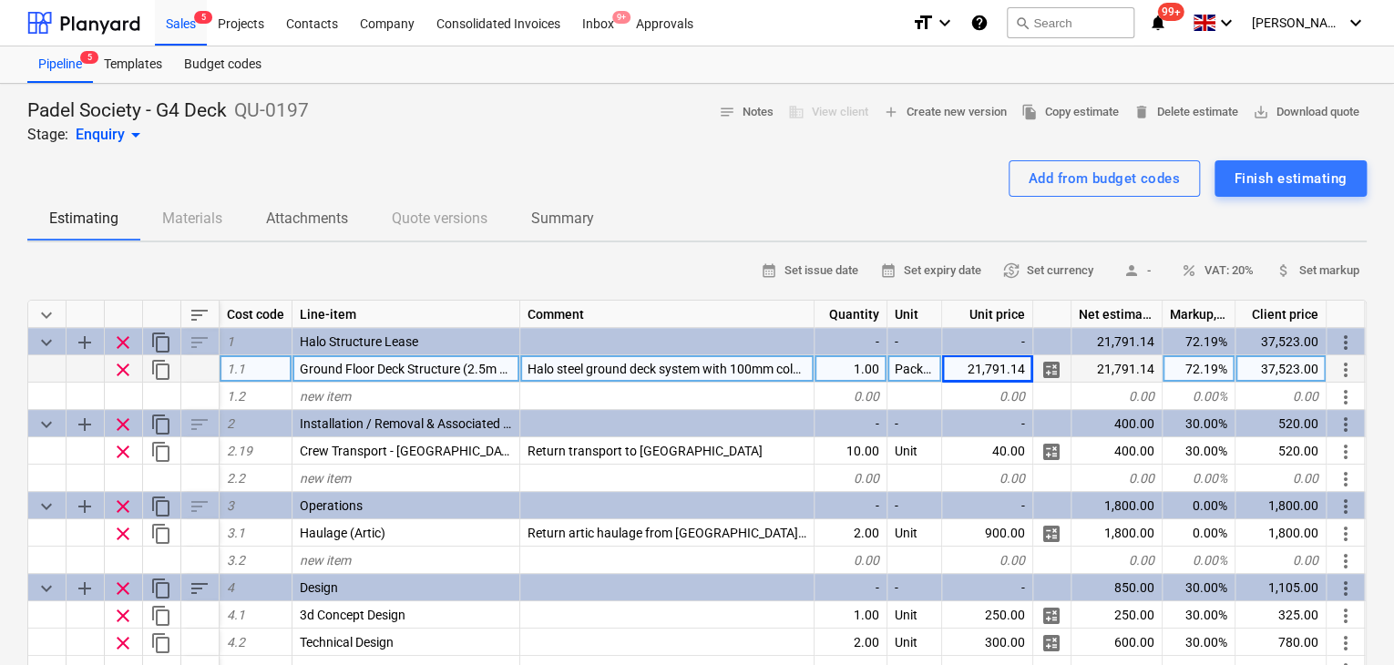
click at [1266, 363] on div "37,523.00" at bounding box center [1280, 368] width 91 height 27
click at [1266, 360] on input "£ 40,123.41" at bounding box center [1280, 368] width 90 height 26
click at [1261, 375] on input "£ 30,123.41" at bounding box center [1280, 368] width 90 height 26
type input "30,123.41"
click at [976, 366] on div "21,791.14" at bounding box center [987, 368] width 91 height 27
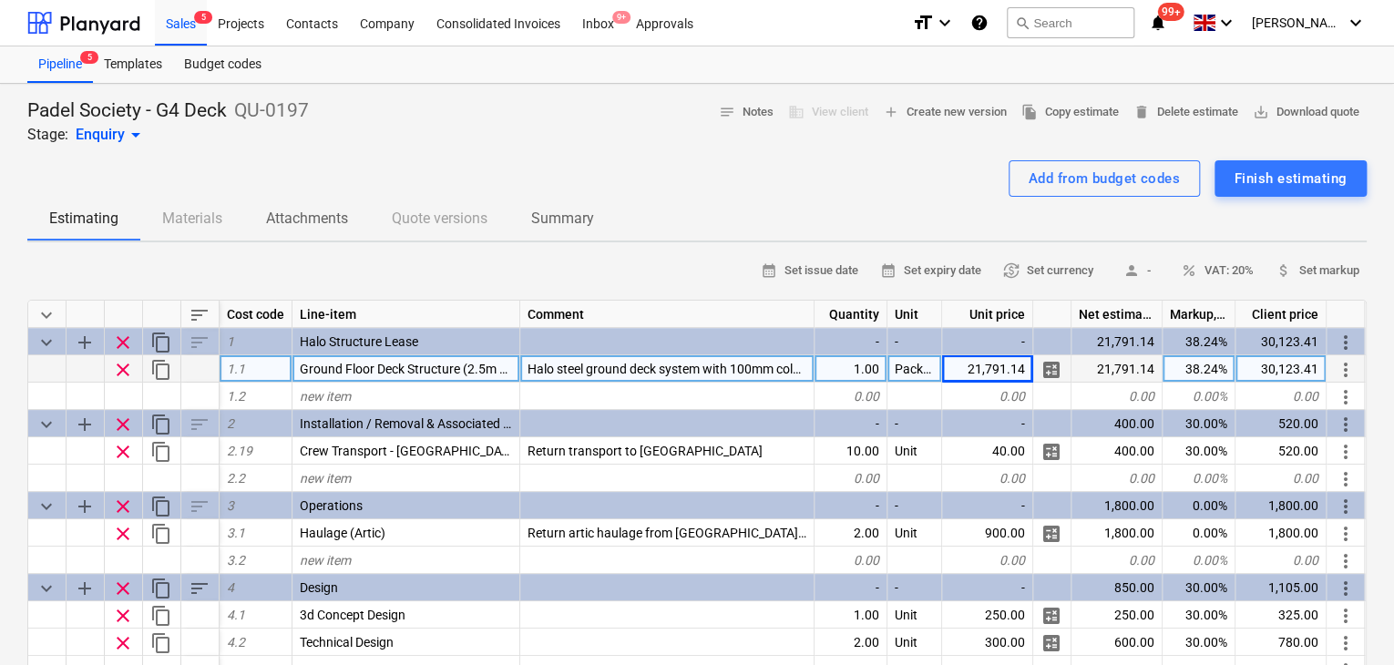
click at [967, 372] on div "21,791.14" at bounding box center [987, 368] width 91 height 27
click at [980, 365] on input "21791.14" at bounding box center [987, 368] width 90 height 26
click at [981, 369] on input "21791.14" at bounding box center [987, 368] width 90 height 26
click at [982, 369] on input "21791.14" at bounding box center [987, 368] width 90 height 26
click at [989, 373] on input "21791.14" at bounding box center [987, 368] width 90 height 26
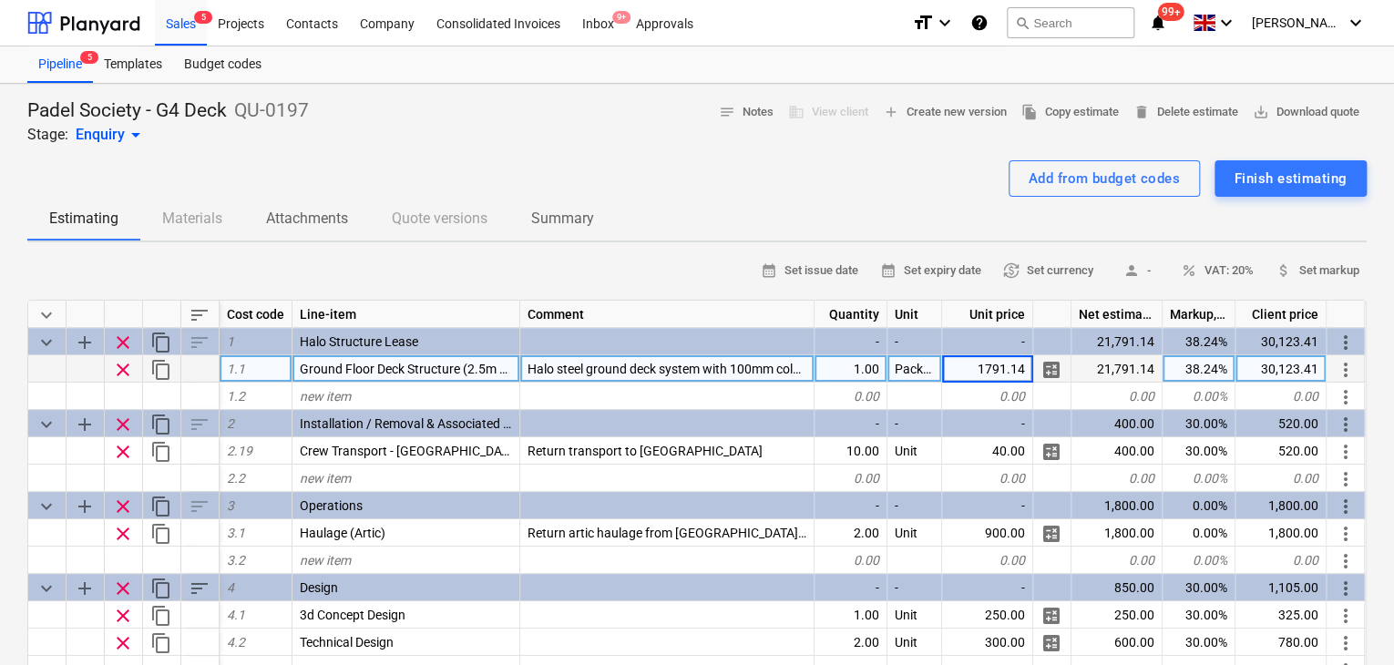
type input "18791.14"
click at [1257, 370] on div "25,976.30" at bounding box center [1280, 368] width 91 height 27
click at [1257, 370] on input "£ 40,123.41" at bounding box center [1280, 368] width 90 height 26
click at [1270, 362] on input "40,123.41" at bounding box center [1280, 368] width 90 height 26
click at [1265, 363] on input "40,123.41" at bounding box center [1280, 368] width 90 height 26
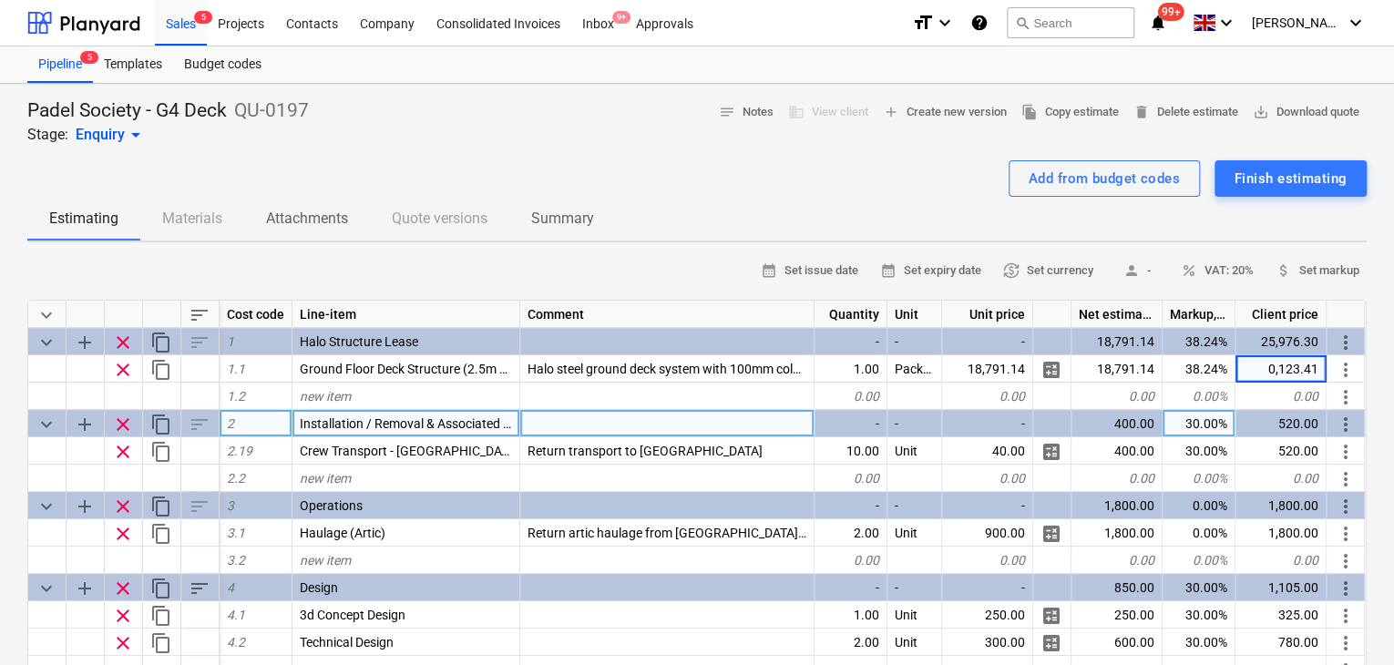
type input "30,123.41"
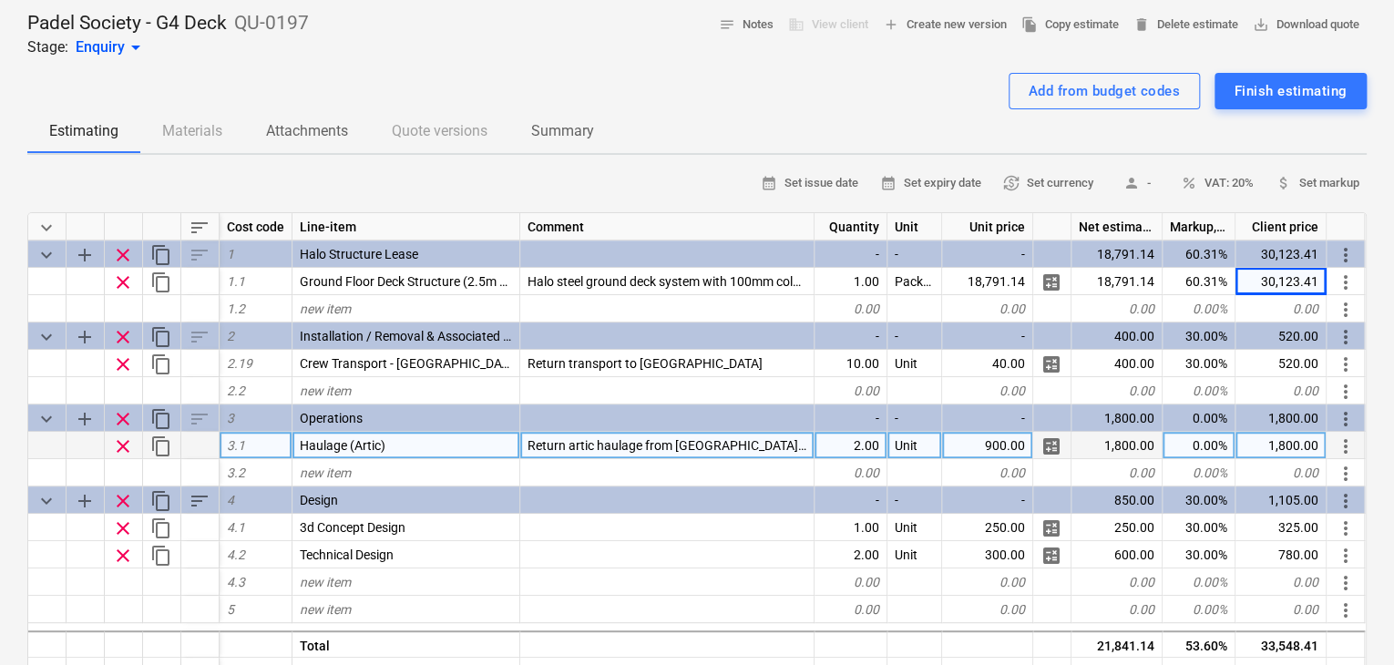
scroll to position [91, 0]
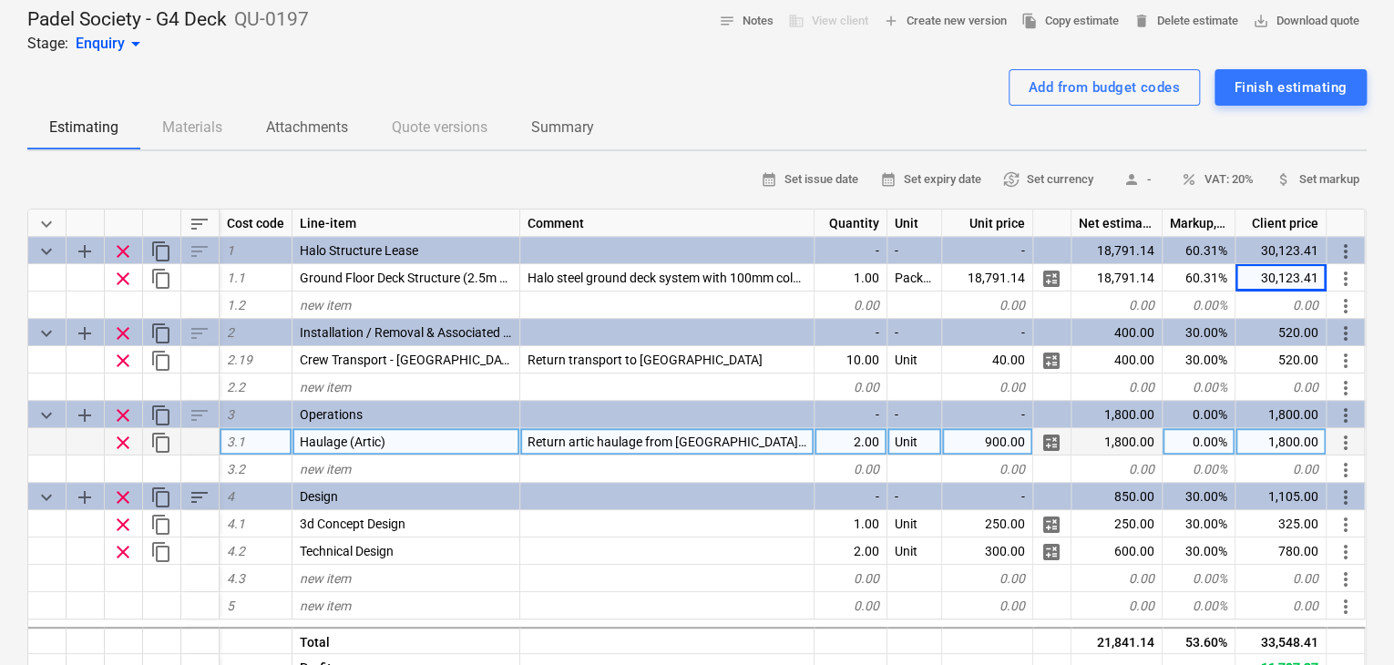
click at [1210, 432] on div "0.00%" at bounding box center [1198, 441] width 73 height 27
type input "30"
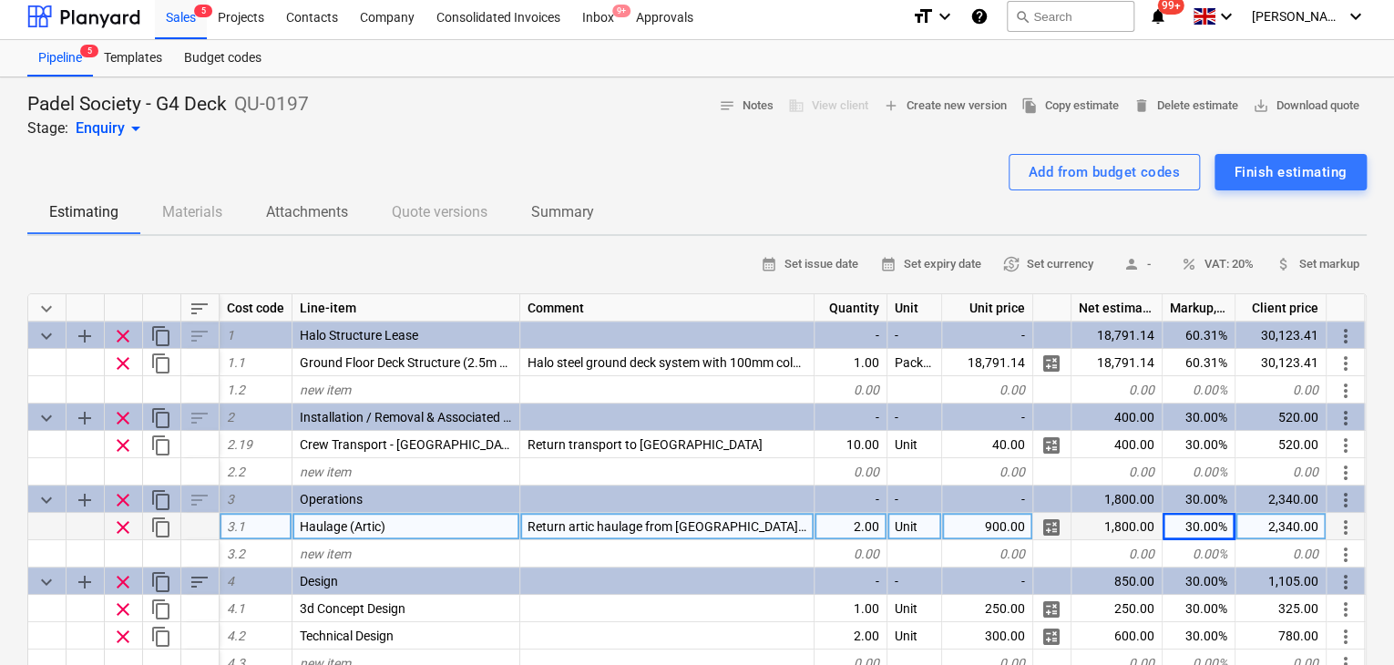
scroll to position [0, 0]
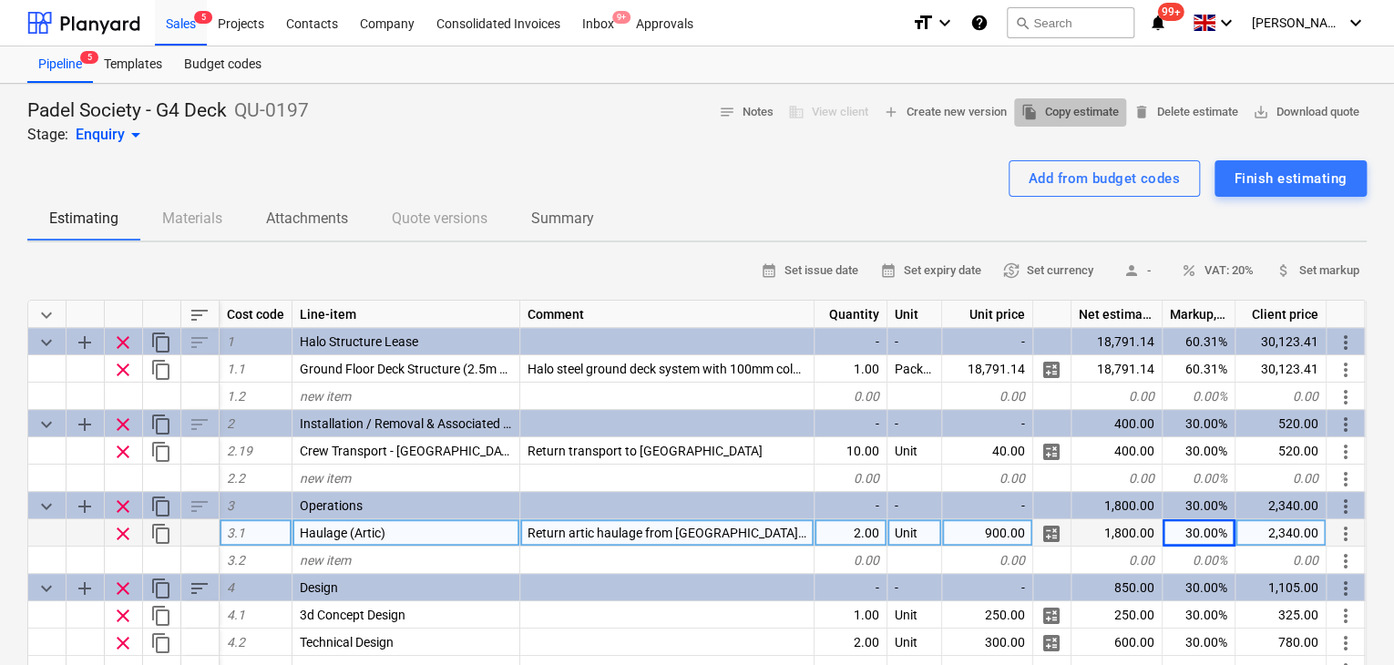
click at [1082, 120] on span "file_copy Copy estimate" at bounding box center [1069, 112] width 97 height 21
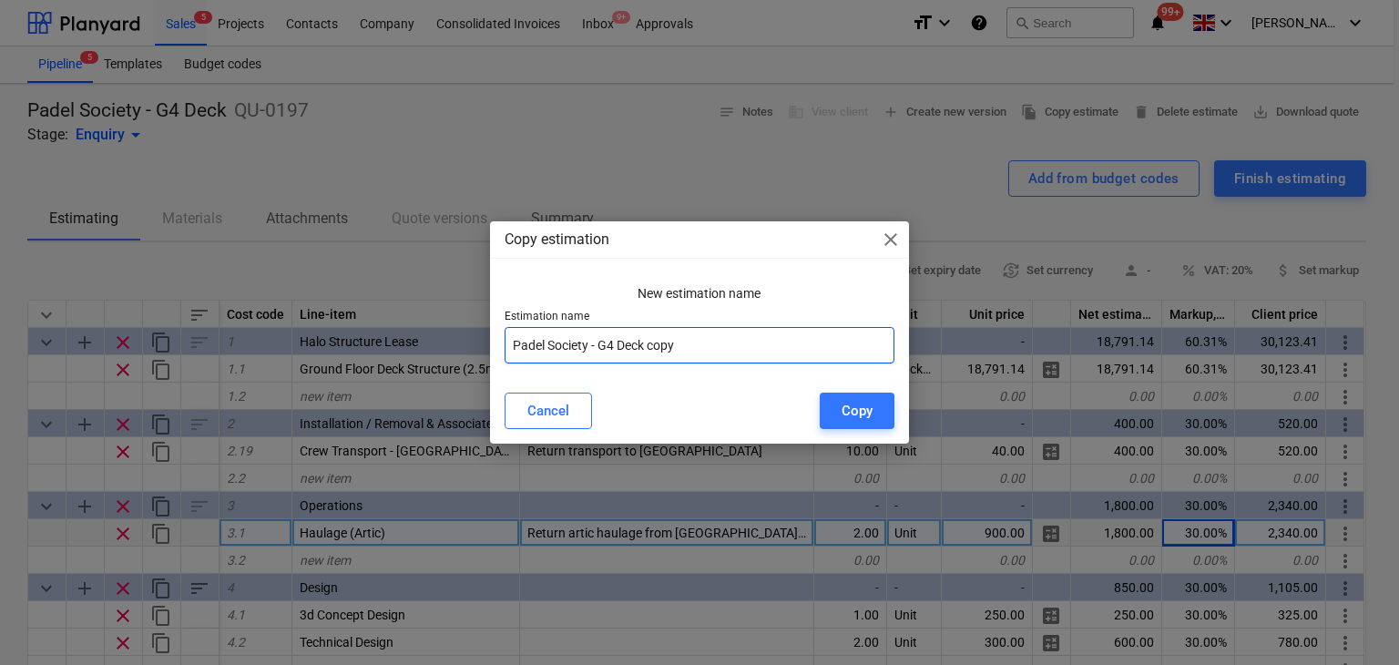
drag, startPoint x: 716, startPoint y: 350, endPoint x: 647, endPoint y: 371, distance: 72.3
click at [647, 371] on div "New estimation name Estimation name Padel Society - G4 Deck copy" at bounding box center [700, 328] width 420 height 102
click at [617, 336] on input "Padel Society - G4 Deck" at bounding box center [700, 345] width 391 height 36
click at [608, 336] on input "Padel Society - G4 Deck" at bounding box center [700, 345] width 391 height 36
click at [614, 341] on input "Padel Society - G4 Deck" at bounding box center [700, 345] width 391 height 36
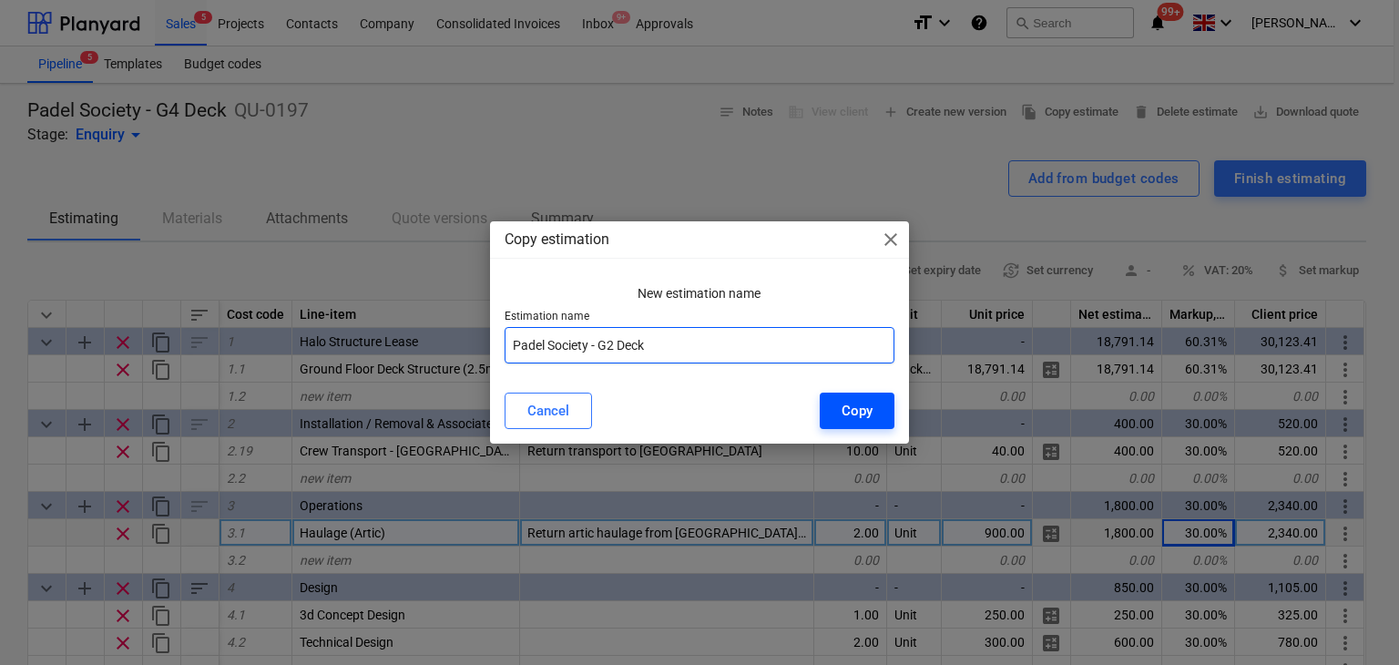
type input "Padel Society - G2 Deck"
click at [841, 411] on button "Copy" at bounding box center [857, 411] width 75 height 36
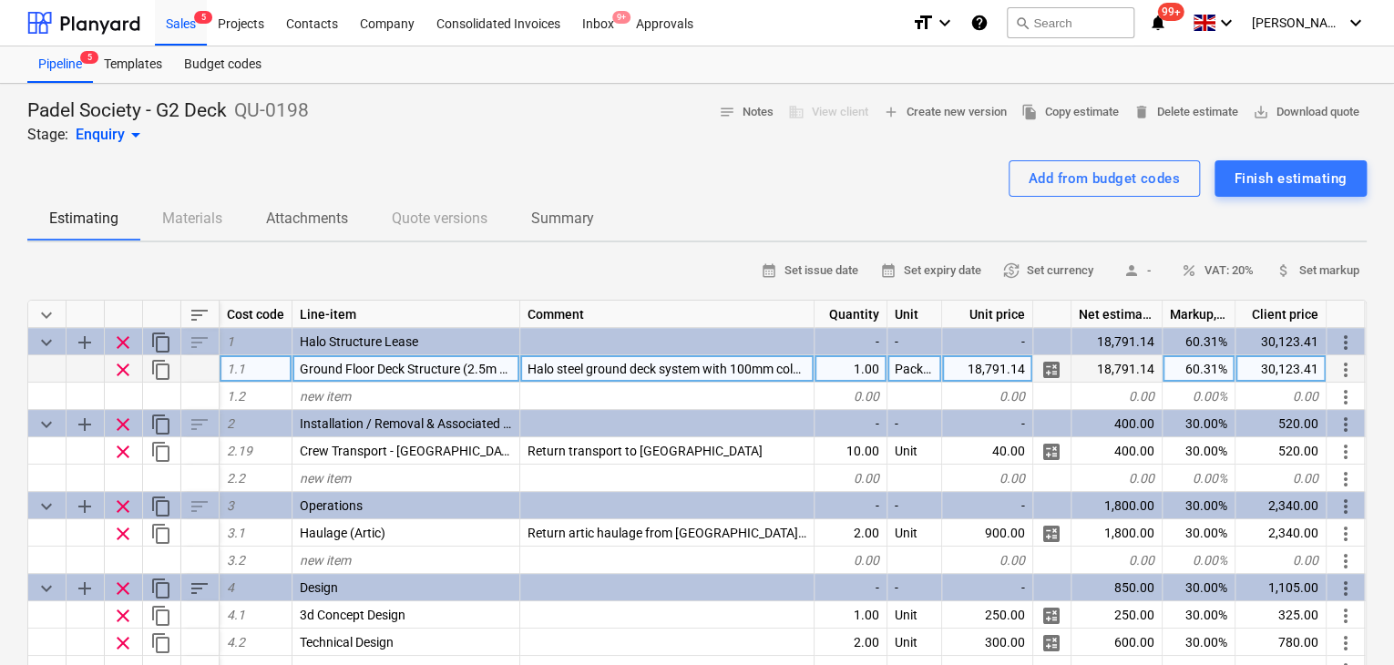
click at [971, 367] on div "18,791.14" at bounding box center [987, 368] width 91 height 27
click at [969, 360] on input "£18,543.93" at bounding box center [987, 368] width 90 height 26
type input "18,543.93"
click at [1281, 379] on div "29,727.12" at bounding box center [1280, 368] width 91 height 27
click at [1257, 372] on input "£ 27,745.86" at bounding box center [1280, 368] width 90 height 26
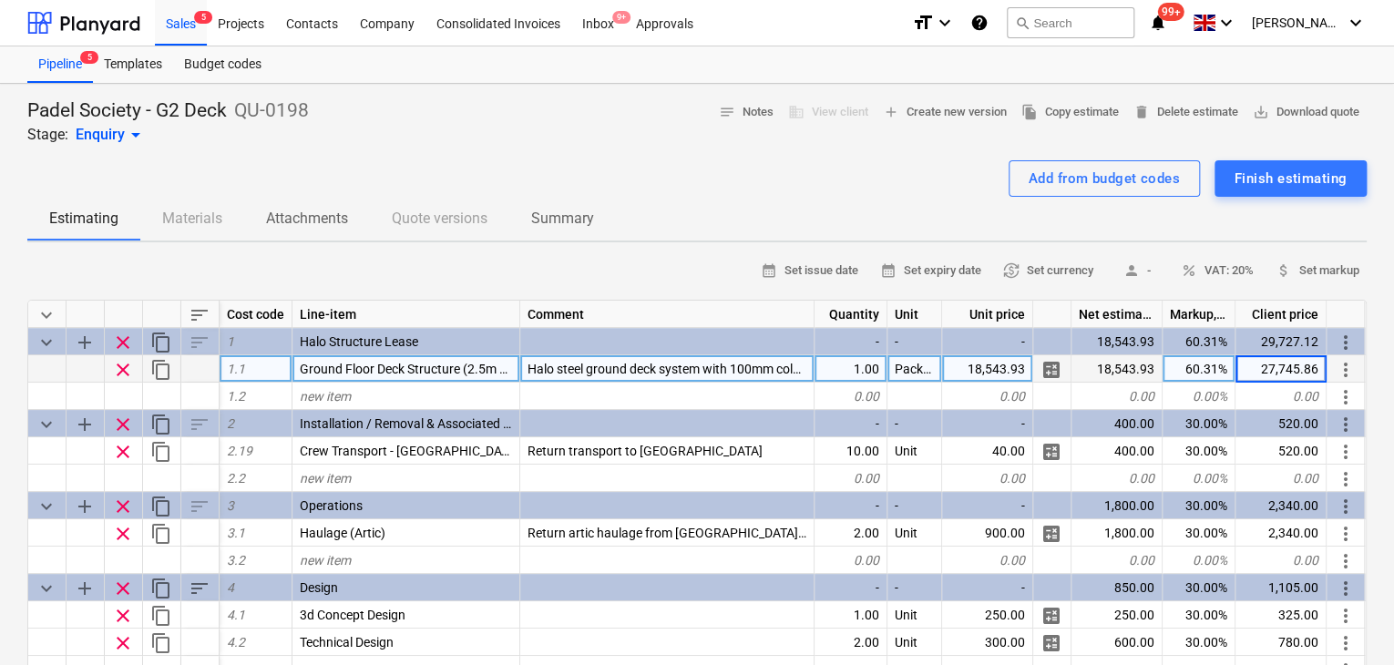
click at [1261, 372] on input "27,745.86" at bounding box center [1280, 368] width 90 height 26
type input "27,745.86"
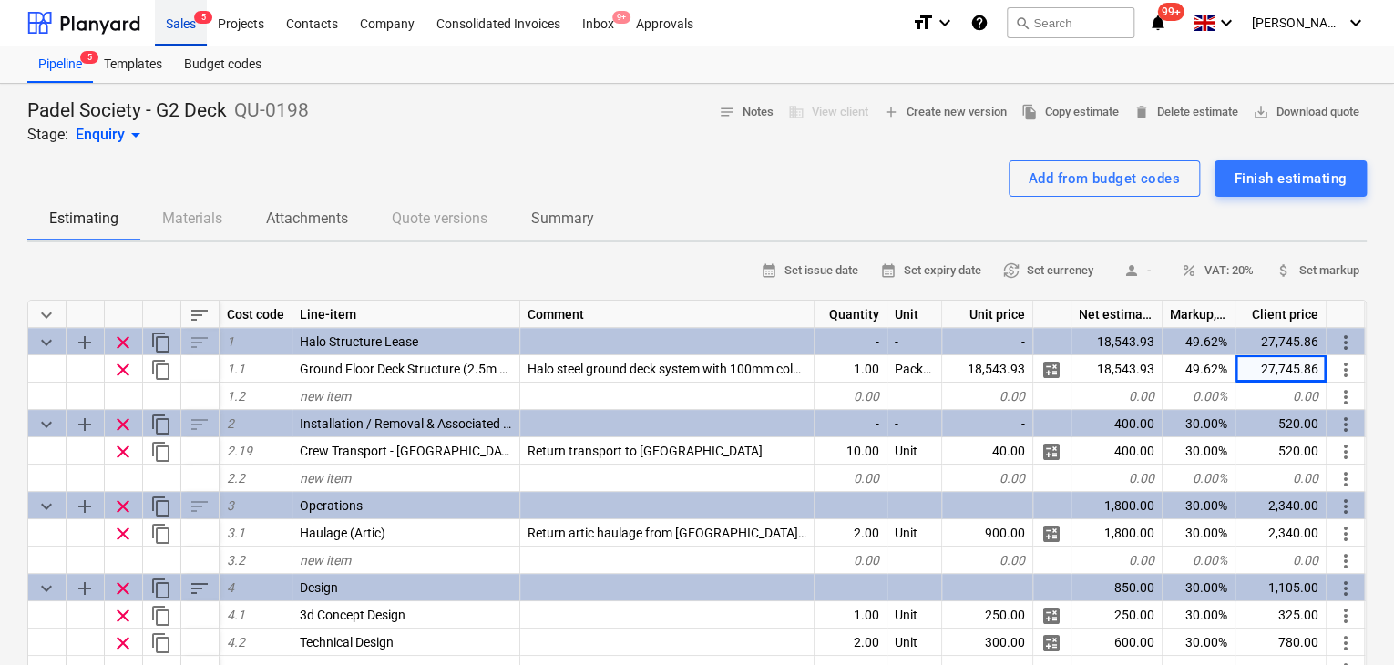
click at [179, 24] on div "Sales 5" at bounding box center [181, 22] width 52 height 46
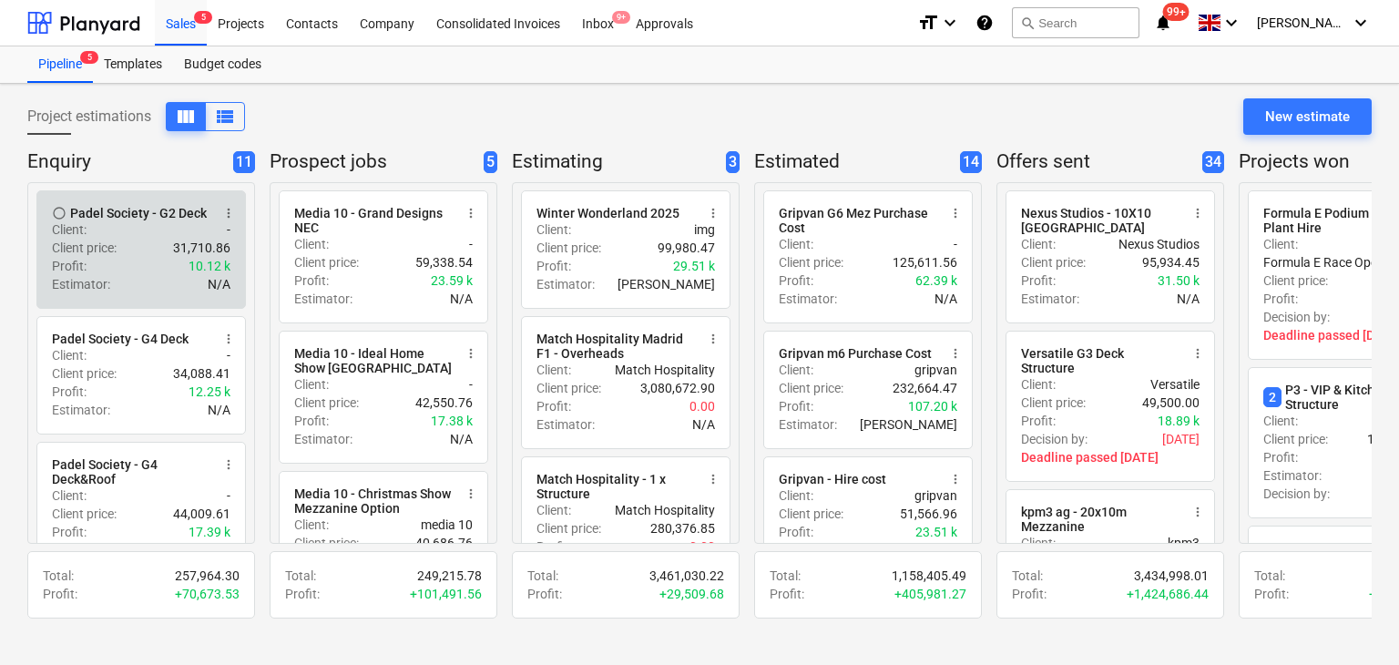
click at [160, 275] on div "Estimator : N/A" at bounding box center [141, 284] width 179 height 18
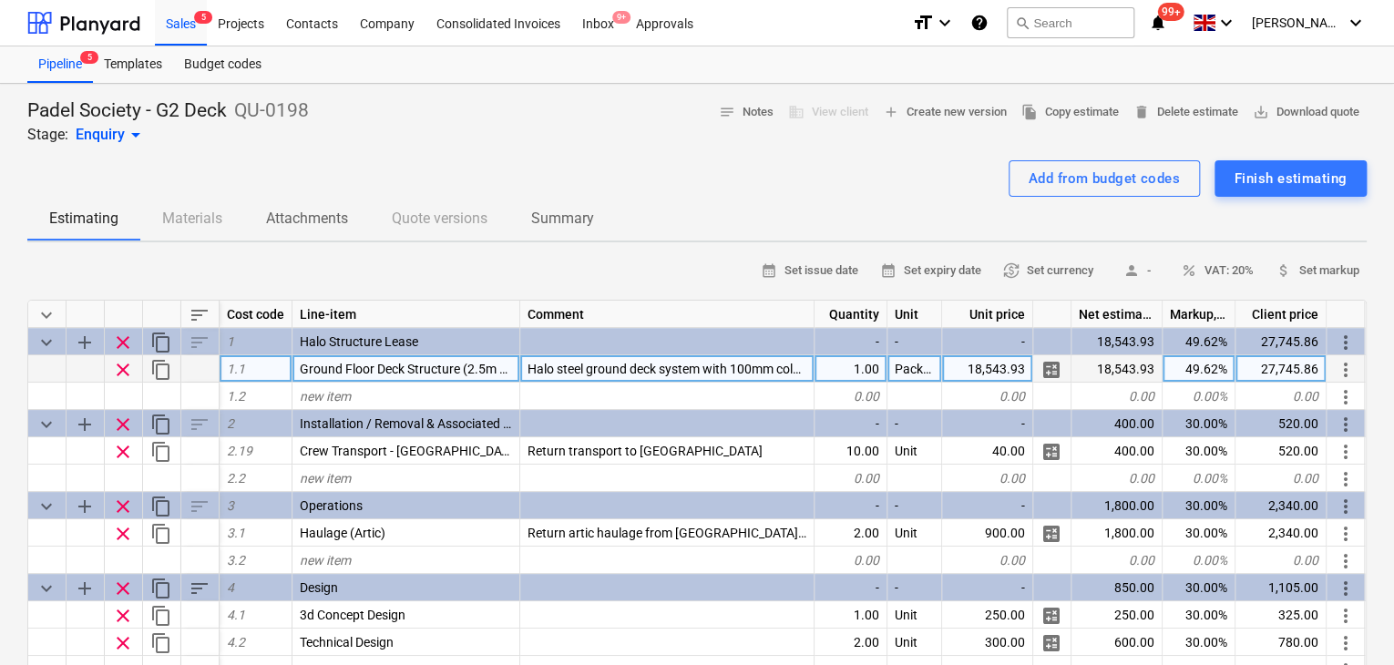
click at [1107, 373] on div "18,543.93" at bounding box center [1116, 368] width 91 height 27
click at [1108, 366] on div "18,543.93" at bounding box center [1116, 368] width 91 height 27
click at [976, 365] on div "18,543.93" at bounding box center [987, 368] width 91 height 27
click at [984, 369] on input "18543.93" at bounding box center [987, 368] width 90 height 26
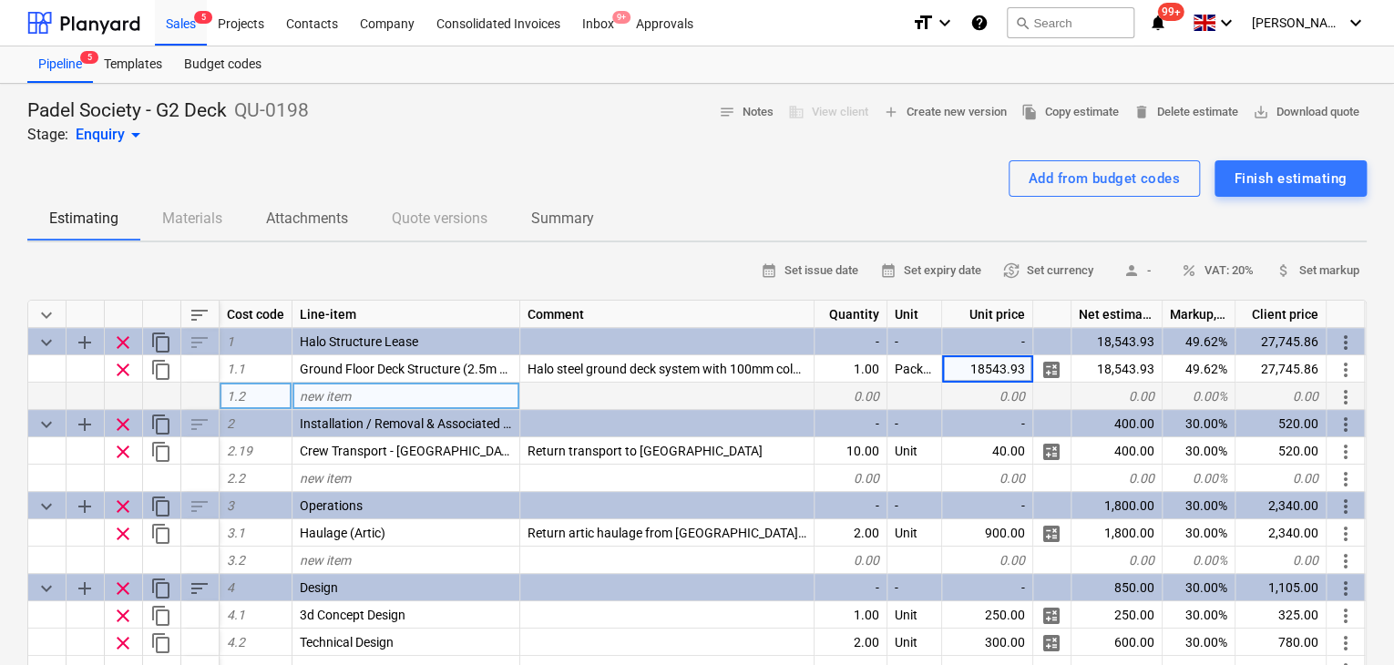
type input "1543.93"
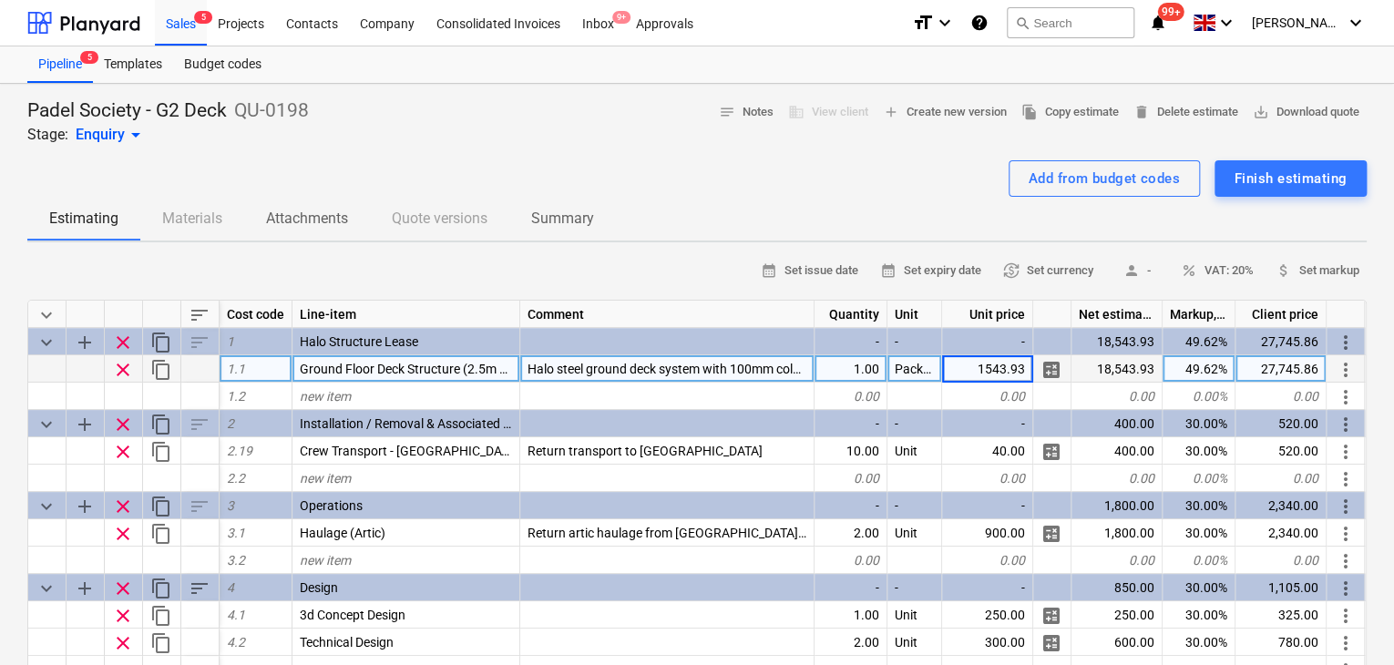
click at [1297, 369] on div "27,745.86" at bounding box center [1280, 368] width 91 height 27
click at [987, 371] on div "1,543.93" at bounding box center [987, 368] width 91 height 27
click at [995, 367] on input "1543.93" at bounding box center [987, 368] width 90 height 26
click at [985, 369] on input "1543.93" at bounding box center [987, 368] width 90 height 26
type input "18543.93"
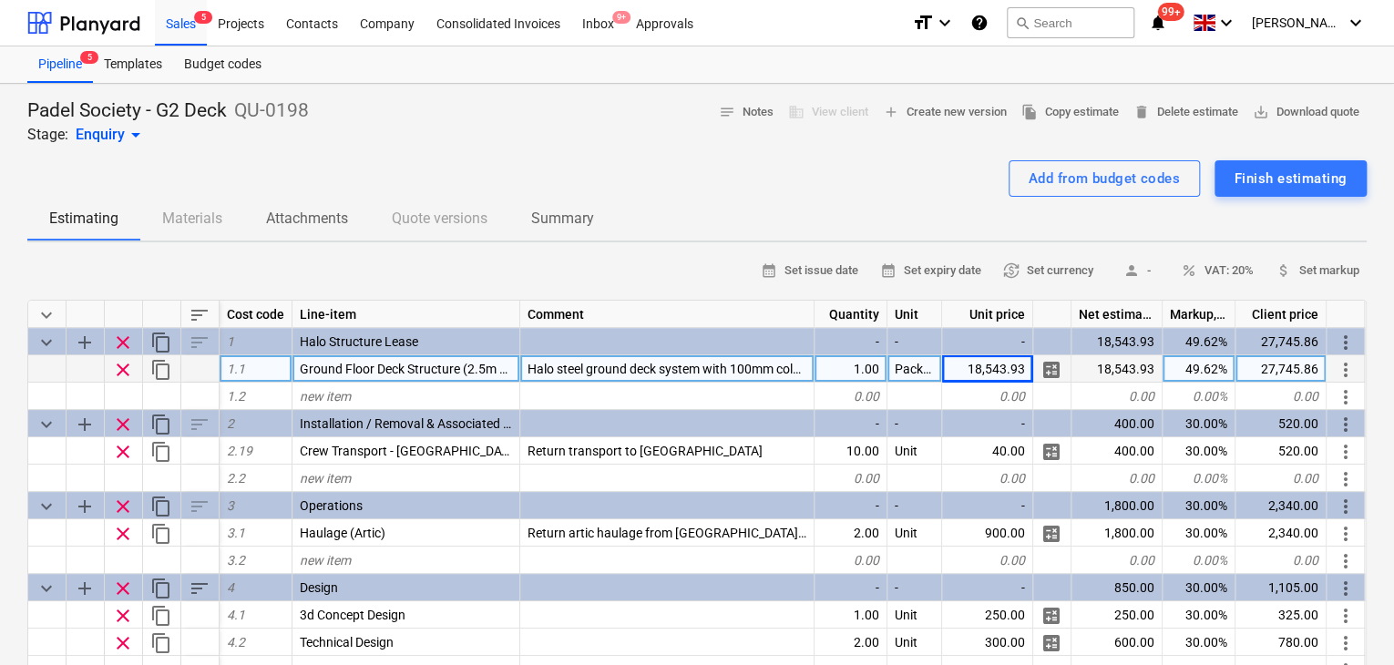
click at [976, 369] on div "18,543.93" at bounding box center [987, 368] width 91 height 27
click at [986, 371] on input "18543.93" at bounding box center [987, 368] width 90 height 26
click at [1308, 368] on div "27,745.86" at bounding box center [1280, 368] width 91 height 27
click at [984, 366] on div "18,543.93" at bounding box center [987, 368] width 91 height 27
click at [990, 365] on input "18543.93" at bounding box center [987, 368] width 90 height 26
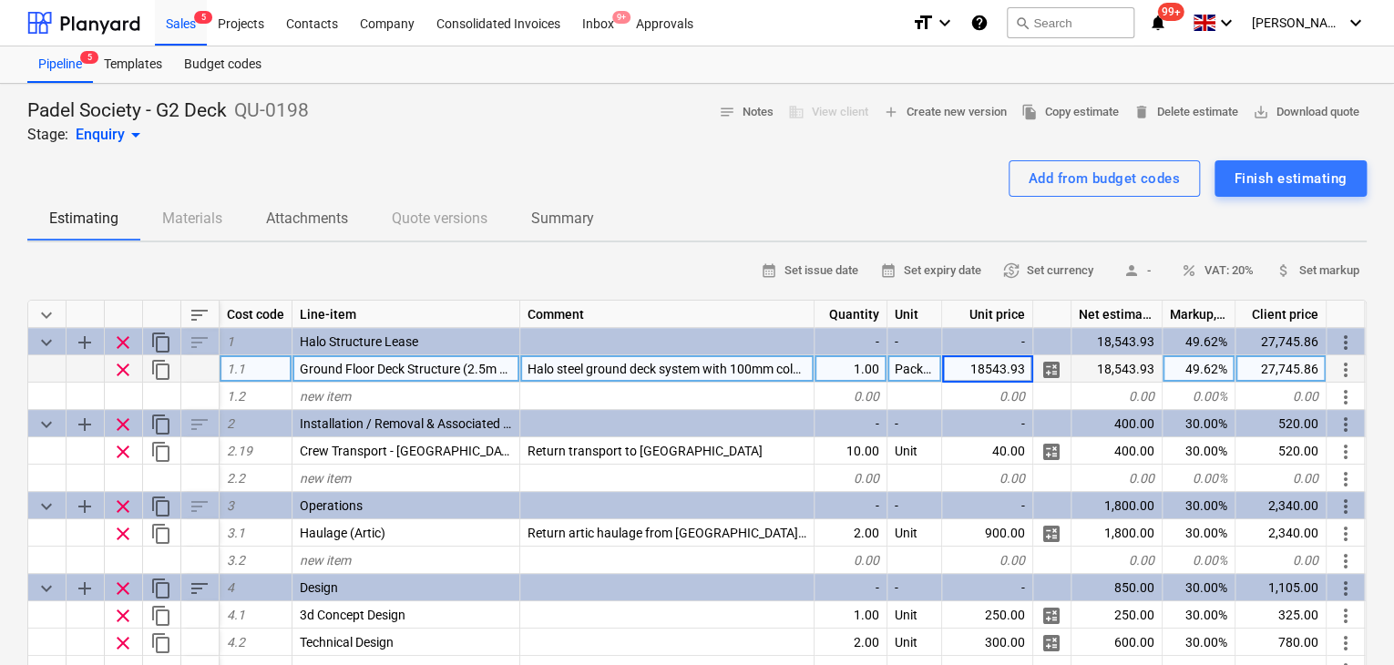
click at [988, 365] on input "18543.93" at bounding box center [987, 368] width 90 height 26
type input "12543.93"
click at [977, 367] on div "12,543.93" at bounding box center [987, 368] width 91 height 27
click at [988, 369] on input "12543.93" at bounding box center [987, 368] width 90 height 26
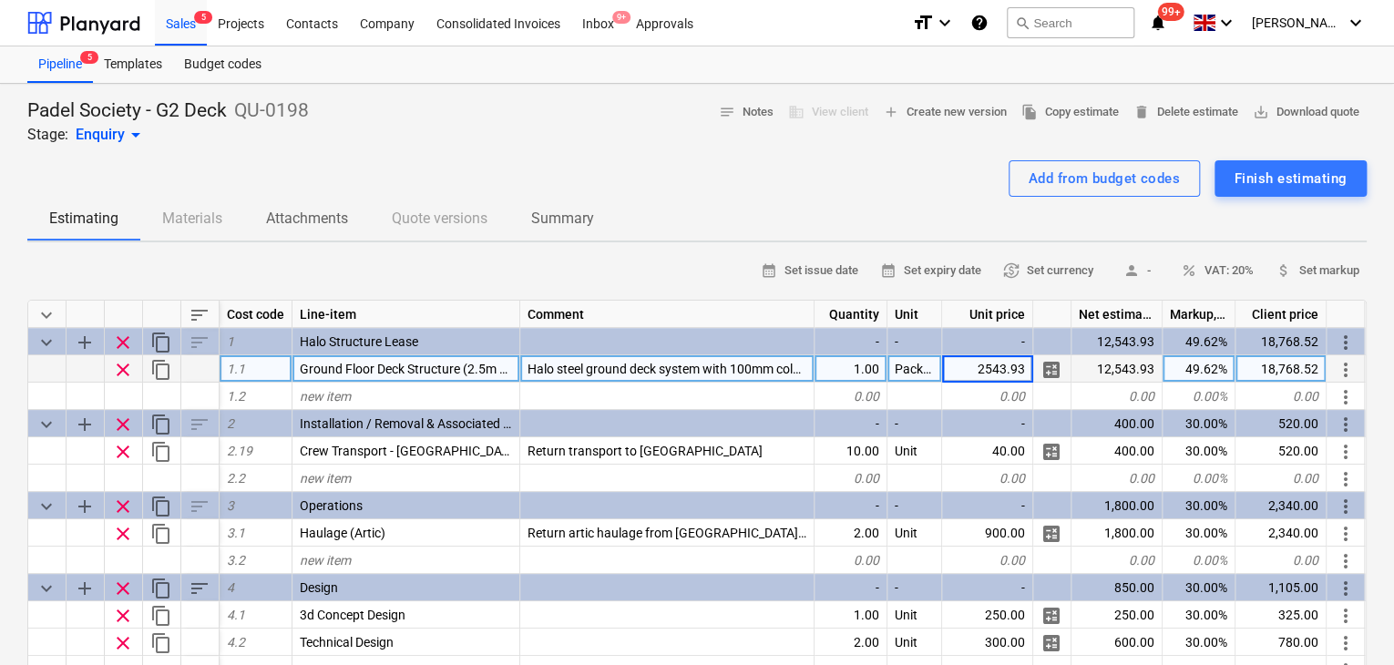
type input "20543.93"
click at [1271, 379] on div "30,738.31" at bounding box center [1280, 368] width 91 height 27
type input "30738.3066"
click at [1252, 368] on div "30,738.31" at bounding box center [1280, 368] width 91 height 27
click at [1262, 365] on input "£ 40,123.41" at bounding box center [1280, 368] width 90 height 26
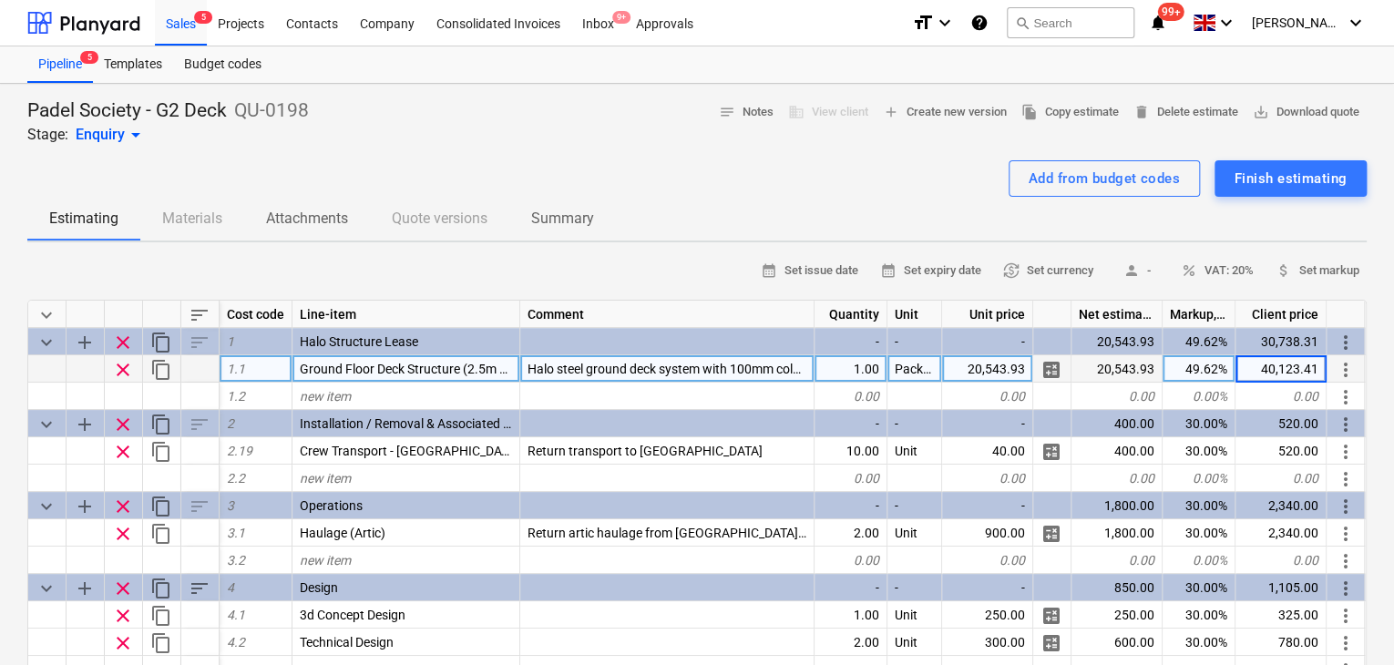
click at [1278, 371] on input "40,123.41" at bounding box center [1280, 368] width 90 height 26
click at [1274, 360] on input "40,123.41" at bounding box center [1280, 368] width 90 height 26
type input "35,123.41"
click at [1269, 372] on div "35,123.41" at bounding box center [1280, 368] width 91 height 27
click at [1279, 372] on input "35123.41" at bounding box center [1280, 368] width 90 height 26
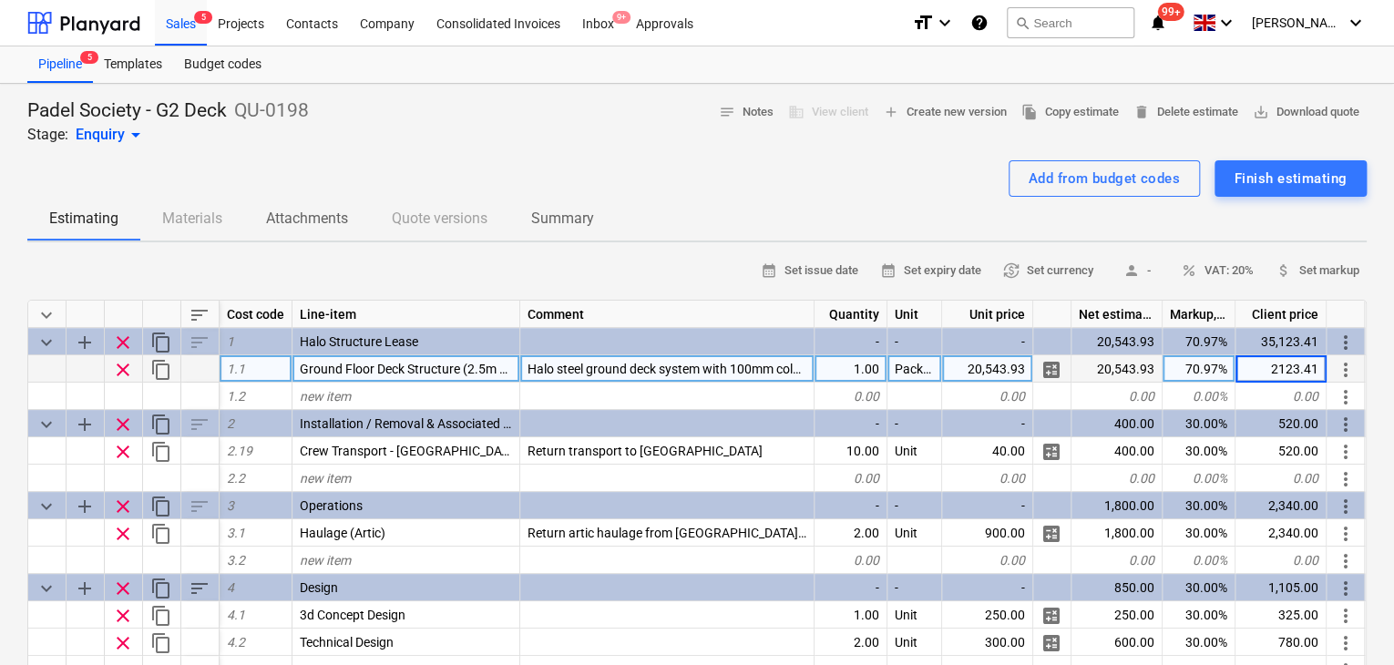
type input "29123.41"
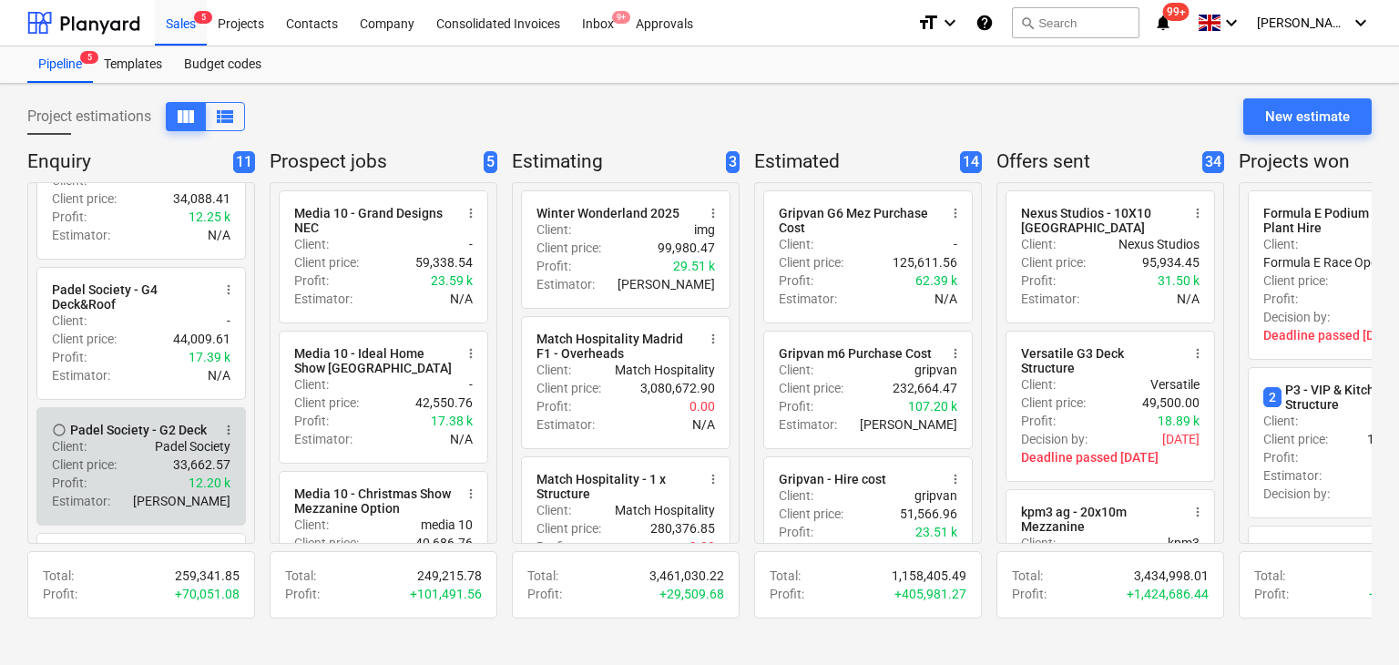
scroll to position [182, 0]
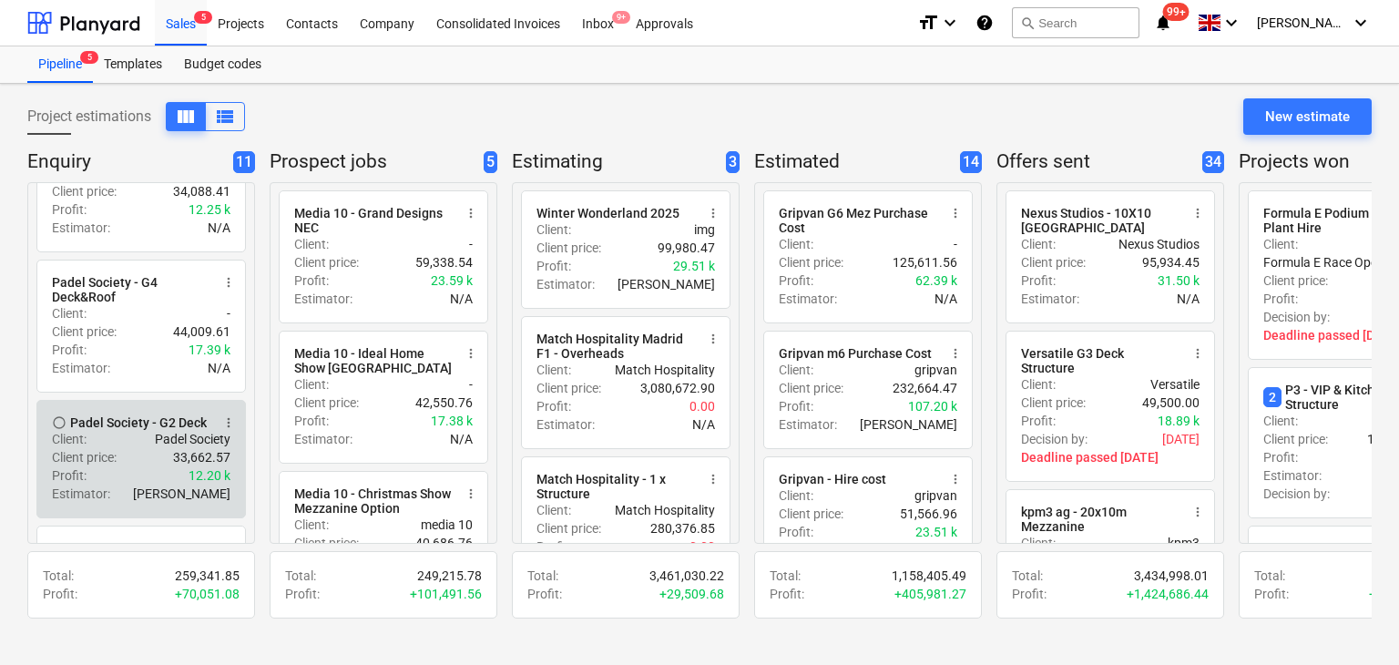
click at [169, 453] on div "Client price : 33,662.57" at bounding box center [141, 457] width 179 height 18
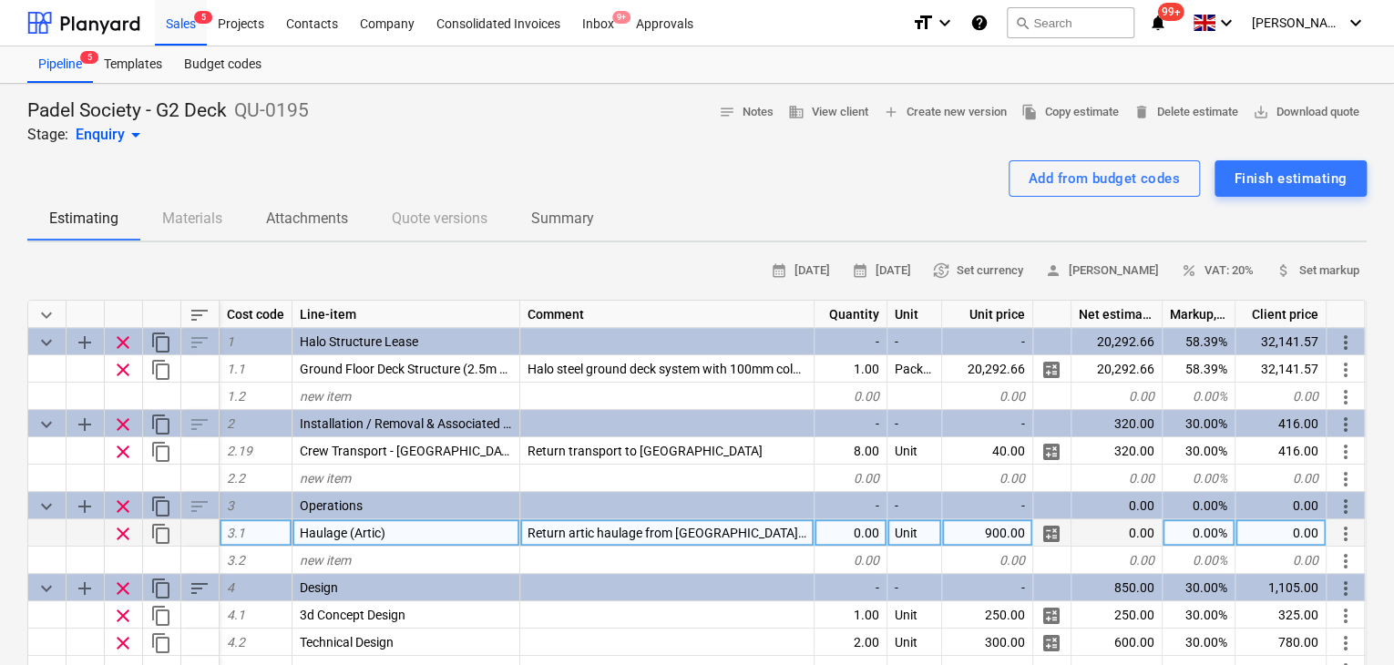
click at [858, 531] on div "0.00" at bounding box center [850, 532] width 73 height 27
type input "2"
type input "30"
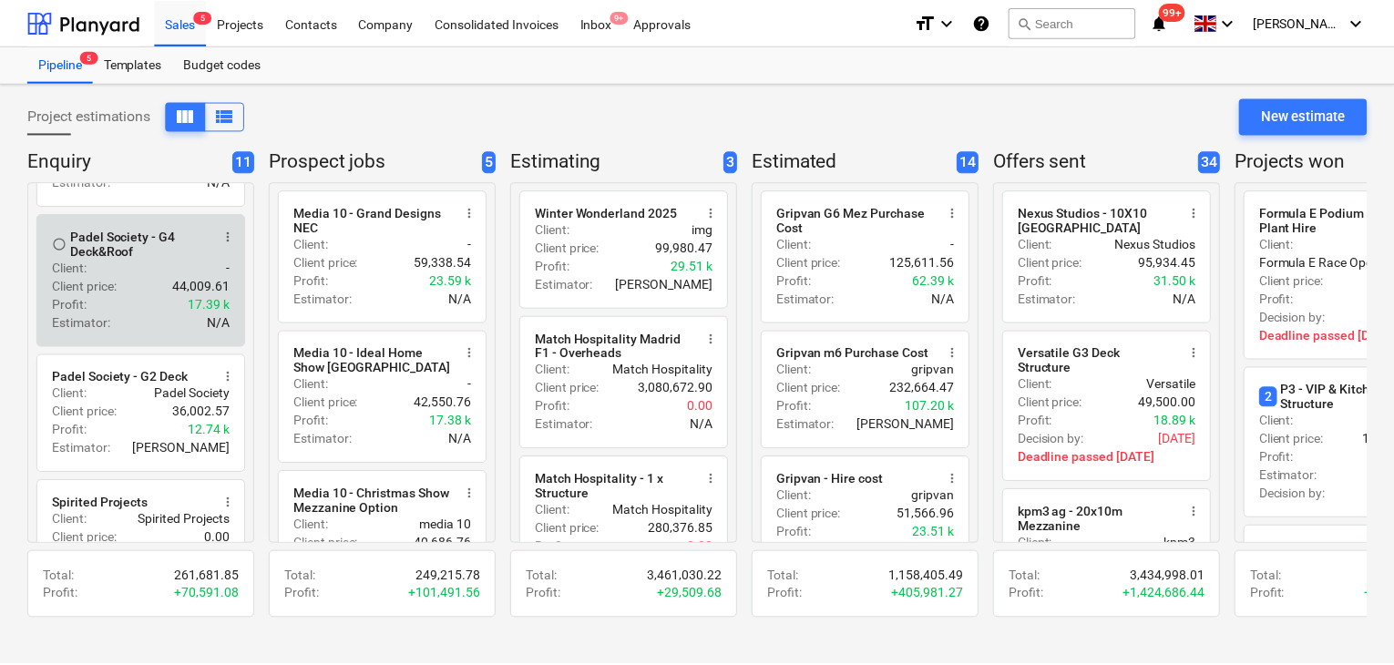
scroll to position [182, 0]
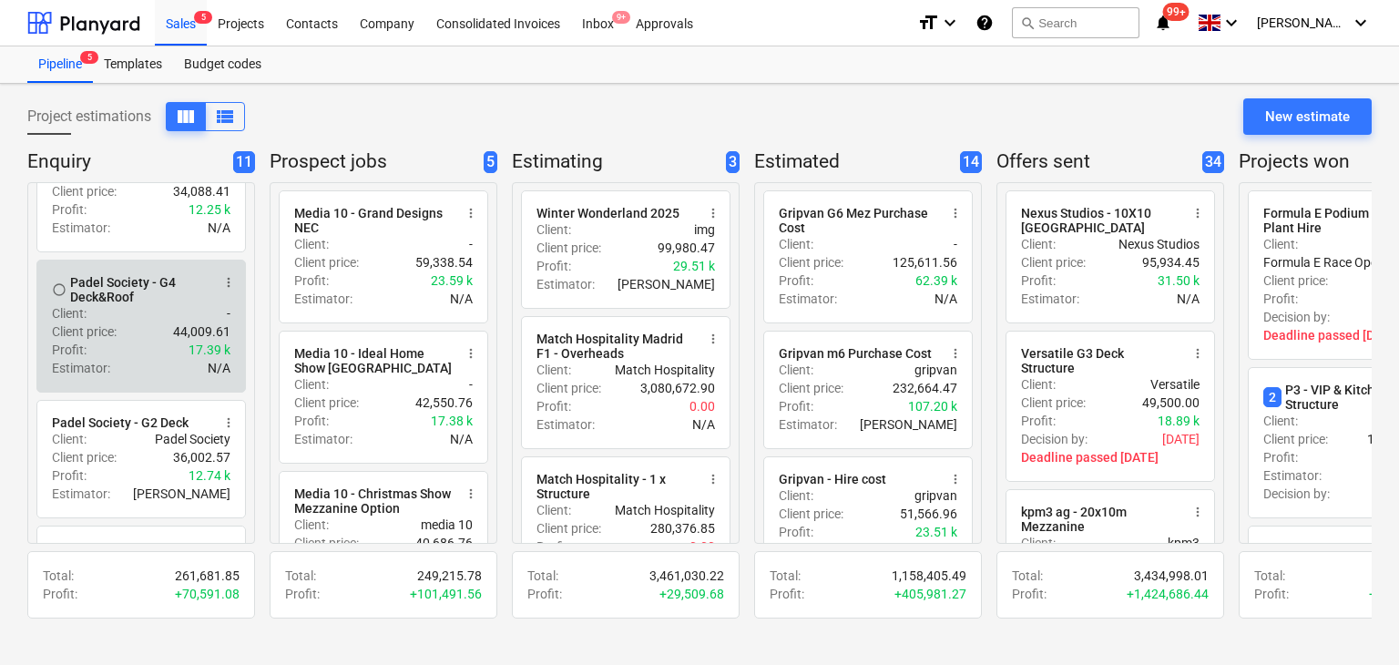
click at [134, 304] on div "Client : -" at bounding box center [141, 313] width 179 height 18
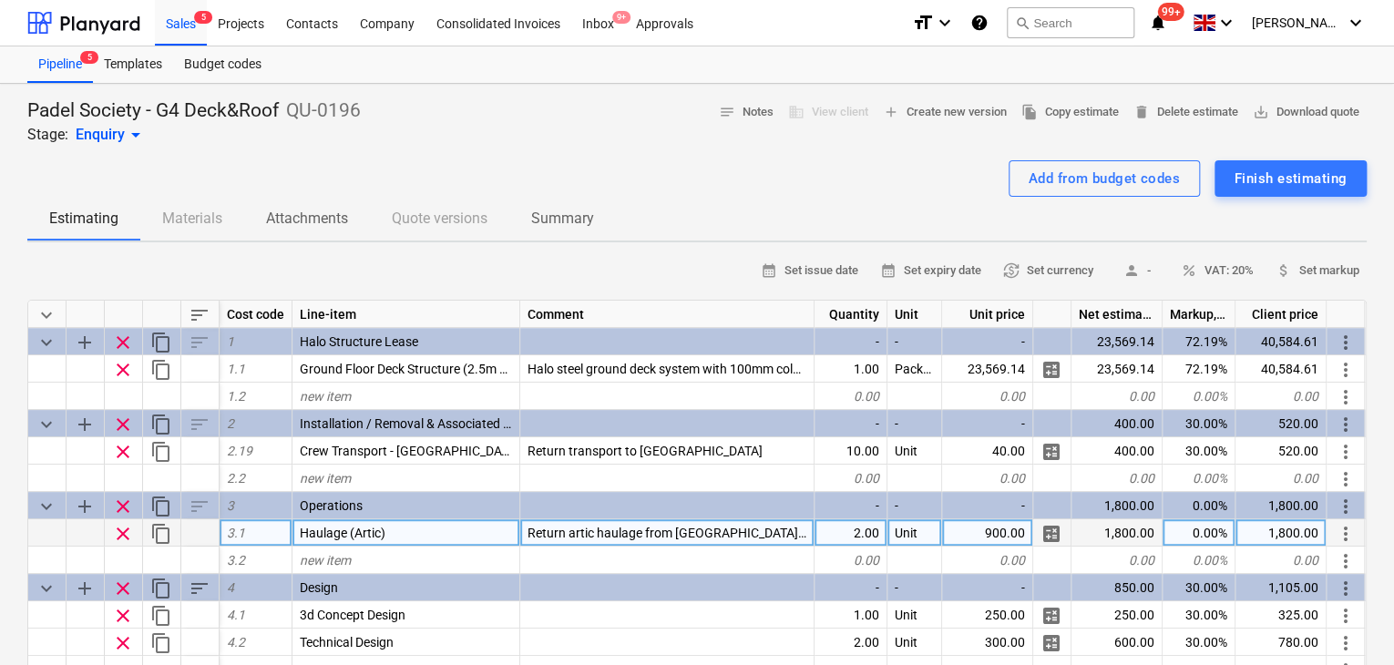
click at [1211, 519] on div "0.00%" at bounding box center [1198, 532] width 73 height 27
type input "30"
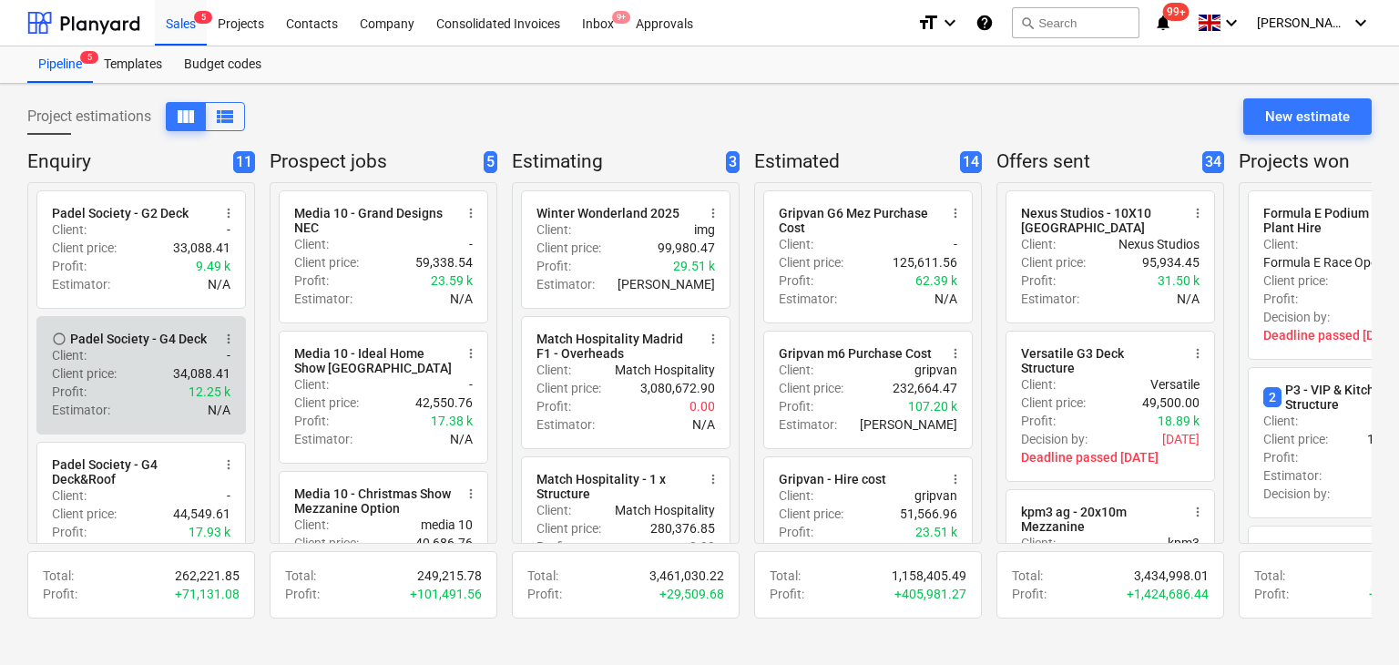
click at [131, 372] on div "Client price : 34,088.41" at bounding box center [141, 373] width 179 height 18
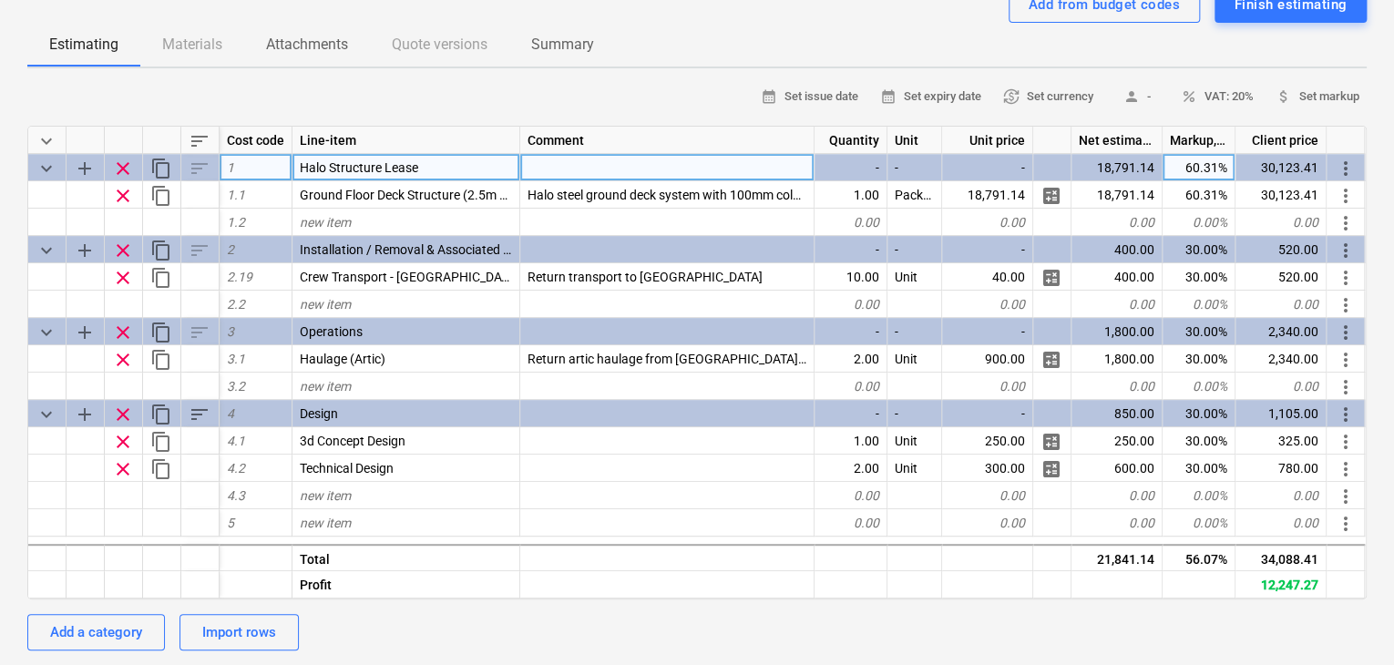
scroll to position [182, 0]
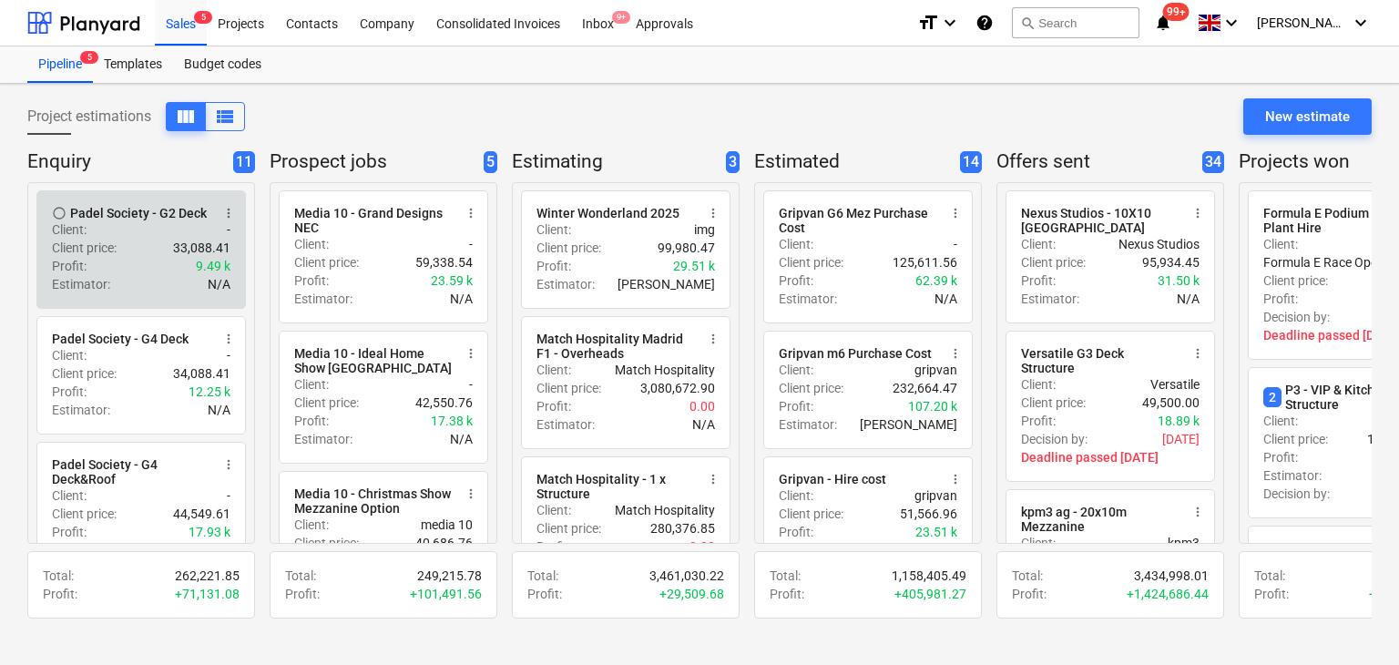
click at [155, 212] on div "Padel Society - G2 Deck" at bounding box center [138, 213] width 137 height 15
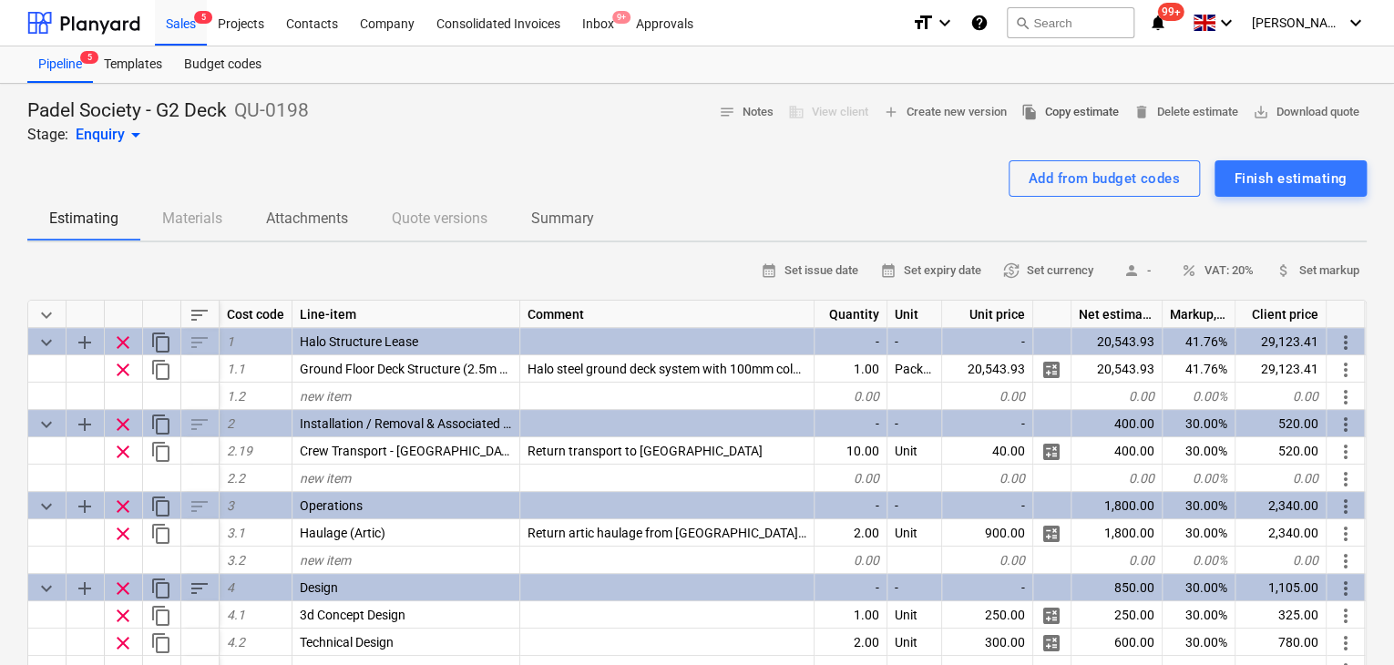
click at [1077, 111] on span "file_copy Copy estimate" at bounding box center [1069, 112] width 97 height 21
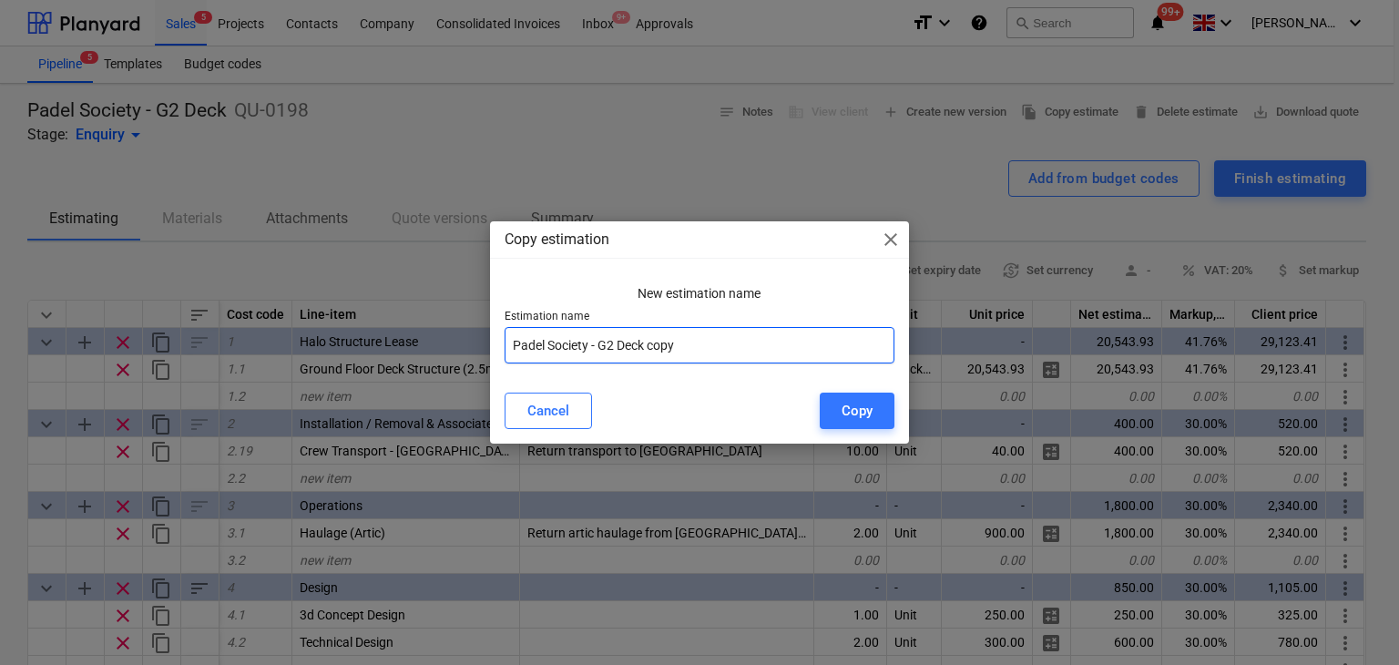
drag, startPoint x: 737, startPoint y: 342, endPoint x: 598, endPoint y: 347, distance: 139.5
click at [598, 347] on input "Padel Society - G2 Deck copy" at bounding box center [700, 345] width 391 height 36
type input "Padel Society - M4 & Stretch Tent"
click at [847, 413] on div "Copy" at bounding box center [857, 411] width 31 height 24
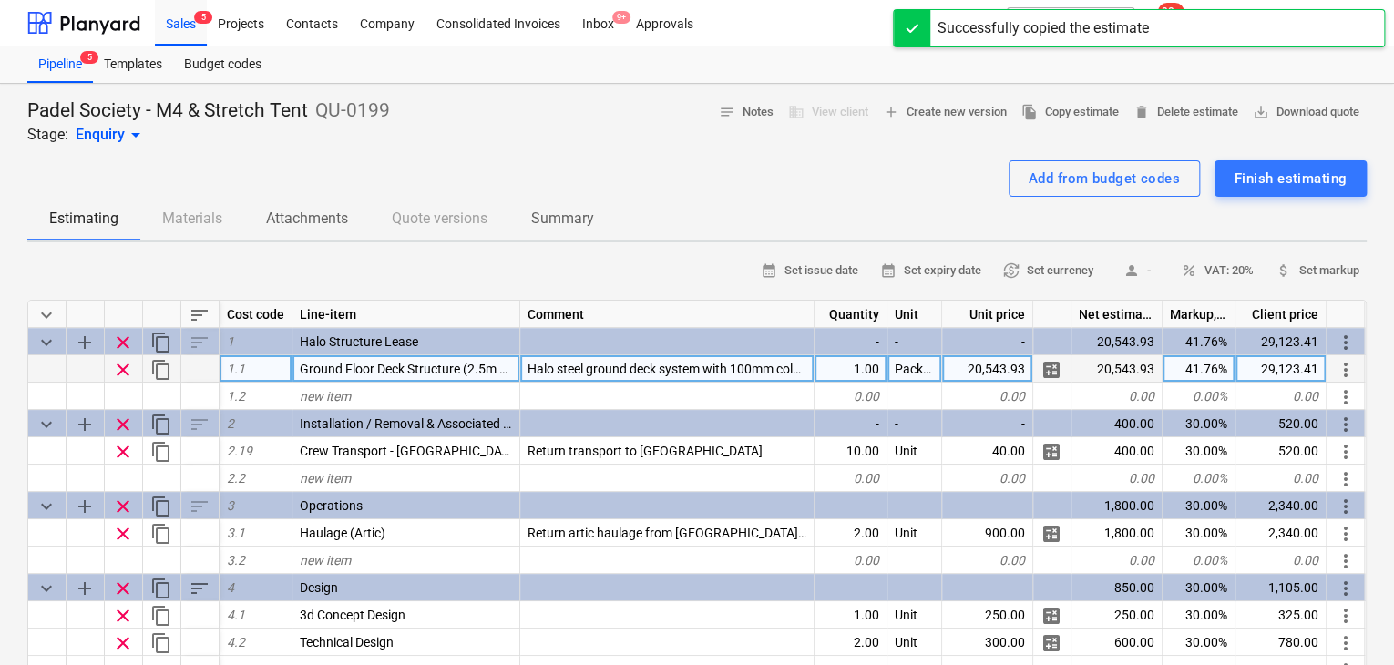
click at [129, 373] on span "clear" at bounding box center [123, 370] width 22 height 22
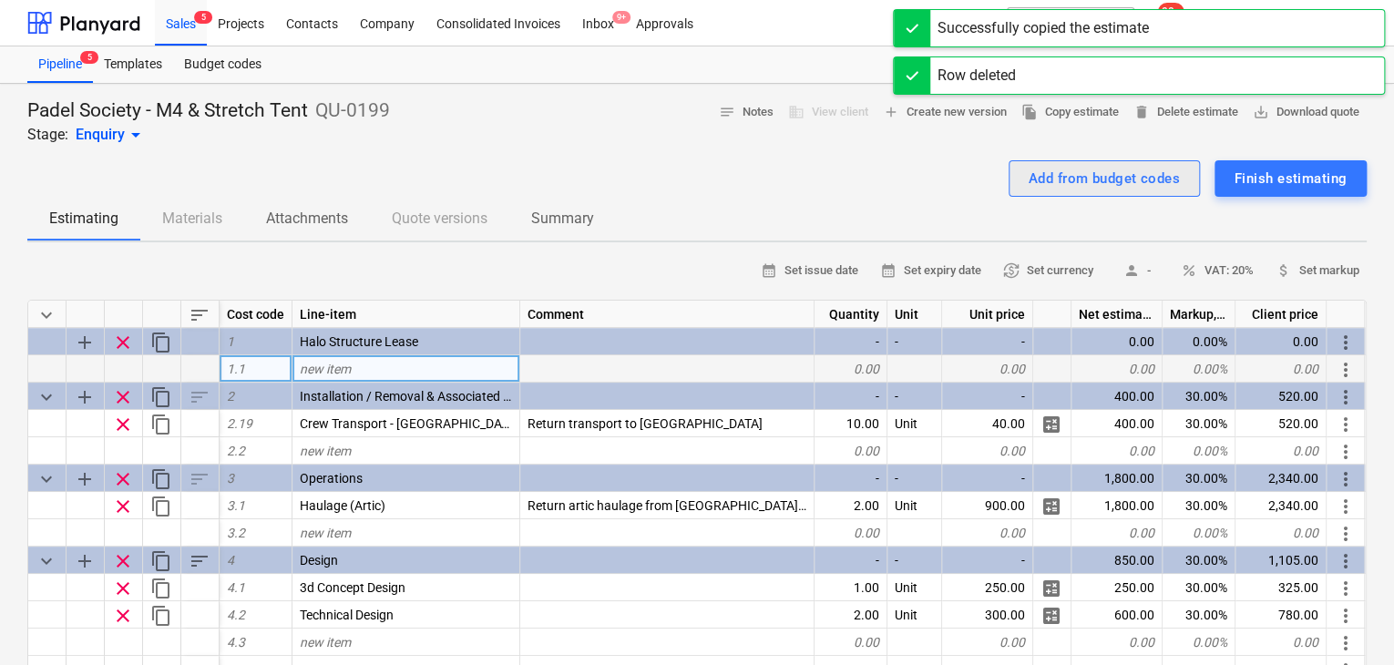
click at [1028, 180] on div "Add from budget codes" at bounding box center [1103, 179] width 151 height 24
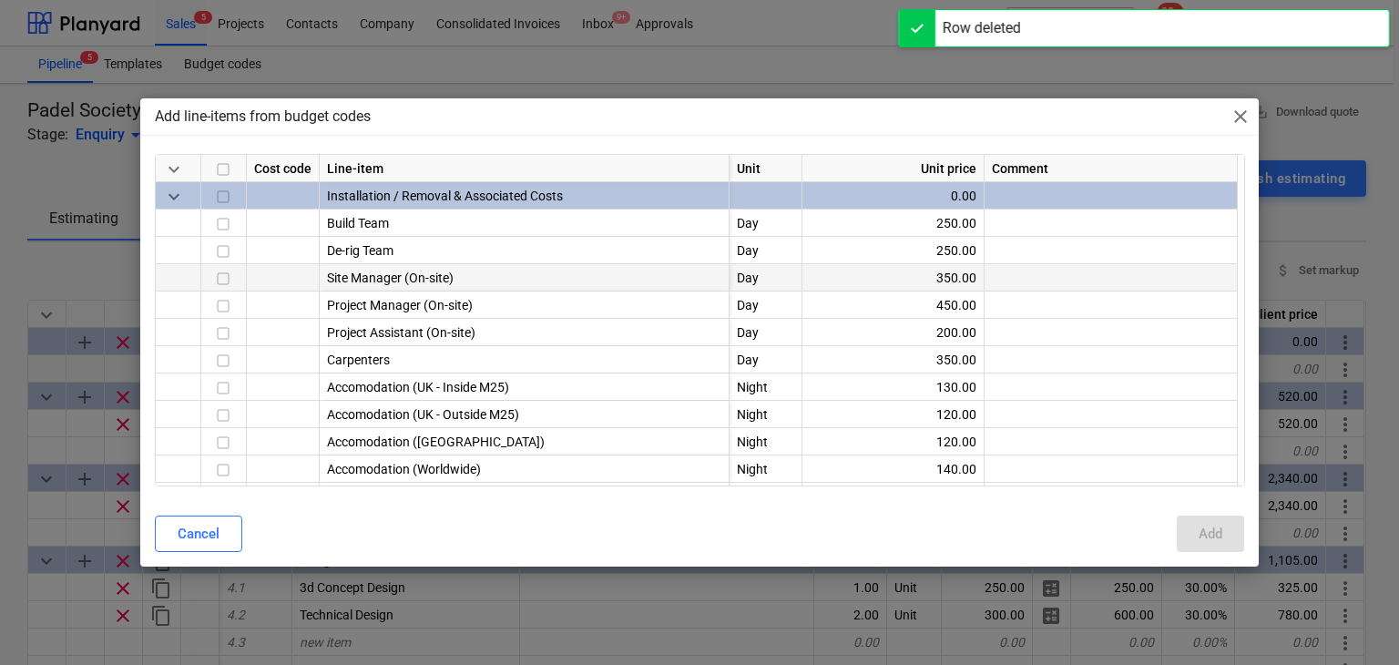
scroll to position [547, 0]
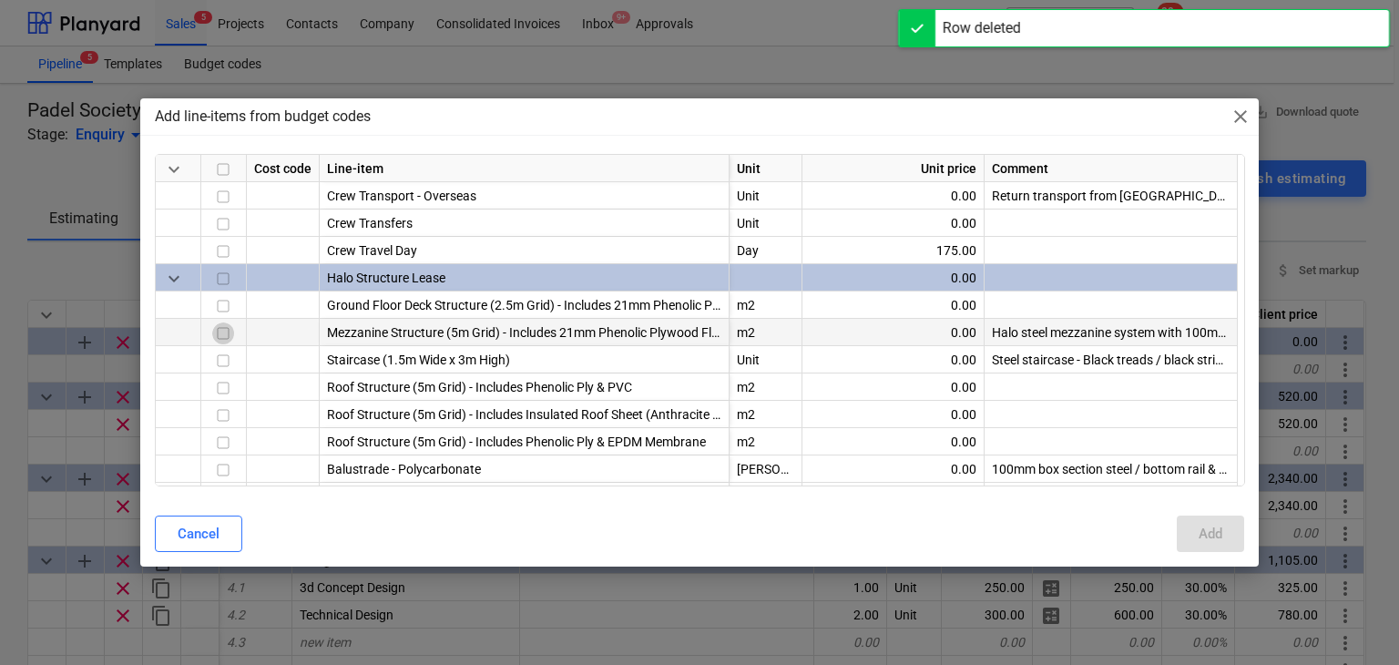
click at [220, 337] on input "checkbox" at bounding box center [223, 333] width 22 height 22
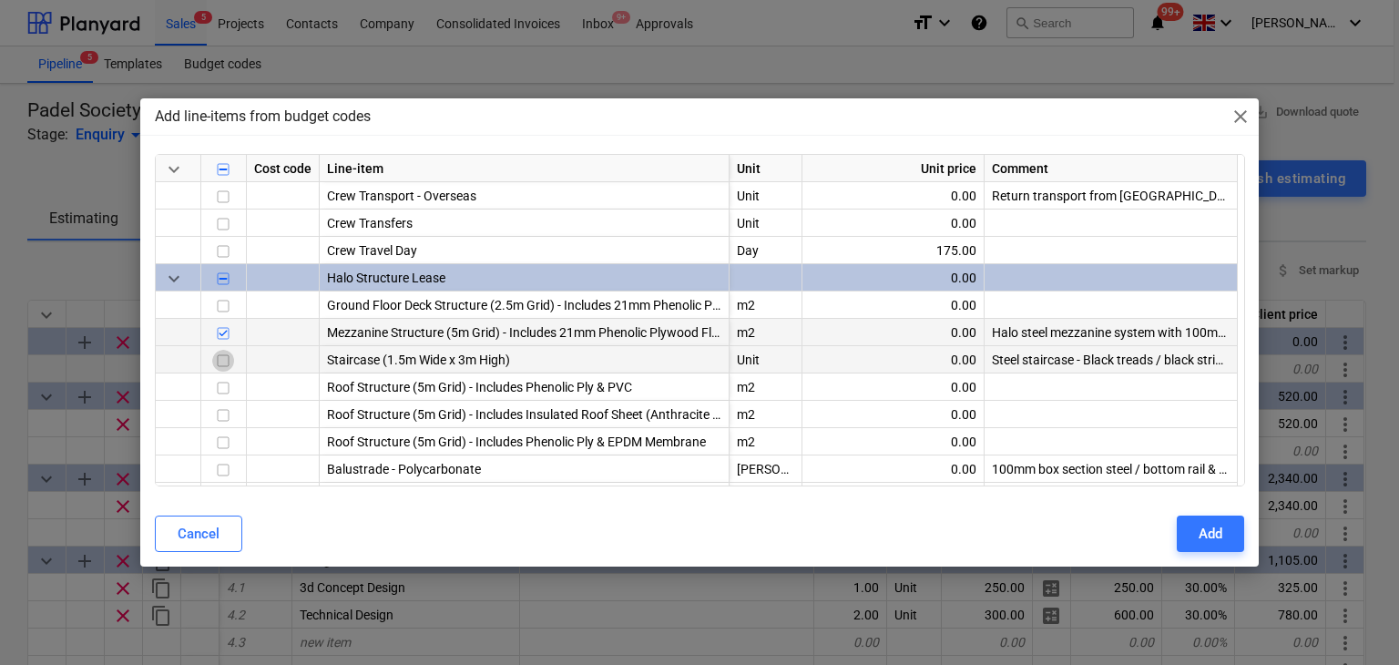
click at [228, 363] on input "checkbox" at bounding box center [223, 361] width 22 height 22
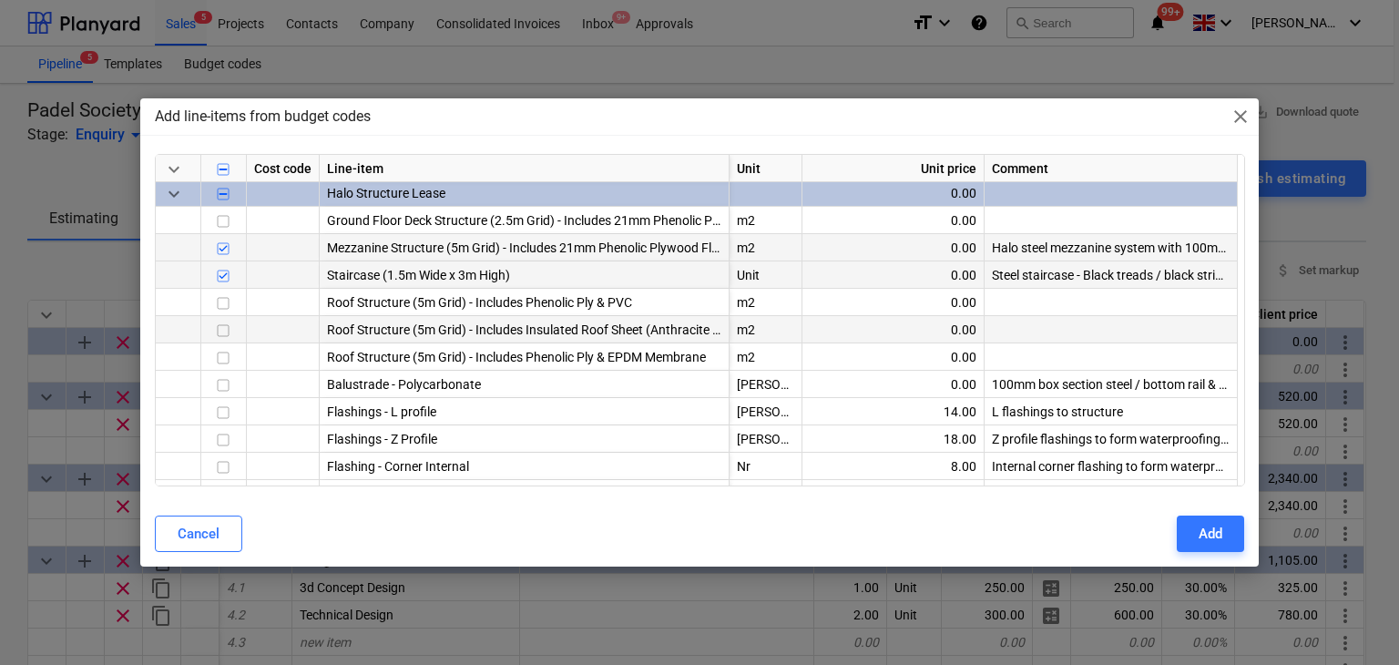
scroll to position [638, 0]
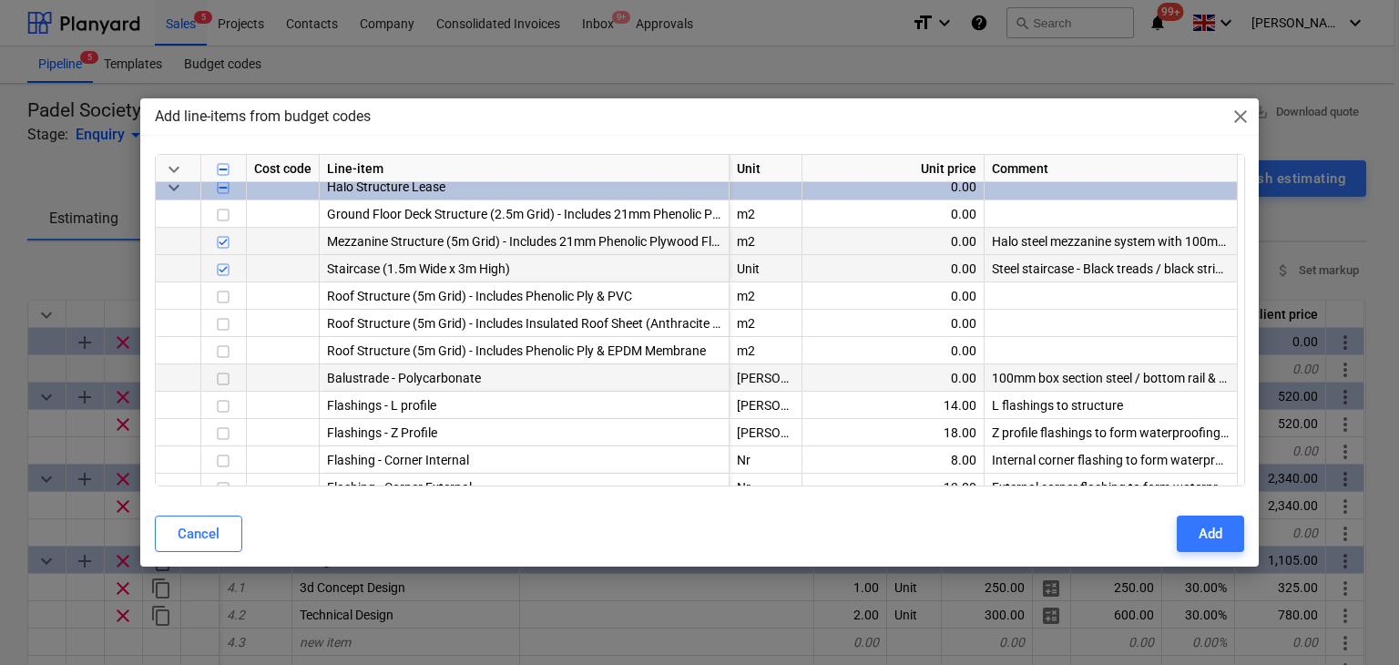
click at [220, 380] on input "checkbox" at bounding box center [223, 379] width 22 height 22
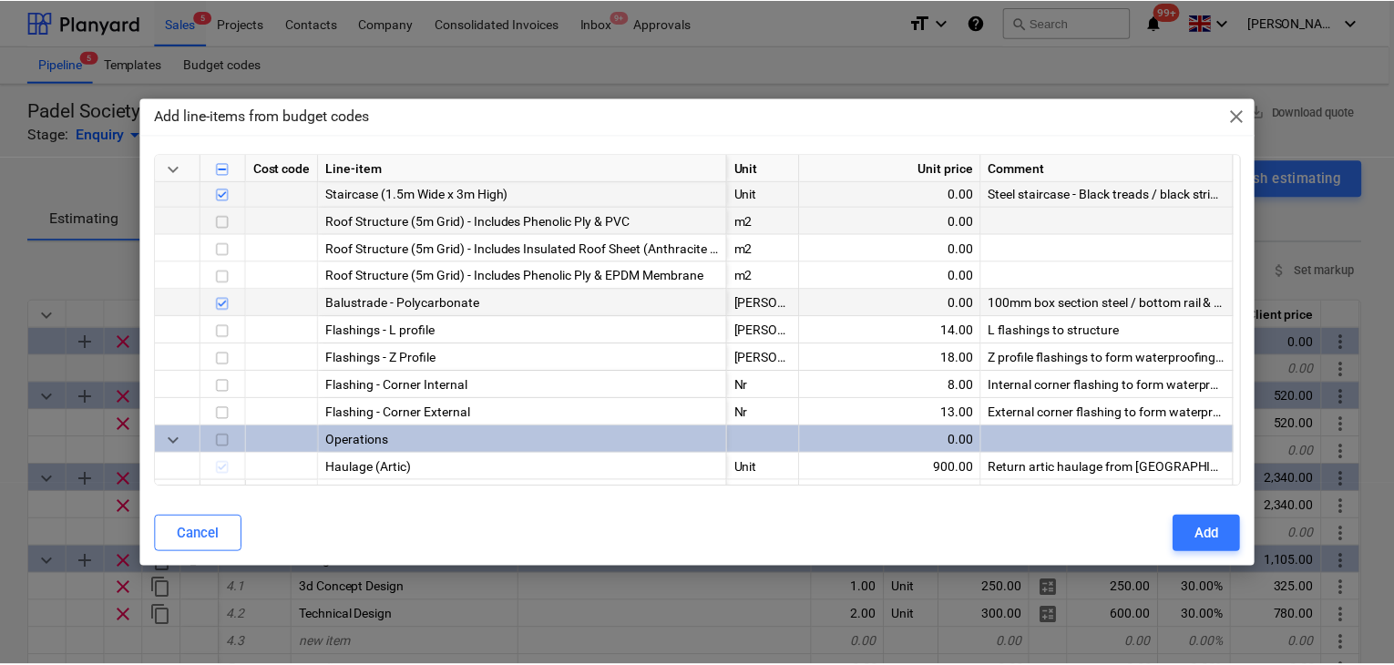
scroll to position [729, 0]
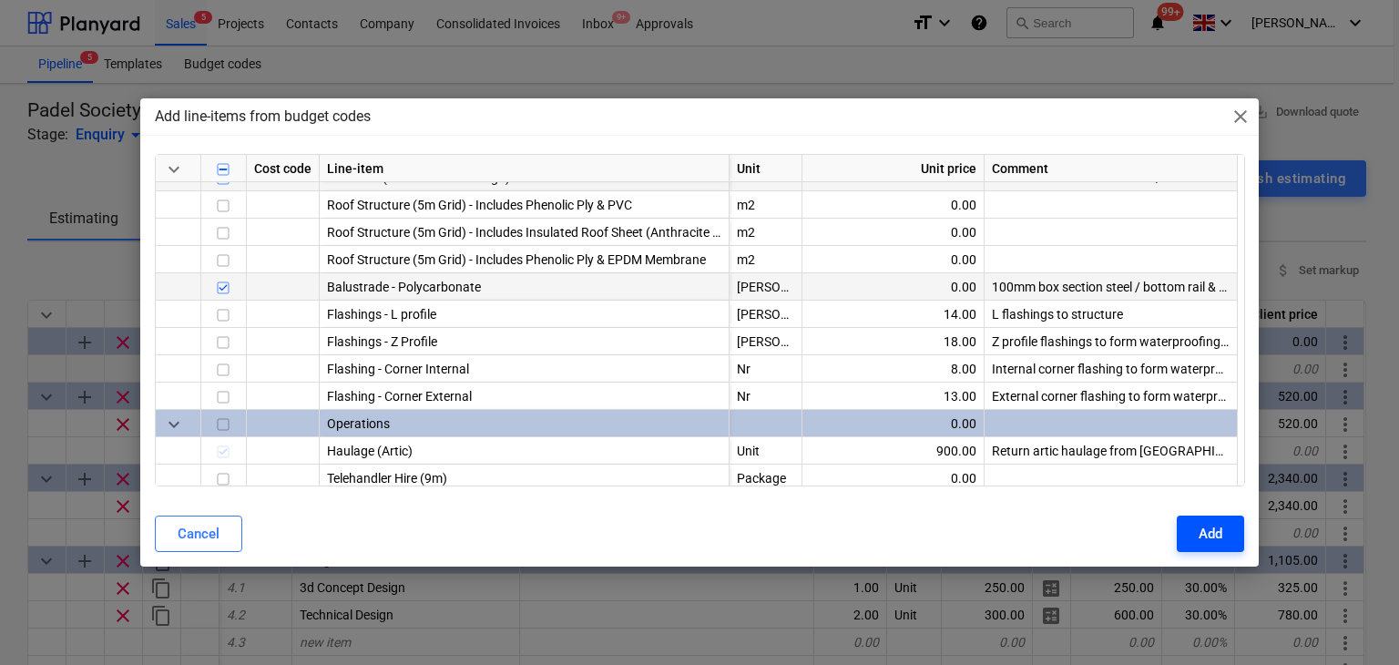
click at [1202, 524] on div "Add" at bounding box center [1211, 534] width 24 height 24
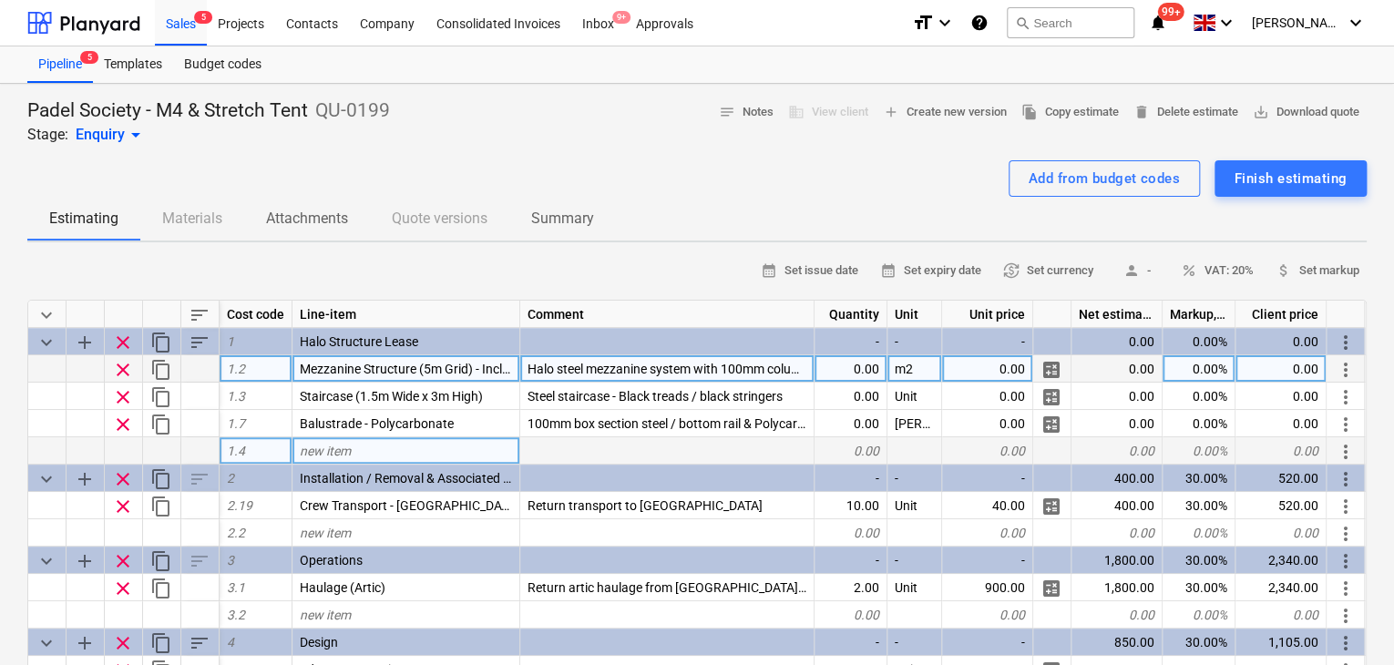
click at [358, 450] on div "new item" at bounding box center [406, 450] width 228 height 27
type input "Stretch Tent"
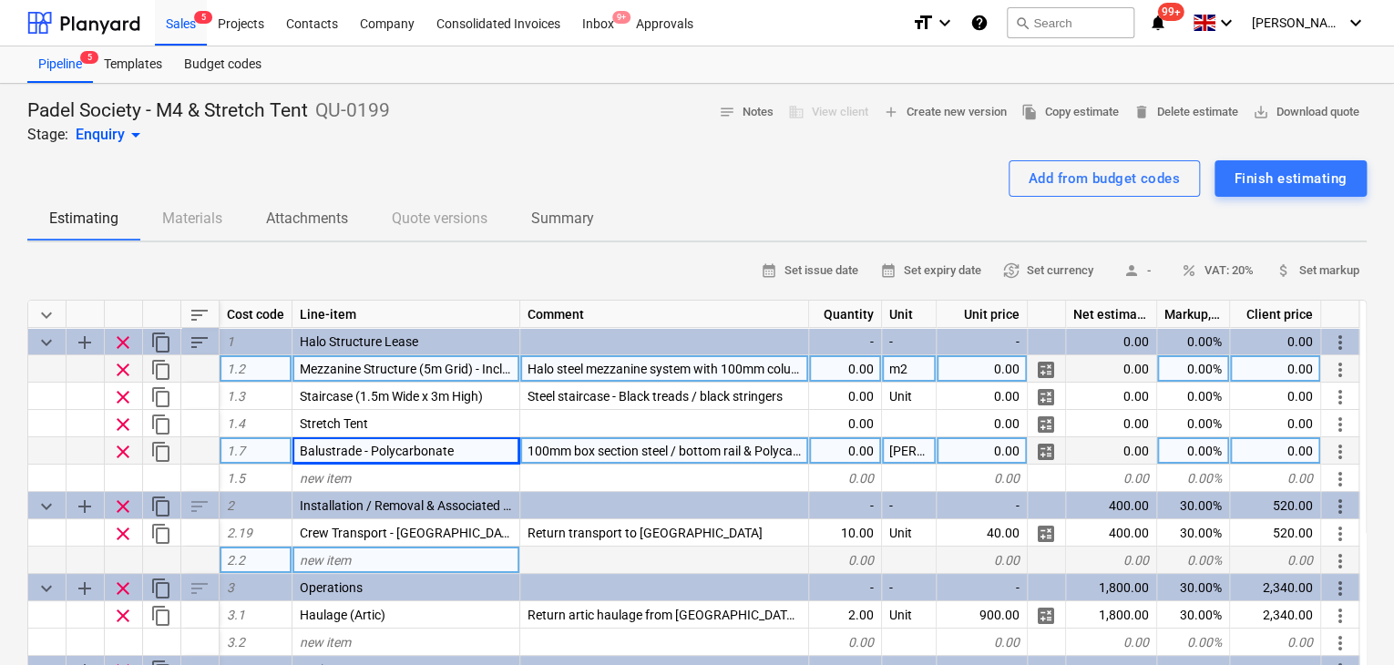
click at [379, 559] on div "new item" at bounding box center [406, 560] width 228 height 27
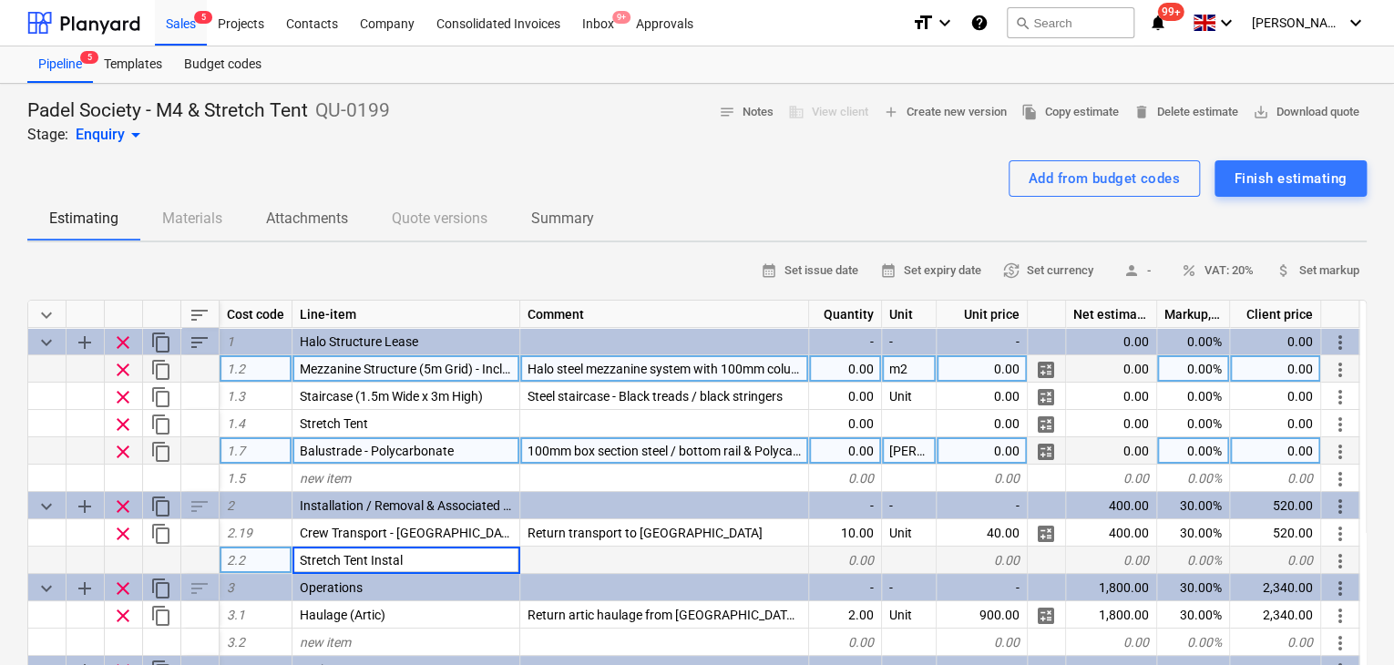
type input "Stretch Tent Install"
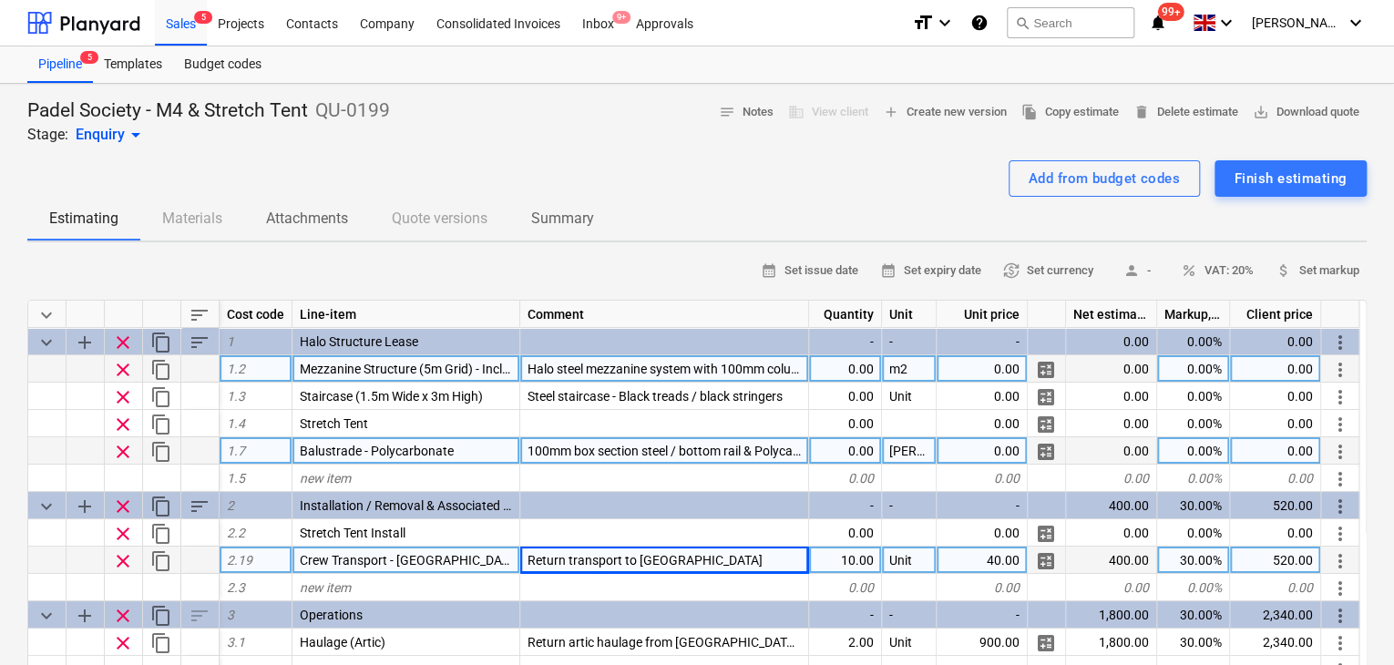
click at [1167, 29] on icon "notifications" at bounding box center [1158, 23] width 18 height 22
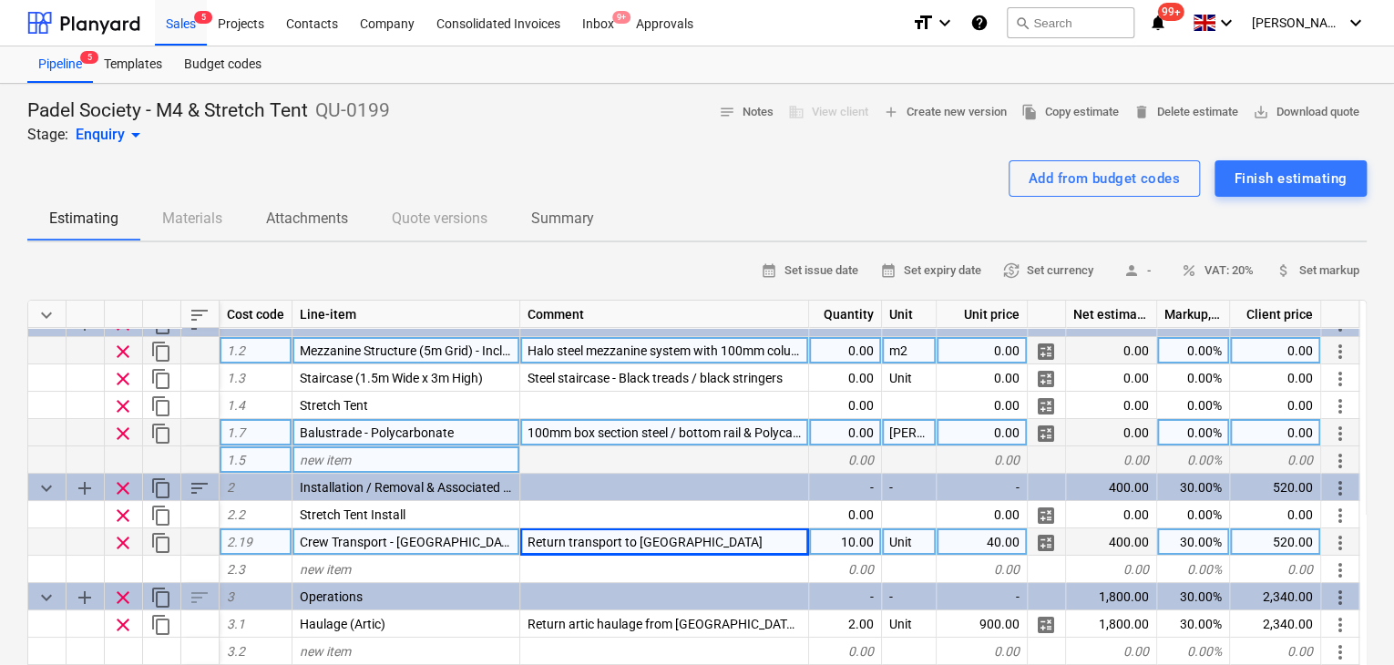
scroll to position [44, 0]
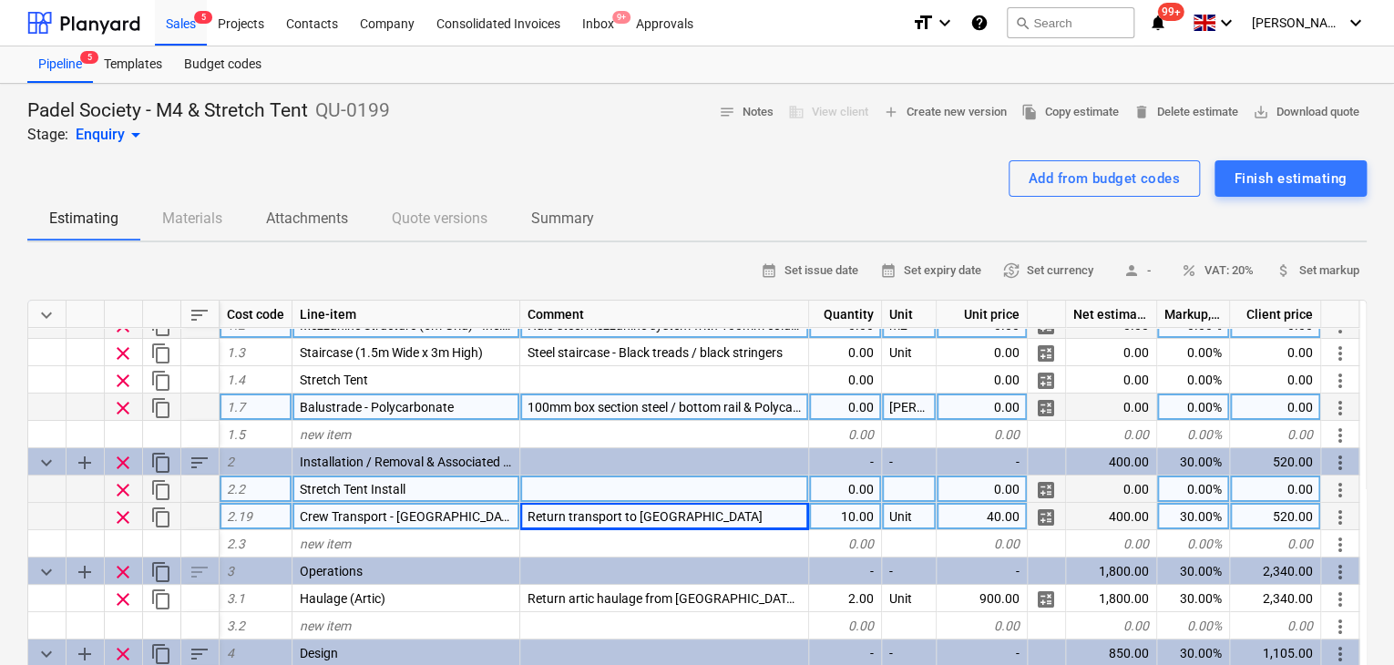
click at [833, 493] on div "0.00" at bounding box center [845, 488] width 73 height 27
type input "1"
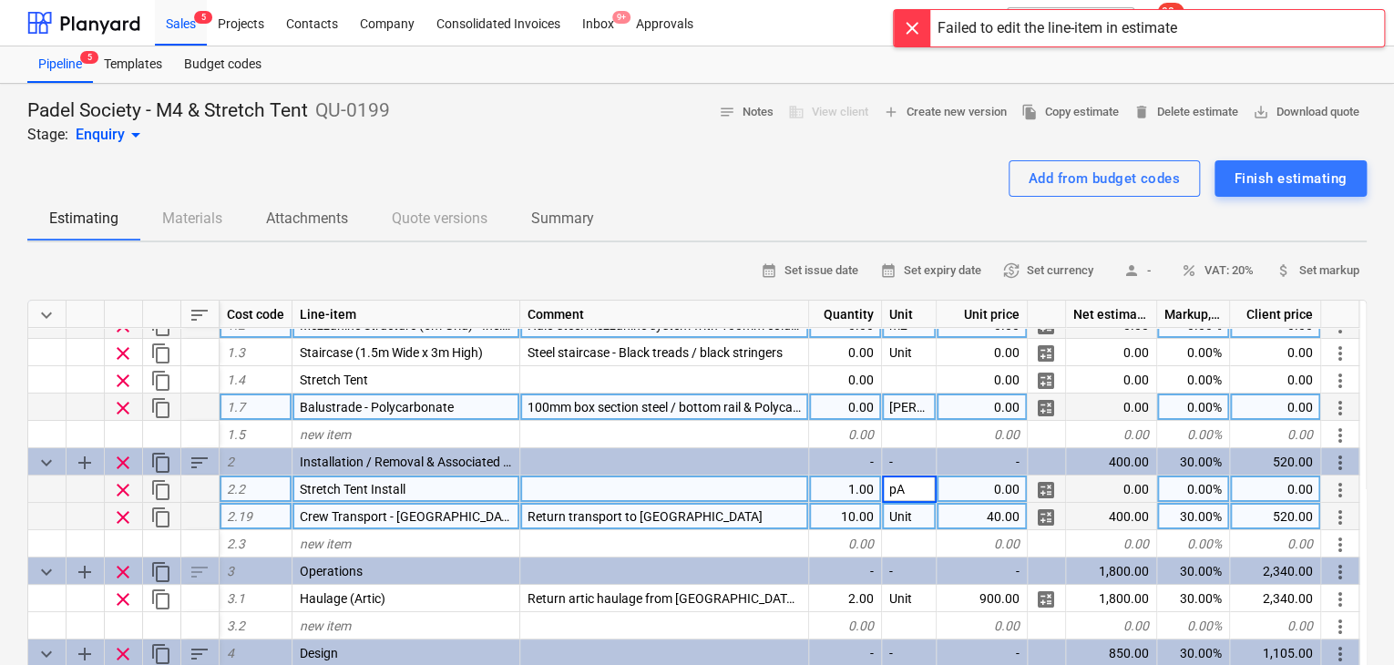
type input "p"
type input "Package"
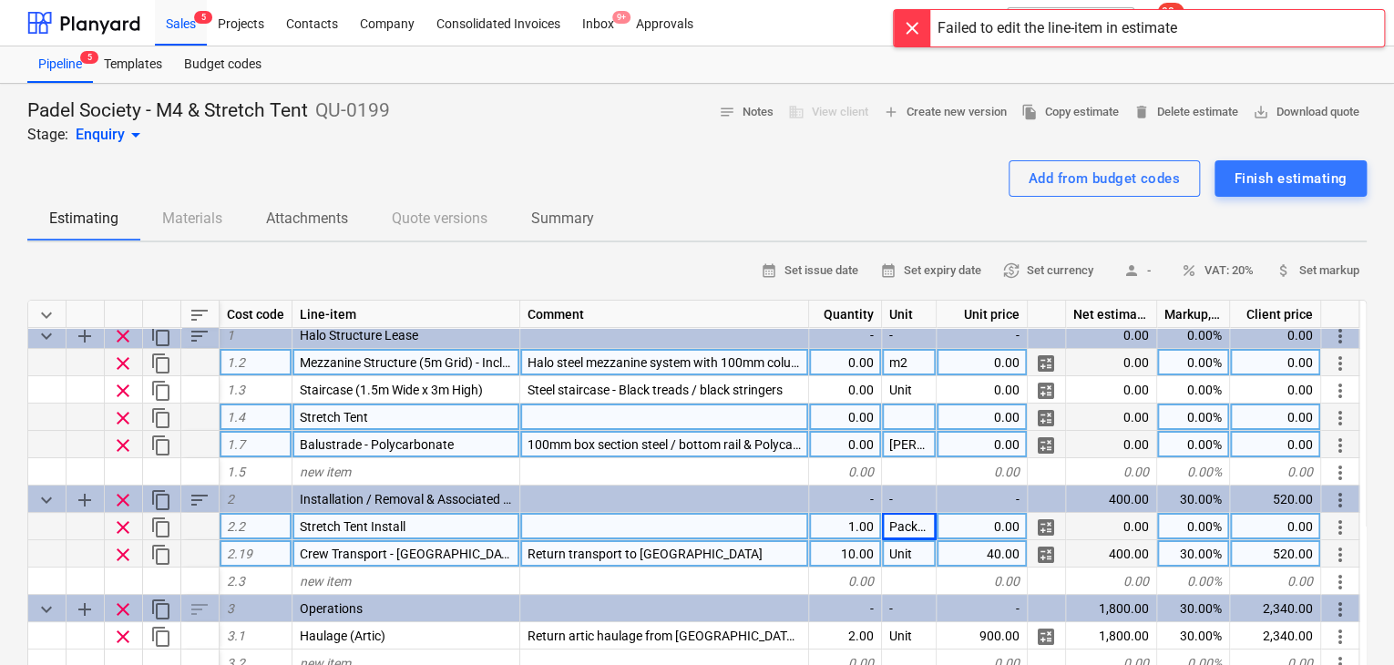
scroll to position [0, 0]
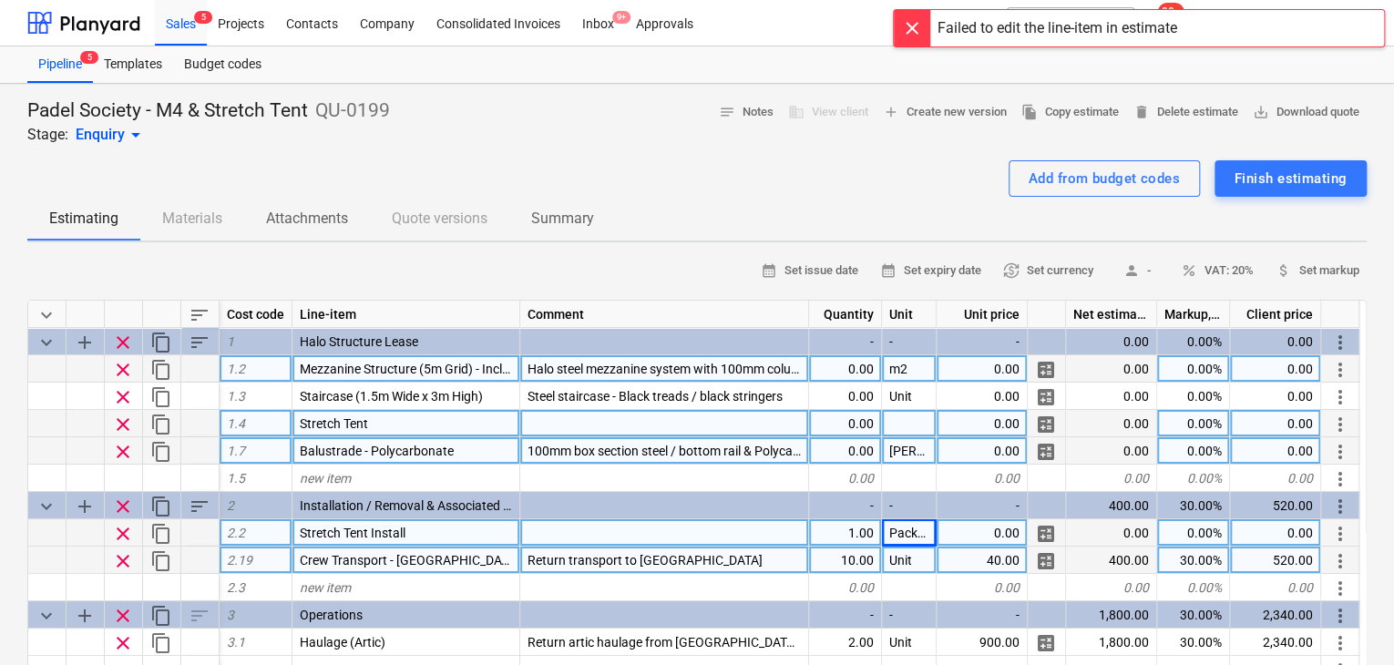
click at [666, 420] on div at bounding box center [664, 423] width 289 height 27
type input "1"
type input "Package"
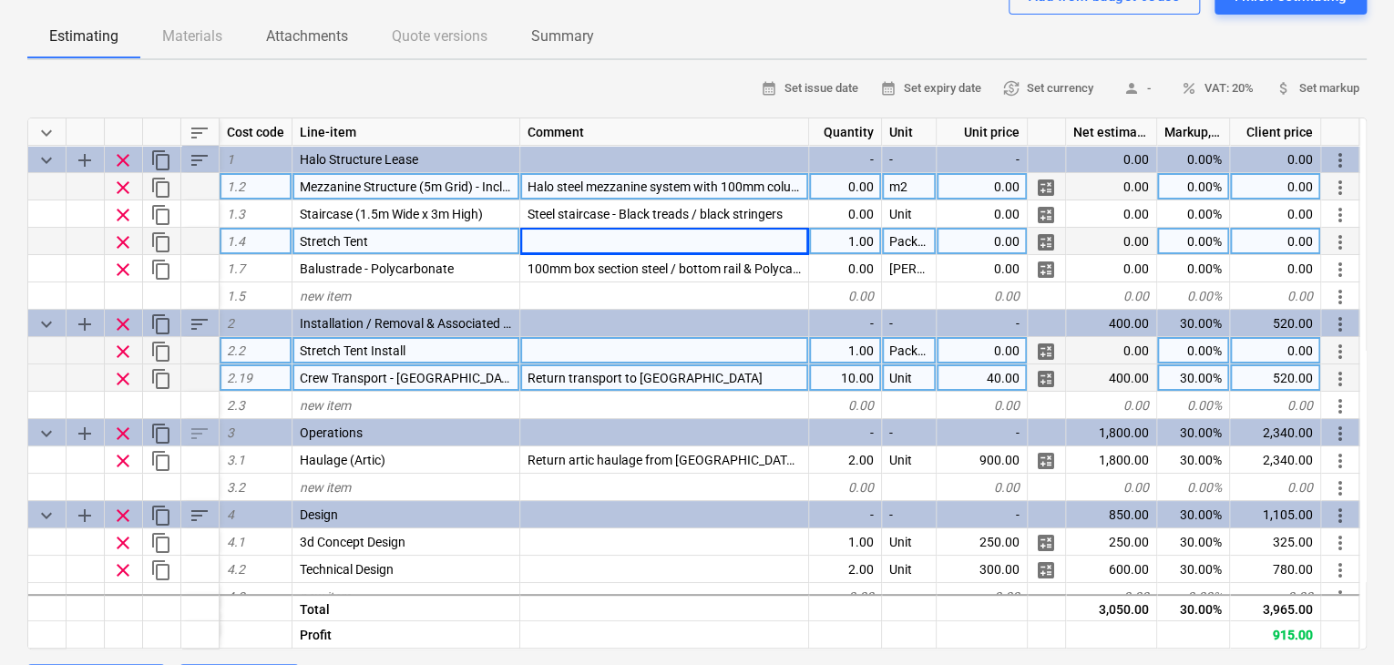
click at [548, 233] on div at bounding box center [664, 241] width 289 height 27
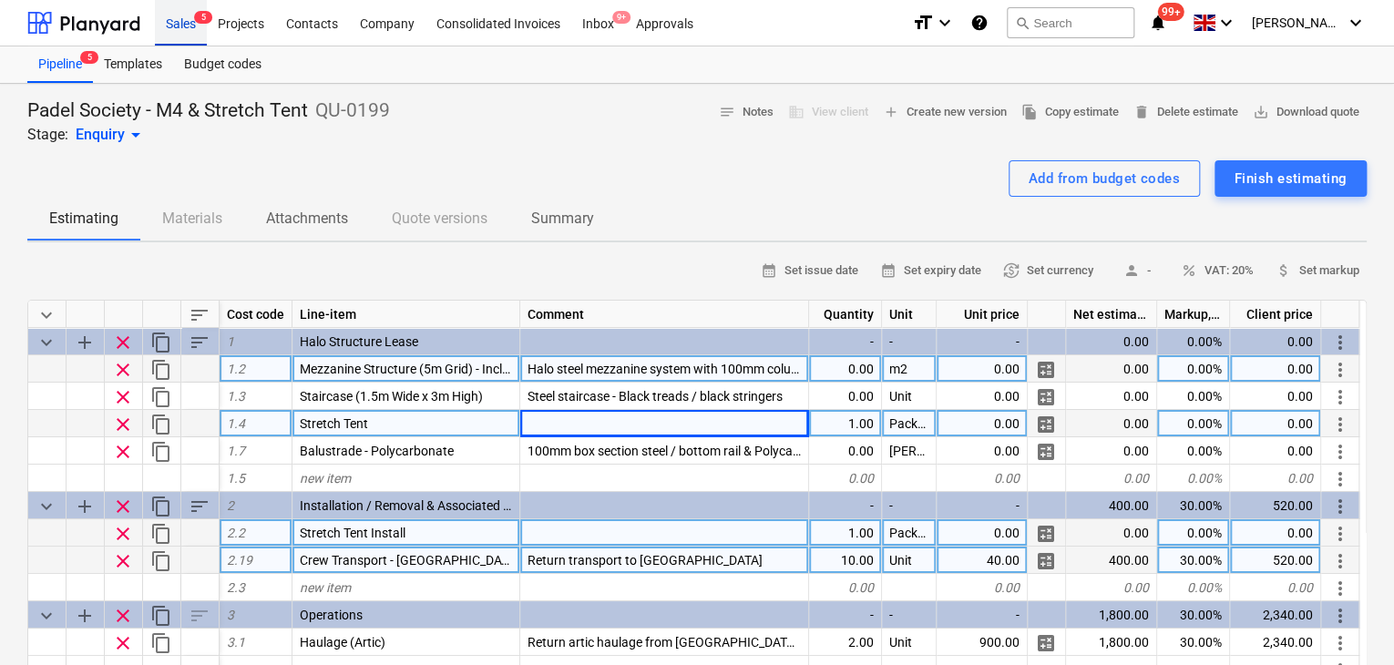
click at [186, 37] on div "Sales 5" at bounding box center [181, 22] width 52 height 46
